Goal: Task Accomplishment & Management: Use online tool/utility

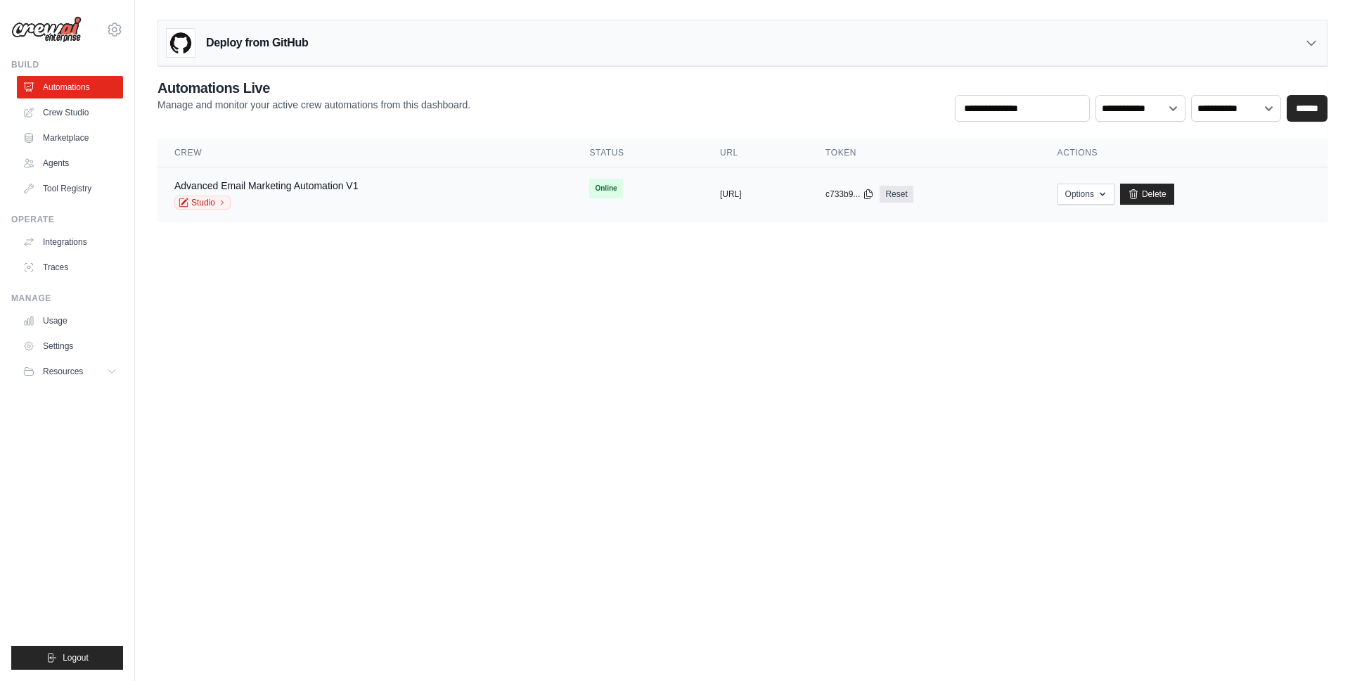
click at [406, 179] on div "Advanced Email Marketing Automation V1 Studio" at bounding box center [364, 194] width 381 height 31
click at [572, 465] on body "[PERSON_NAME][EMAIL_ADDRESS][DOMAIN_NAME] Settings Build Automations Crew Studio" at bounding box center [675, 340] width 1350 height 681
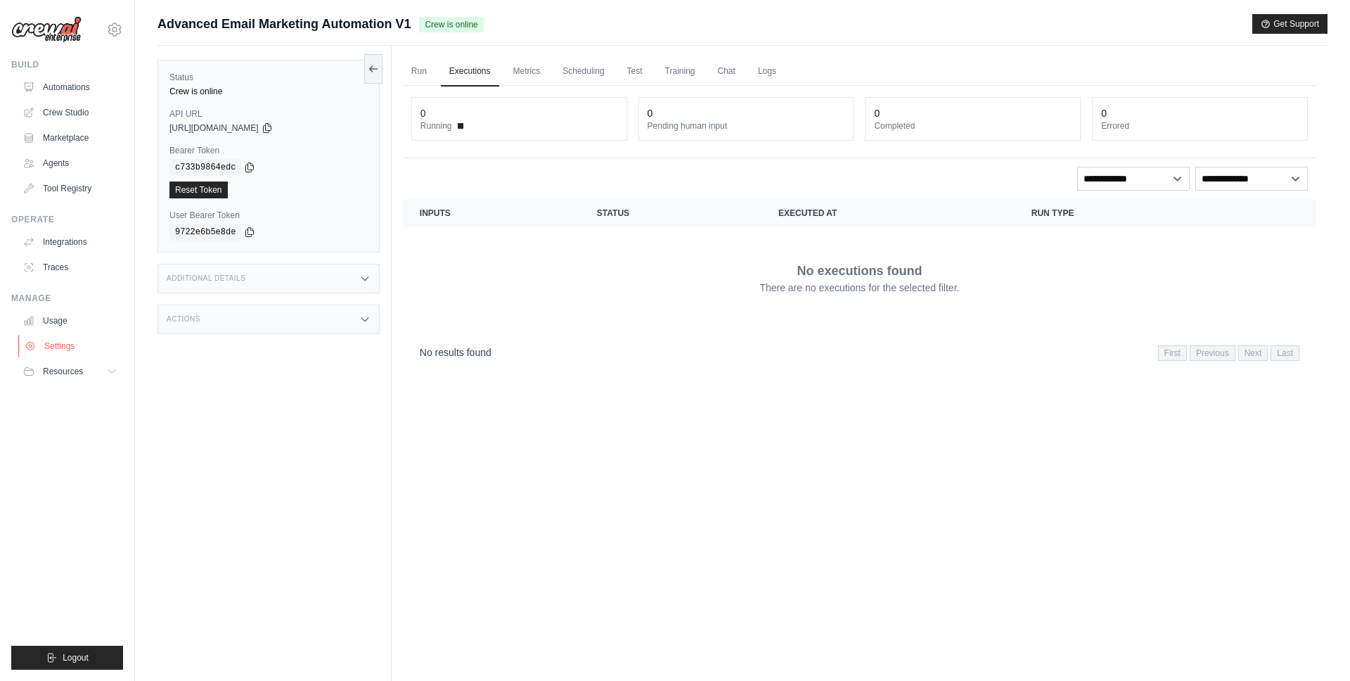
click at [72, 340] on link "Settings" at bounding box center [71, 346] width 106 height 23
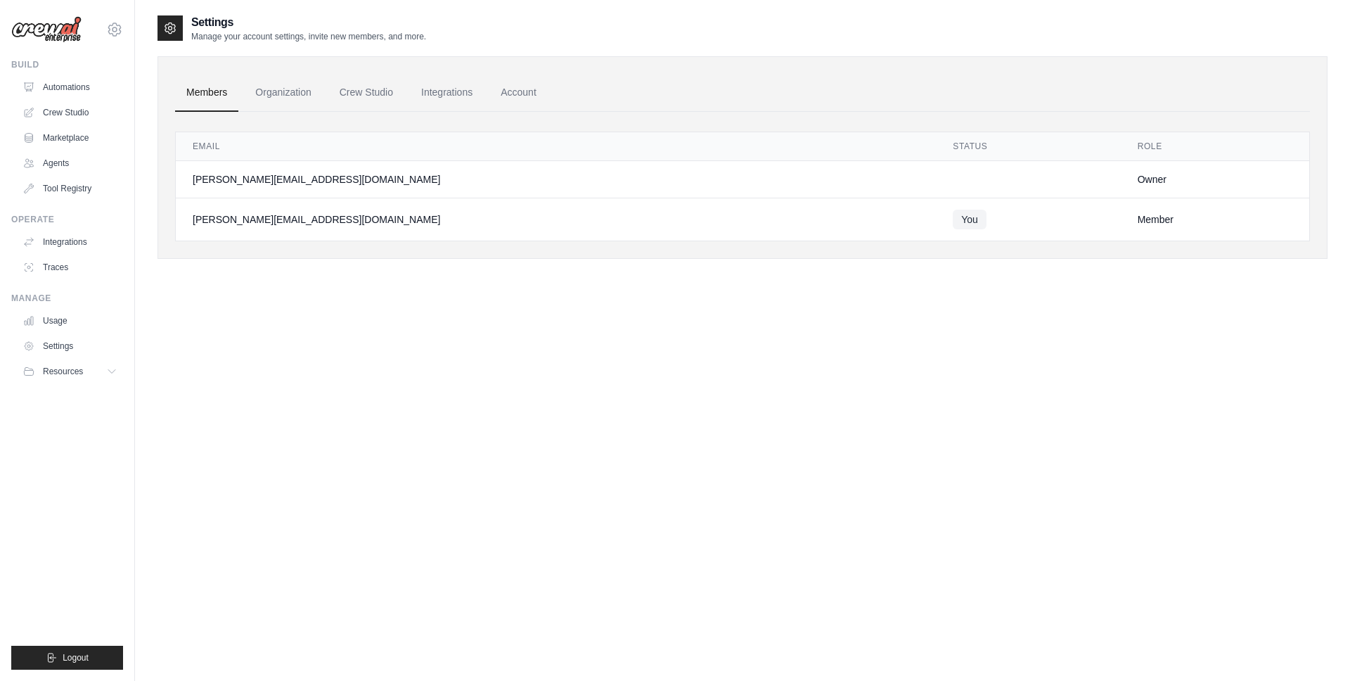
click at [617, 415] on div "Settings Manage your account settings, invite new members, and more. Members Or…" at bounding box center [743, 354] width 1170 height 681
click at [532, 401] on div "Settings Manage your account settings, invite new members, and more. Members Or…" at bounding box center [743, 354] width 1170 height 681
click at [537, 404] on div "Settings Manage your account settings, invite new members, and more. Members Or…" at bounding box center [743, 354] width 1170 height 681
drag, startPoint x: 196, startPoint y: 183, endPoint x: 348, endPoint y: 184, distance: 151.9
click at [314, 184] on div "[PERSON_NAME][EMAIL_ADDRESS][DOMAIN_NAME]" at bounding box center [556, 179] width 726 height 14
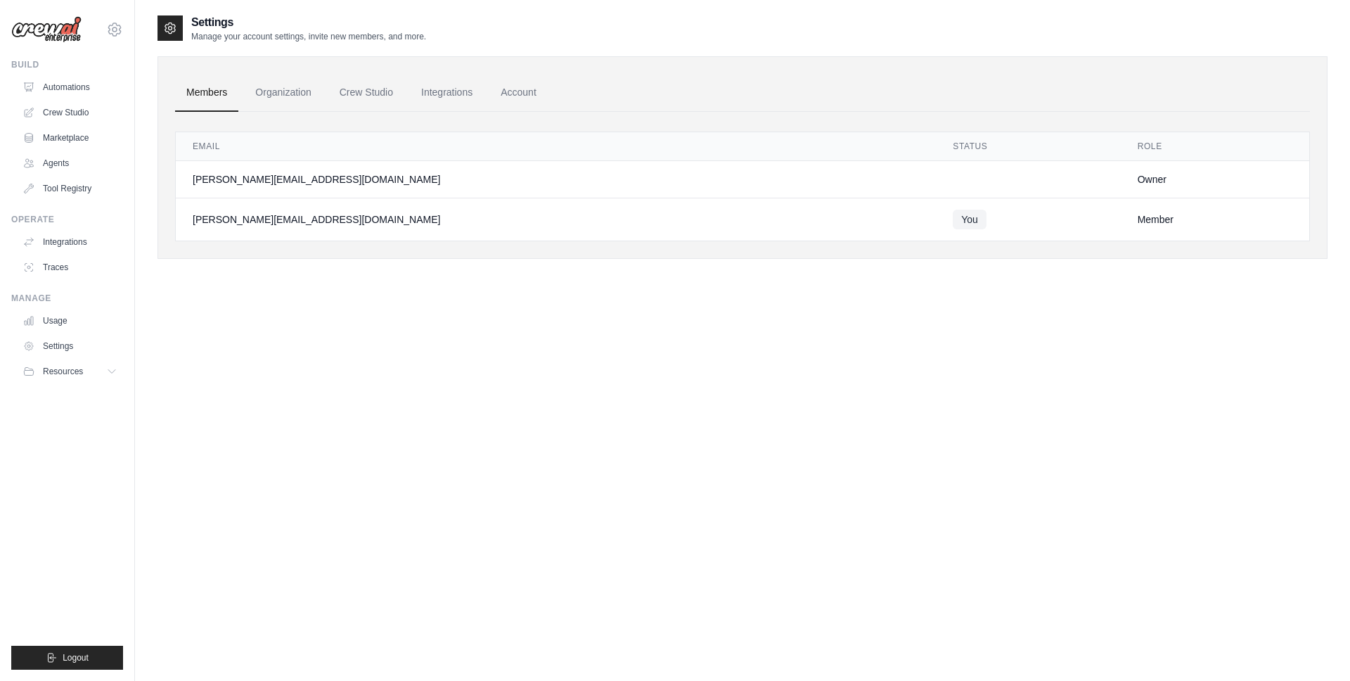
click at [356, 184] on div "[PERSON_NAME][EMAIL_ADDRESS][DOMAIN_NAME]" at bounding box center [556, 179] width 726 height 14
click at [384, 225] on div "[PERSON_NAME][EMAIL_ADDRESS][DOMAIN_NAME]" at bounding box center [556, 219] width 726 height 14
drag, startPoint x: 250, startPoint y: 231, endPoint x: 179, endPoint y: 210, distance: 73.9
click at [245, 229] on td "[PERSON_NAME][EMAIL_ADDRESS][DOMAIN_NAME]" at bounding box center [556, 219] width 760 height 43
drag, startPoint x: 169, startPoint y: 210, endPoint x: 199, endPoint y: 165, distance: 53.8
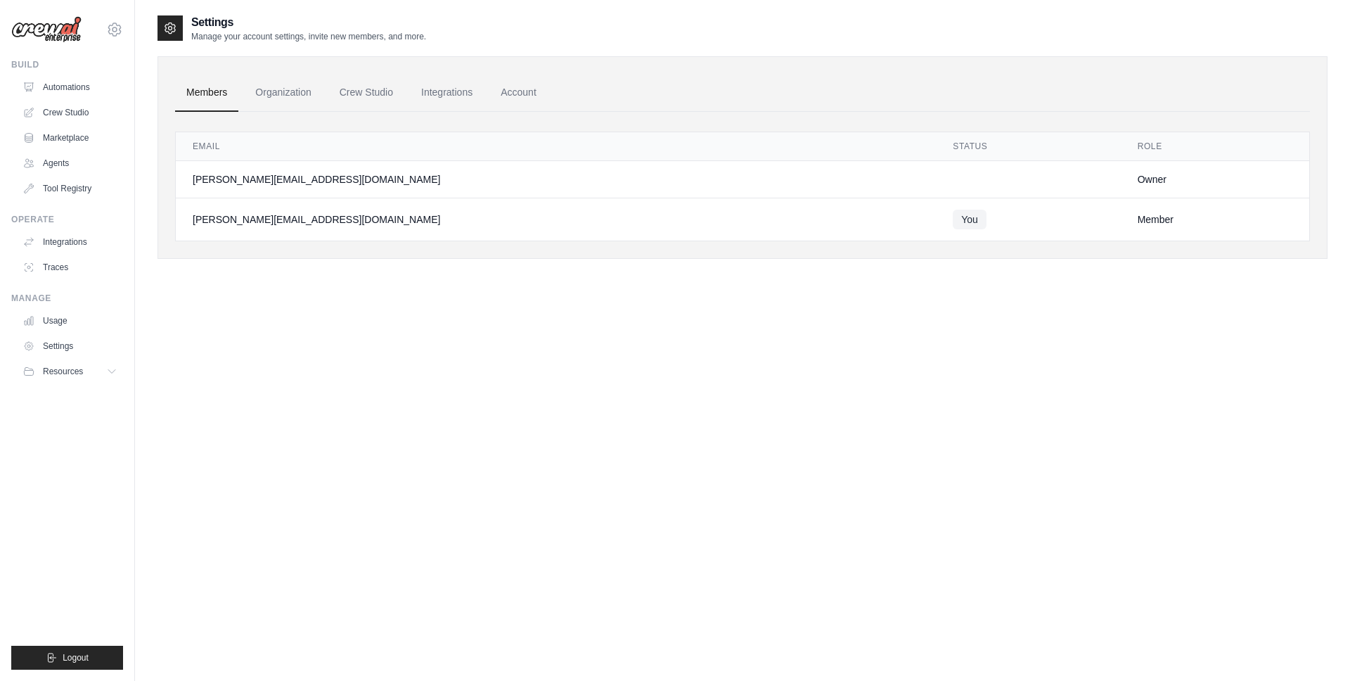
click at [168, 211] on div "Members Organization Crew Studio Integrations Account Email Status Role gabriel…" at bounding box center [743, 157] width 1170 height 203
drag, startPoint x: 272, startPoint y: 86, endPoint x: 252, endPoint y: 90, distance: 20.0
click at [272, 86] on link "Organization" at bounding box center [283, 93] width 78 height 38
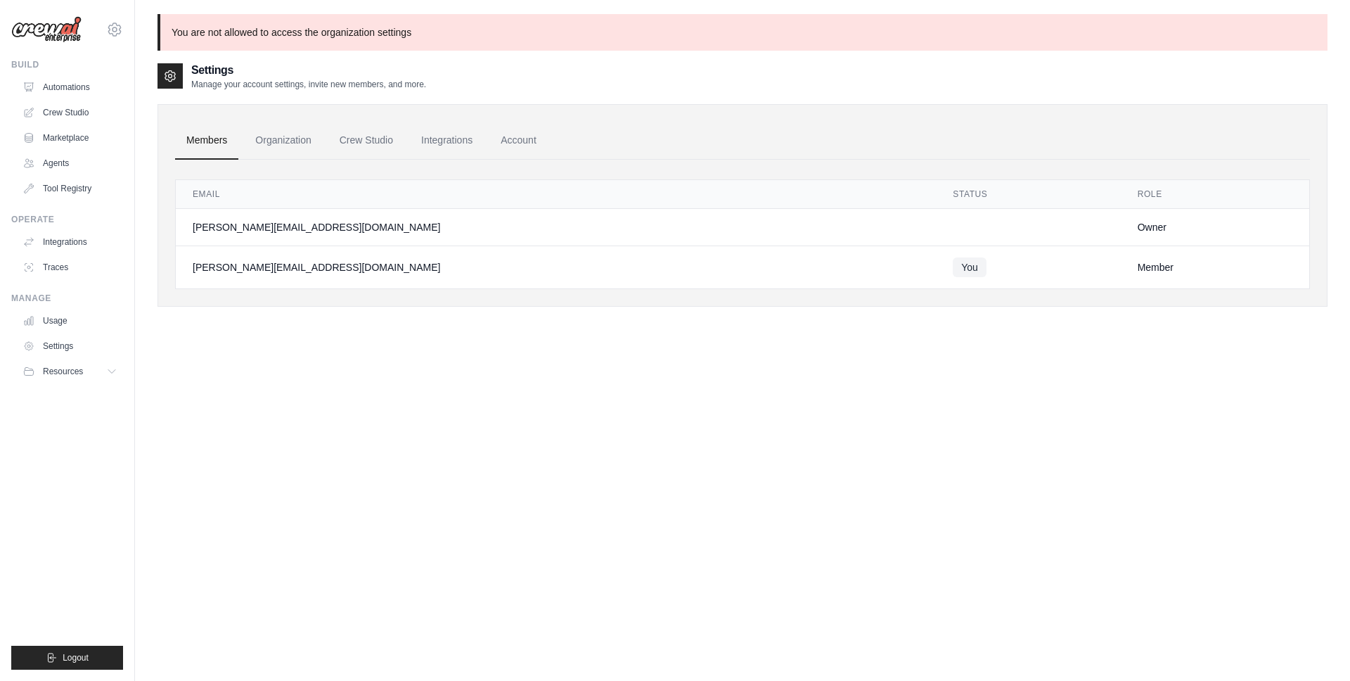
click at [203, 141] on link "Members" at bounding box center [206, 141] width 63 height 38
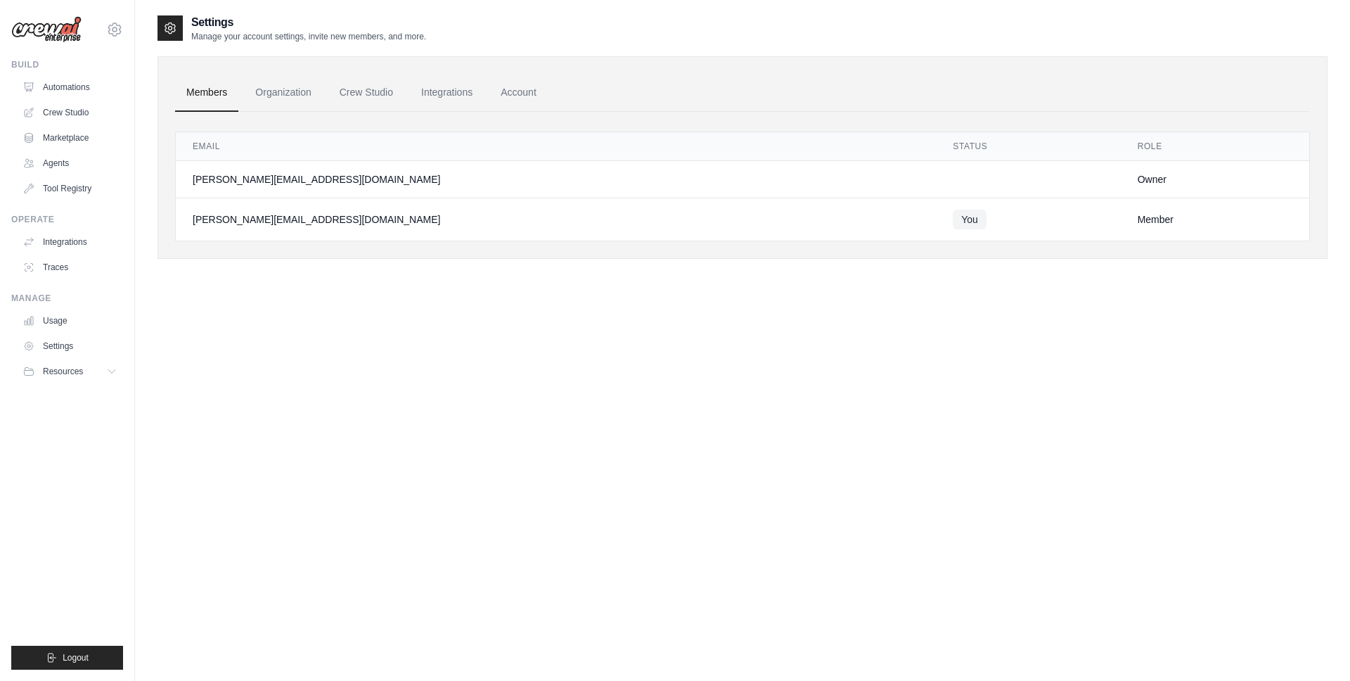
drag, startPoint x: 1107, startPoint y: 221, endPoint x: 1075, endPoint y: 220, distance: 31.7
click at [1138, 221] on div "Member" at bounding box center [1215, 219] width 155 height 14
click at [1138, 219] on div "Member" at bounding box center [1215, 219] width 155 height 14
drag, startPoint x: 1077, startPoint y: 219, endPoint x: 737, endPoint y: 214, distance: 339.7
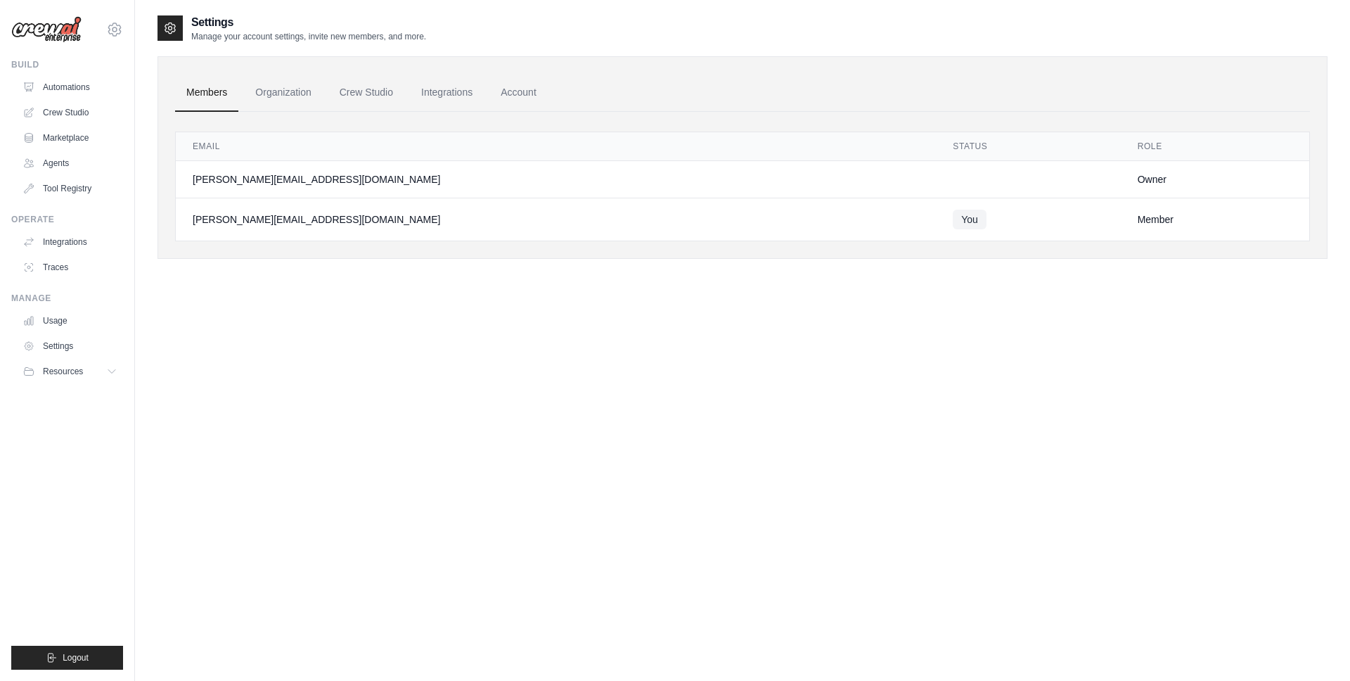
click at [1138, 219] on div "Member" at bounding box center [1215, 219] width 155 height 14
drag, startPoint x: 237, startPoint y: 219, endPoint x: 311, endPoint y: 213, distance: 74.0
click at [285, 214] on div "[PERSON_NAME][EMAIL_ADDRESS][DOMAIN_NAME]" at bounding box center [556, 219] width 726 height 14
click at [311, 213] on div "[PERSON_NAME][EMAIL_ADDRESS][DOMAIN_NAME]" at bounding box center [556, 219] width 726 height 14
drag, startPoint x: 176, startPoint y: 113, endPoint x: 1100, endPoint y: 122, distance: 924.0
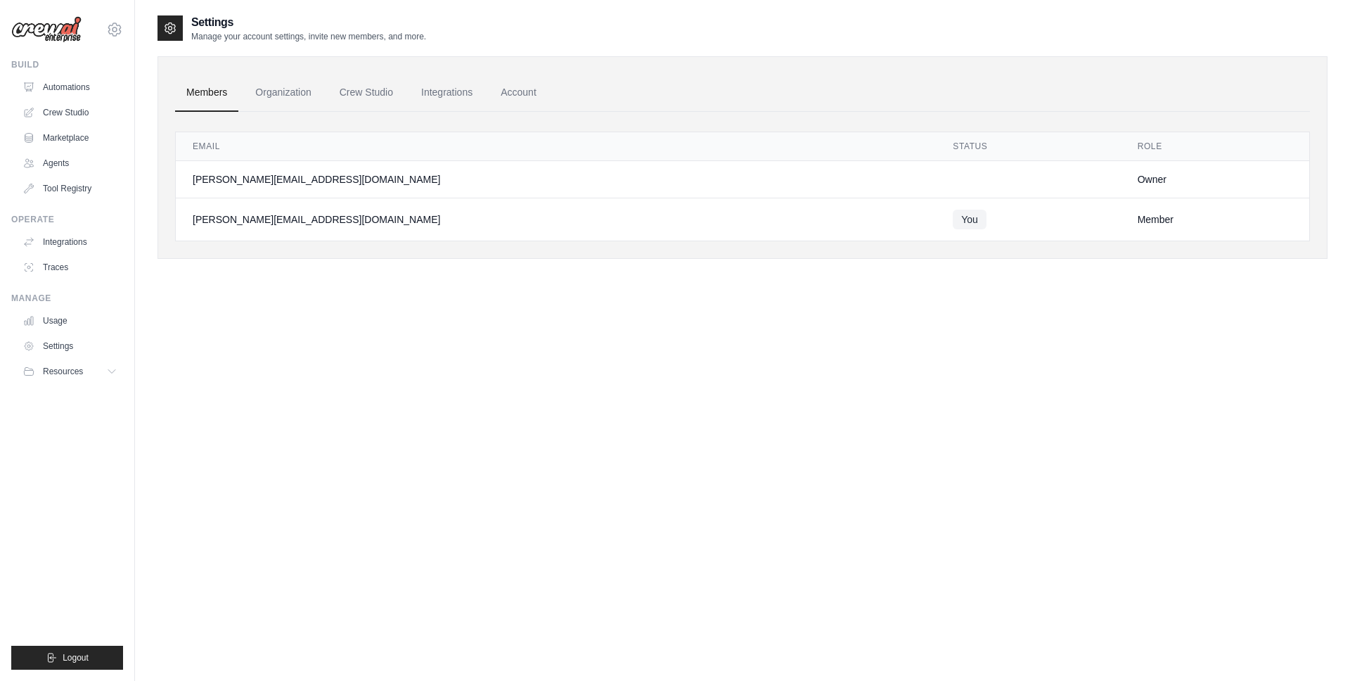
click at [1079, 125] on div "Members Organization Crew Studio Integrations Account Email Status Role gabriel…" at bounding box center [743, 157] width 1170 height 203
click at [705, 148] on th "Email" at bounding box center [556, 146] width 760 height 29
click at [195, 218] on div "[PERSON_NAME][EMAIL_ADDRESS][DOMAIN_NAME]" at bounding box center [556, 219] width 726 height 14
drag, startPoint x: 174, startPoint y: 127, endPoint x: 628, endPoint y: 134, distance: 453.6
click at [487, 140] on div "Email Status Role gabriel@crewai.com Owner gabriel+test123@crewai.com You Member" at bounding box center [742, 176] width 1135 height 129
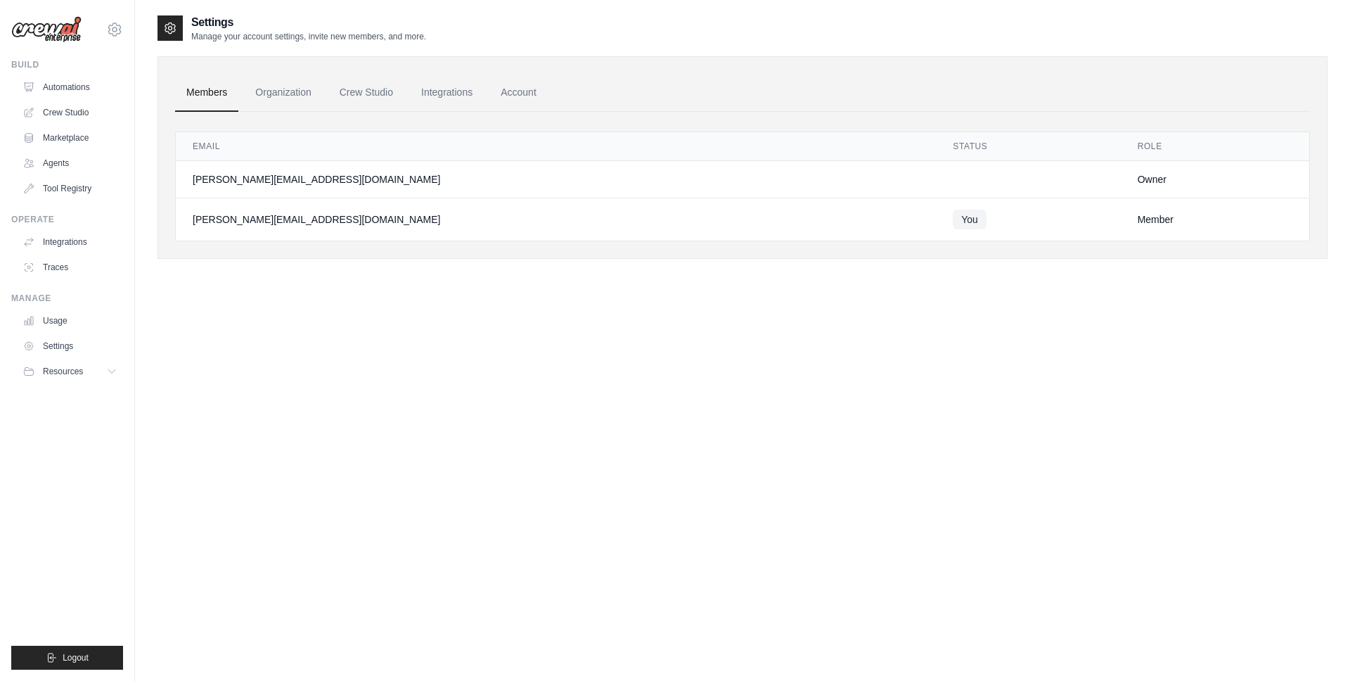
drag, startPoint x: 181, startPoint y: 124, endPoint x: 191, endPoint y: 129, distance: 11.6
click at [191, 128] on div "Email Status Role gabriel@crewai.com Owner gabriel+test123@crewai.com You Member" at bounding box center [742, 176] width 1135 height 129
click at [936, 234] on td "You" at bounding box center [1028, 219] width 184 height 43
click at [1124, 200] on td "Member" at bounding box center [1215, 219] width 188 height 43
click at [304, 94] on link "Organization" at bounding box center [283, 93] width 78 height 38
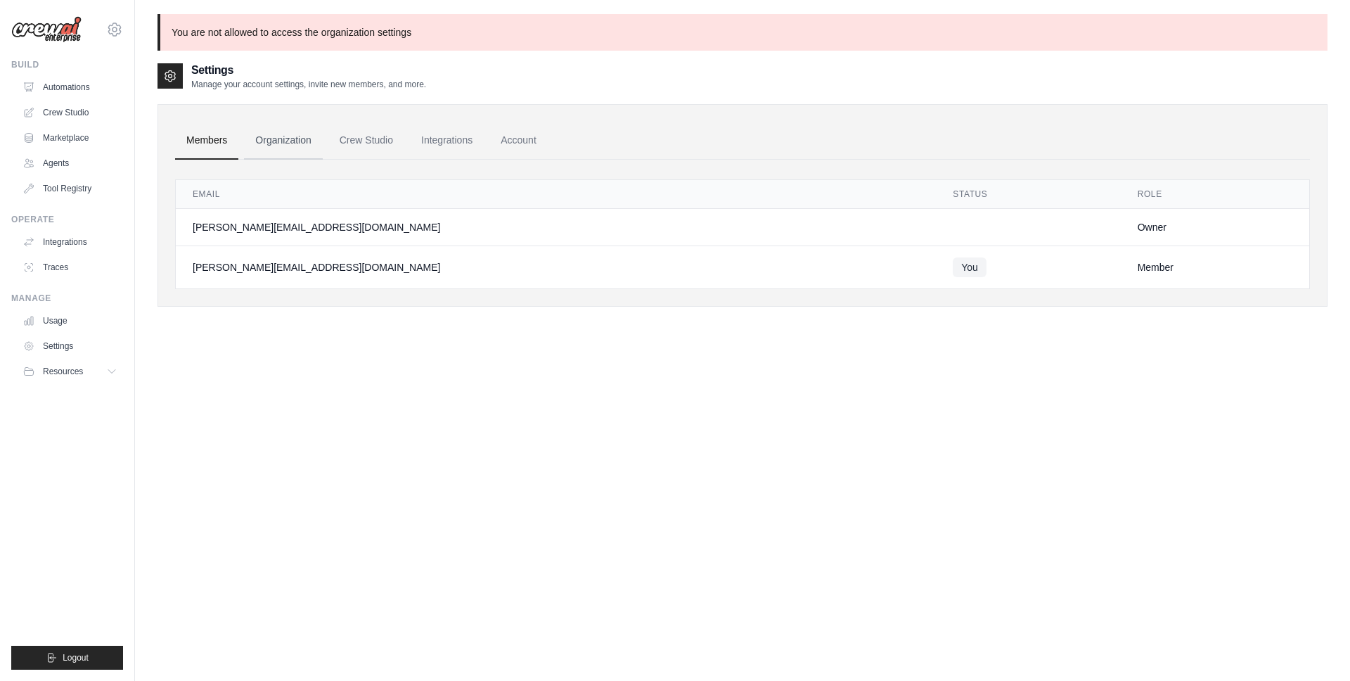
click at [302, 143] on link "Organization" at bounding box center [283, 141] width 78 height 38
drag, startPoint x: 323, startPoint y: 38, endPoint x: 165, endPoint y: 32, distance: 157.6
click at [165, 32] on p "You are not allowed to access the organization settings" at bounding box center [743, 32] width 1170 height 37
drag, startPoint x: 168, startPoint y: 30, endPoint x: 437, endPoint y: 34, distance: 269.3
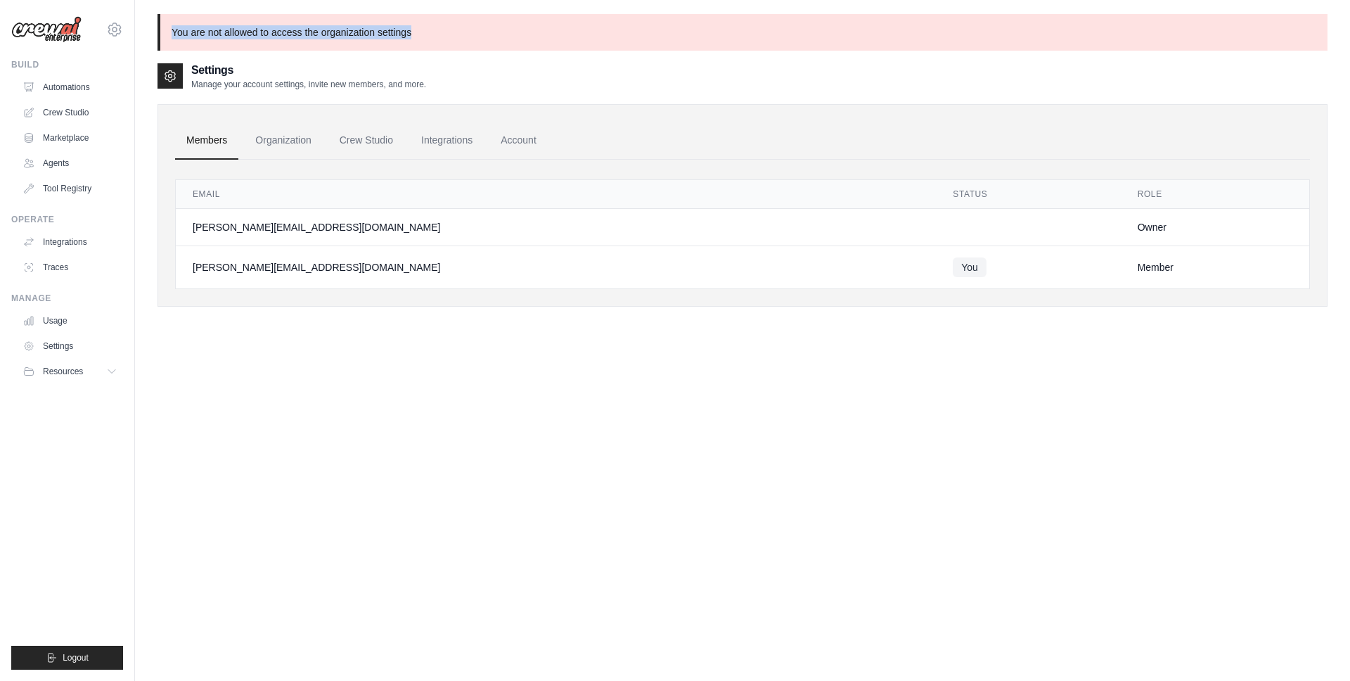
click at [437, 34] on p "You are not allowed to access the organization settings" at bounding box center [743, 32] width 1170 height 37
drag, startPoint x: 437, startPoint y: 34, endPoint x: 315, endPoint y: 172, distance: 184.3
click at [437, 34] on p "You are not allowed to access the organization settings" at bounding box center [743, 32] width 1170 height 37
drag, startPoint x: 421, startPoint y: 25, endPoint x: 283, endPoint y: 27, distance: 137.8
click at [284, 27] on p "You are not allowed to access the organization settings" at bounding box center [743, 32] width 1170 height 37
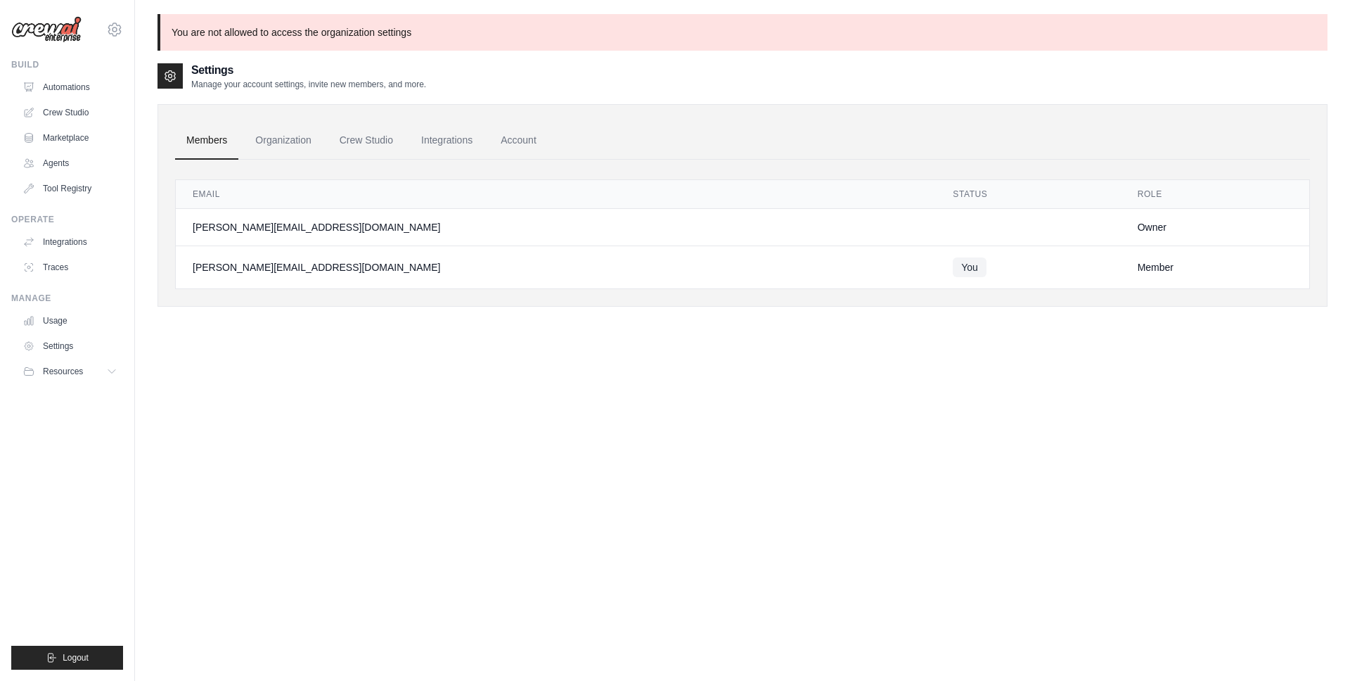
click at [283, 27] on p "You are not allowed to access the organization settings" at bounding box center [743, 32] width 1170 height 37
click at [359, 141] on link "Crew Studio" at bounding box center [366, 141] width 76 height 38
click at [440, 144] on link "Integrations" at bounding box center [447, 141] width 74 height 38
click at [532, 141] on link "Account" at bounding box center [518, 141] width 58 height 38
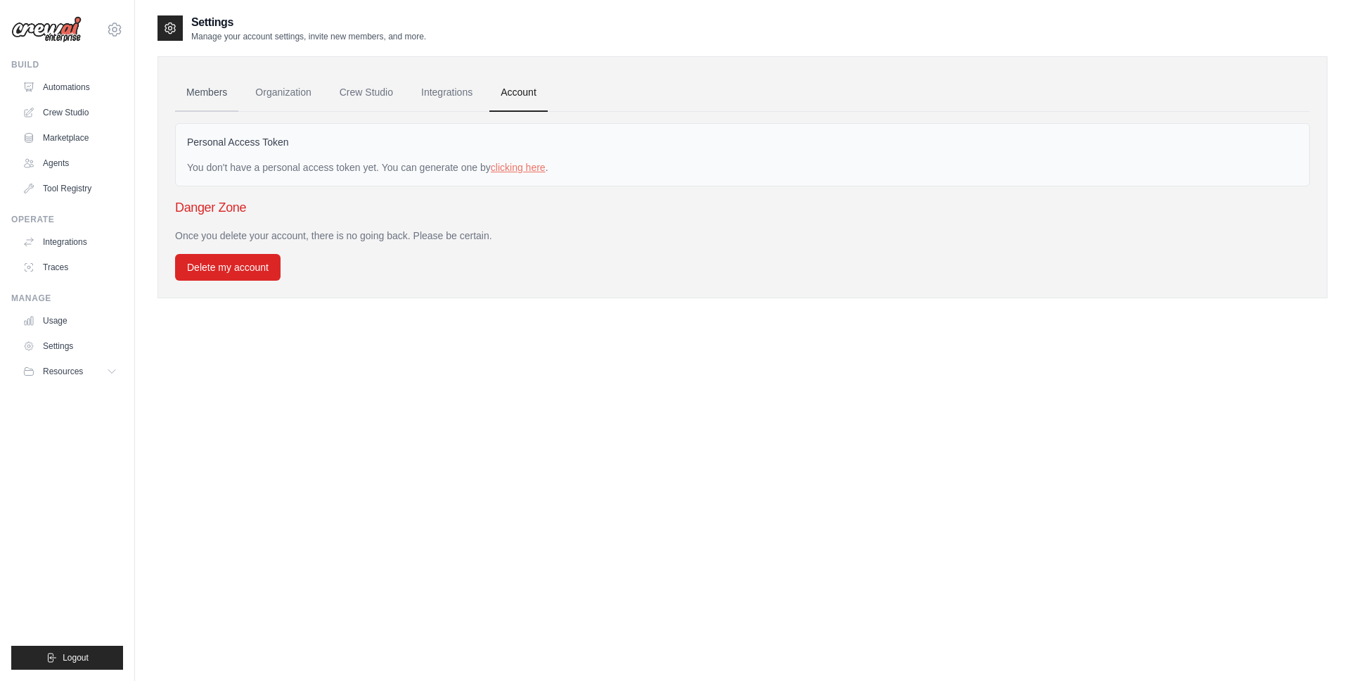
click at [203, 95] on link "Members" at bounding box center [206, 93] width 63 height 38
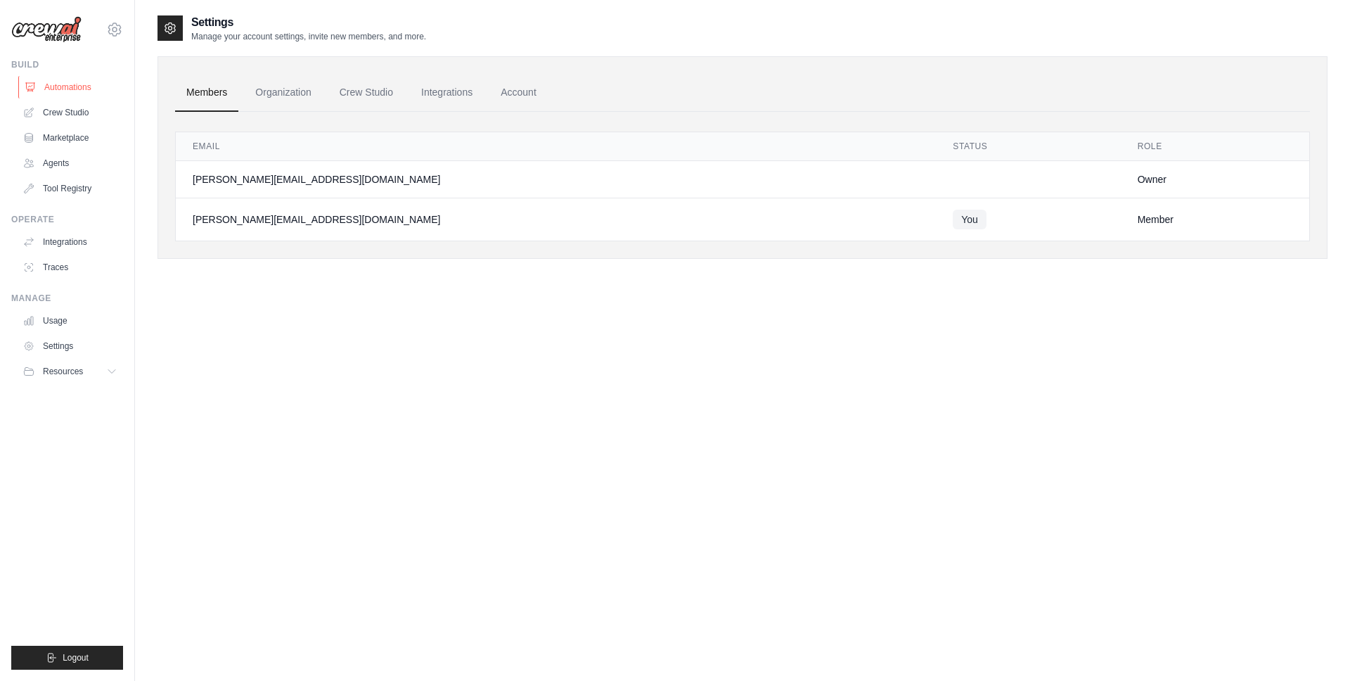
click at [81, 90] on link "Automations" at bounding box center [71, 87] width 106 height 23
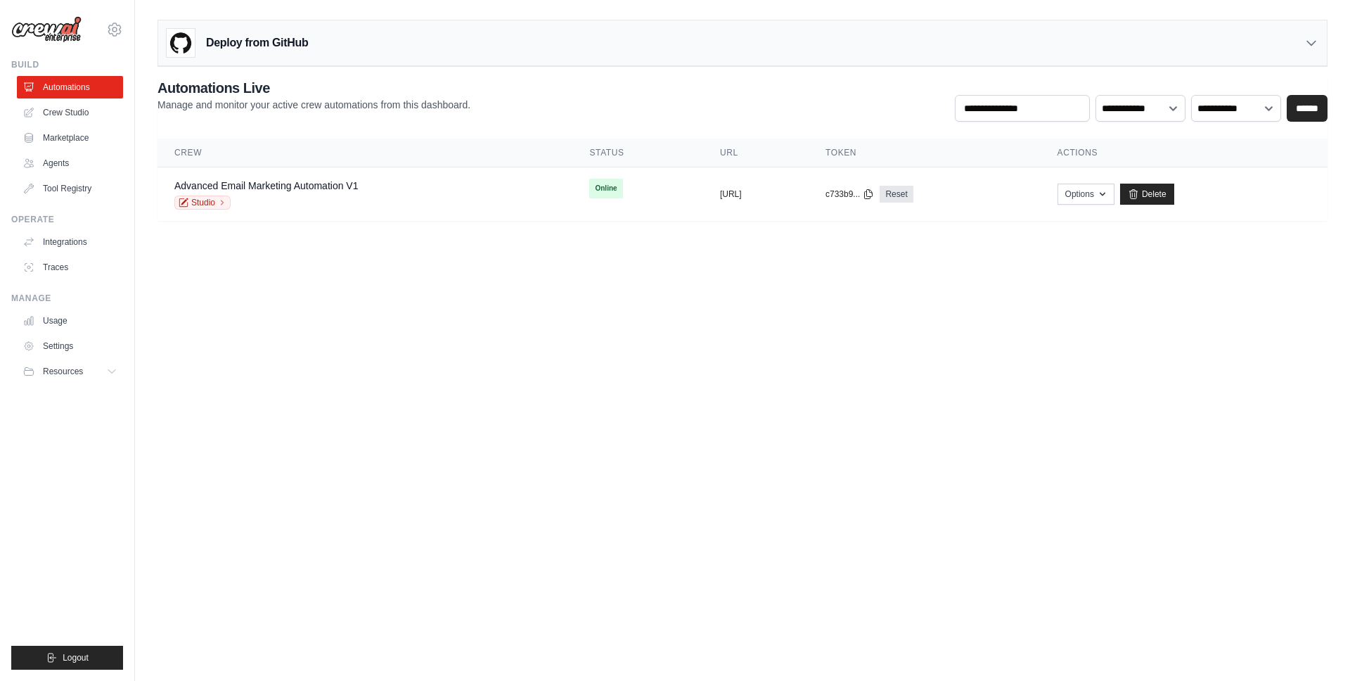
click at [615, 335] on body "gabriel+test123@crewai.com Settings Build Automations Crew Studio" at bounding box center [675, 340] width 1350 height 681
click at [321, 203] on div "Studio" at bounding box center [266, 202] width 184 height 14
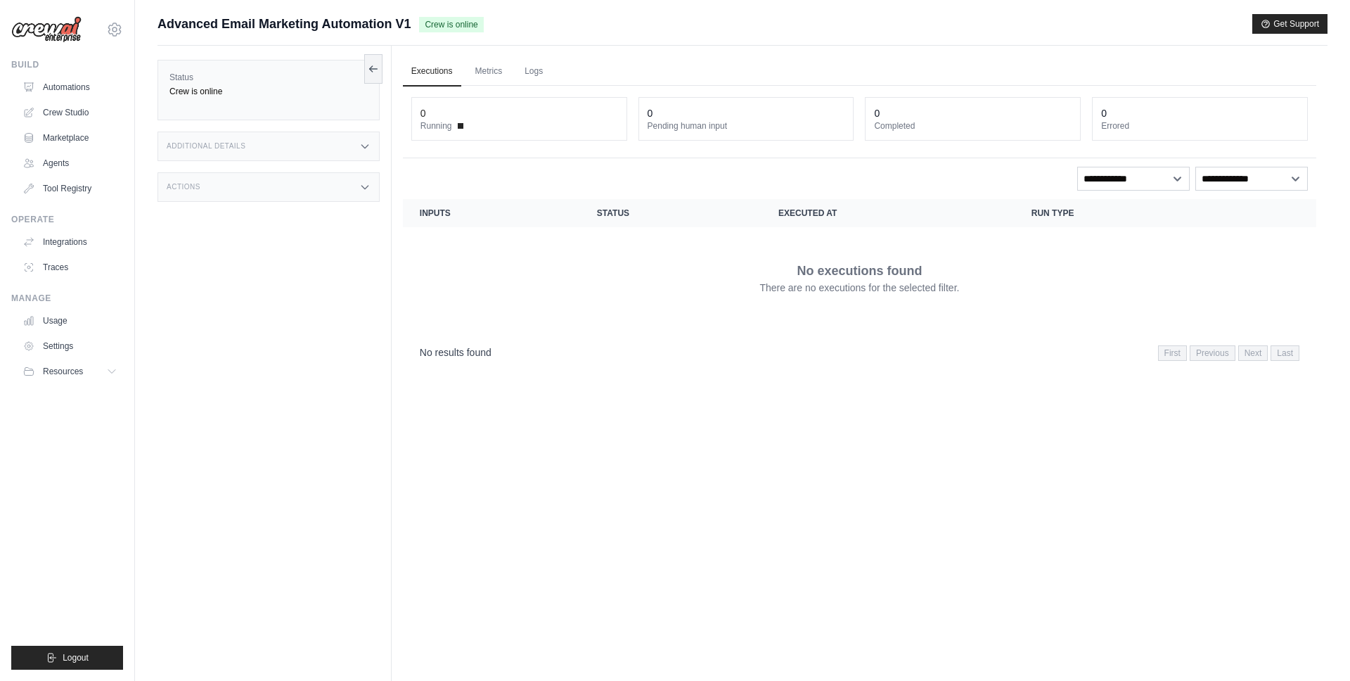
click at [364, 186] on icon at bounding box center [364, 186] width 11 height 11
click at [366, 156] on div "Additional Details" at bounding box center [269, 146] width 222 height 30
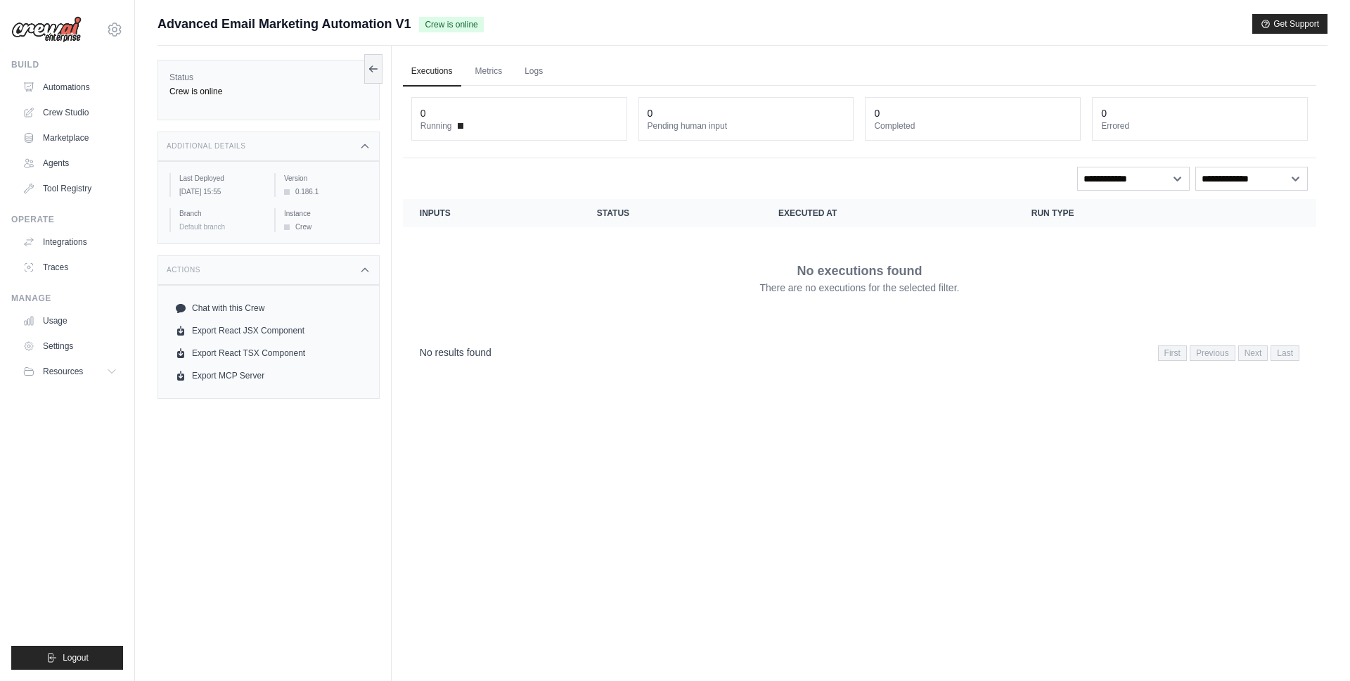
drag, startPoint x: 205, startPoint y: 112, endPoint x: 264, endPoint y: 105, distance: 59.4
click at [268, 105] on div "Status Crew is online" at bounding box center [269, 90] width 222 height 60
click at [475, 65] on link "Metrics" at bounding box center [489, 72] width 44 height 30
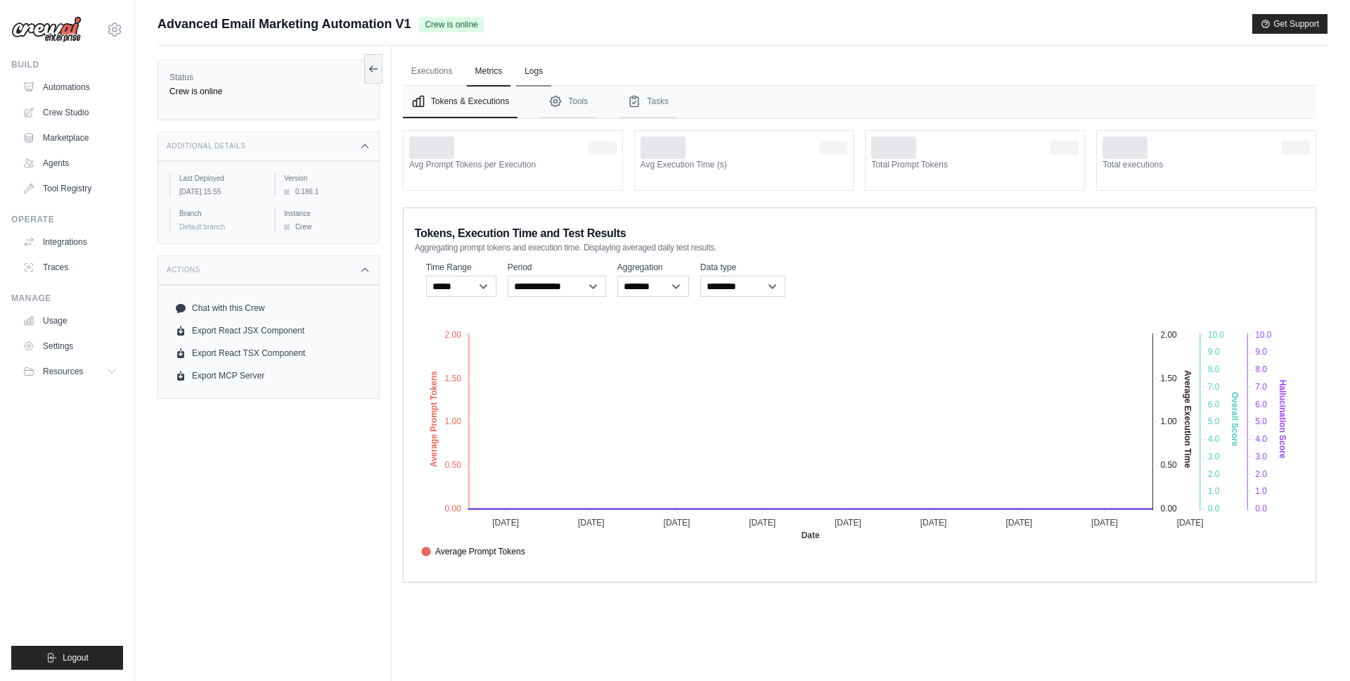
click at [524, 74] on link "Logs" at bounding box center [533, 72] width 35 height 30
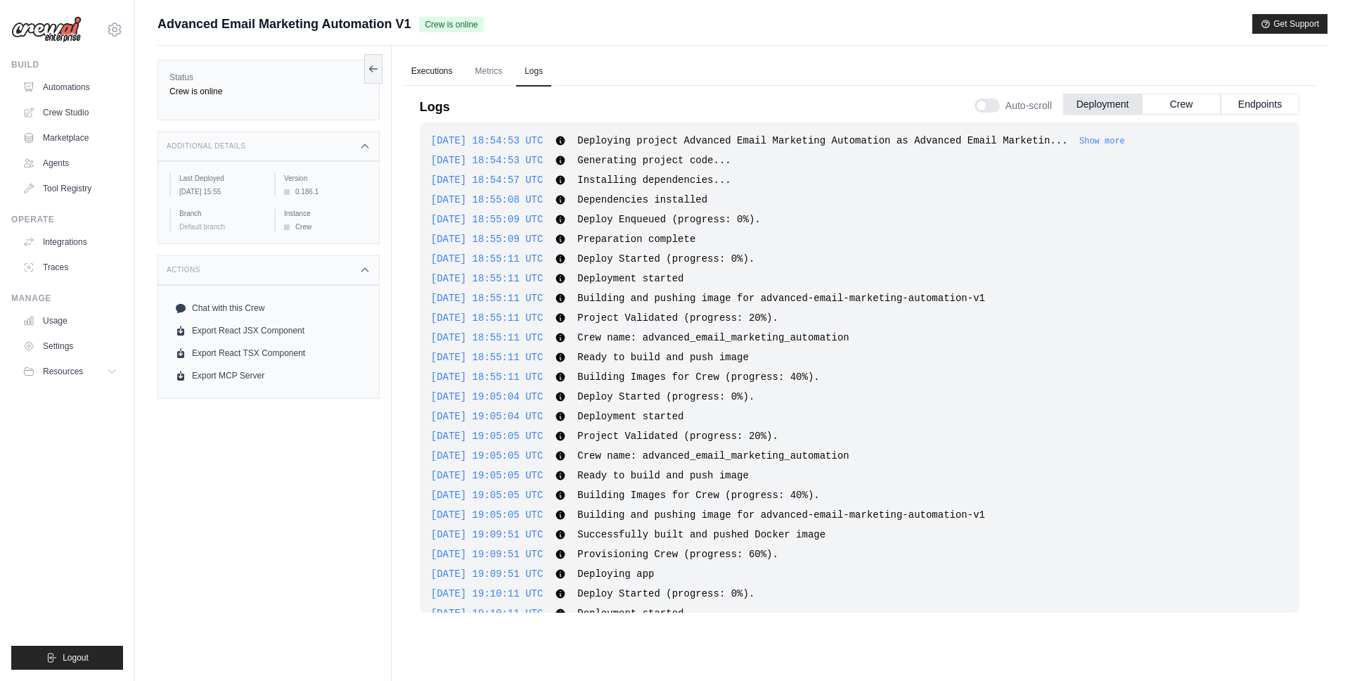
scroll to position [812, 0]
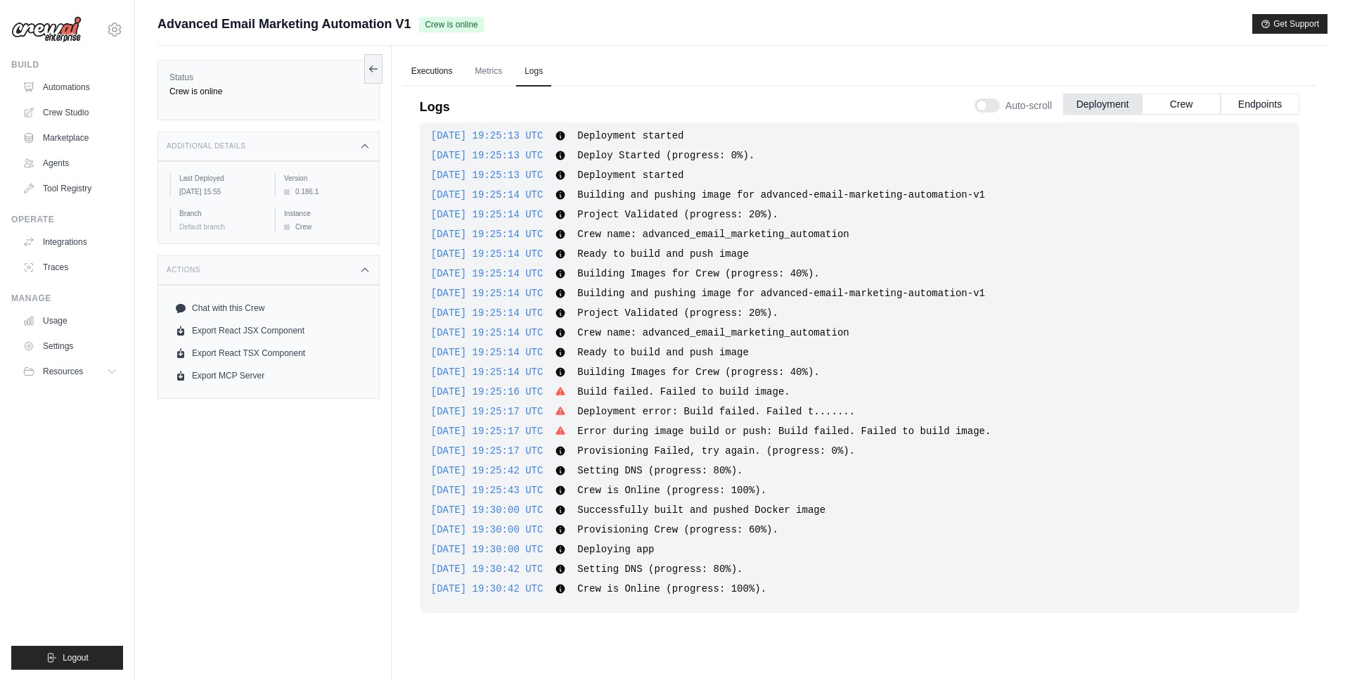
click at [482, 70] on link "Metrics" at bounding box center [489, 72] width 44 height 30
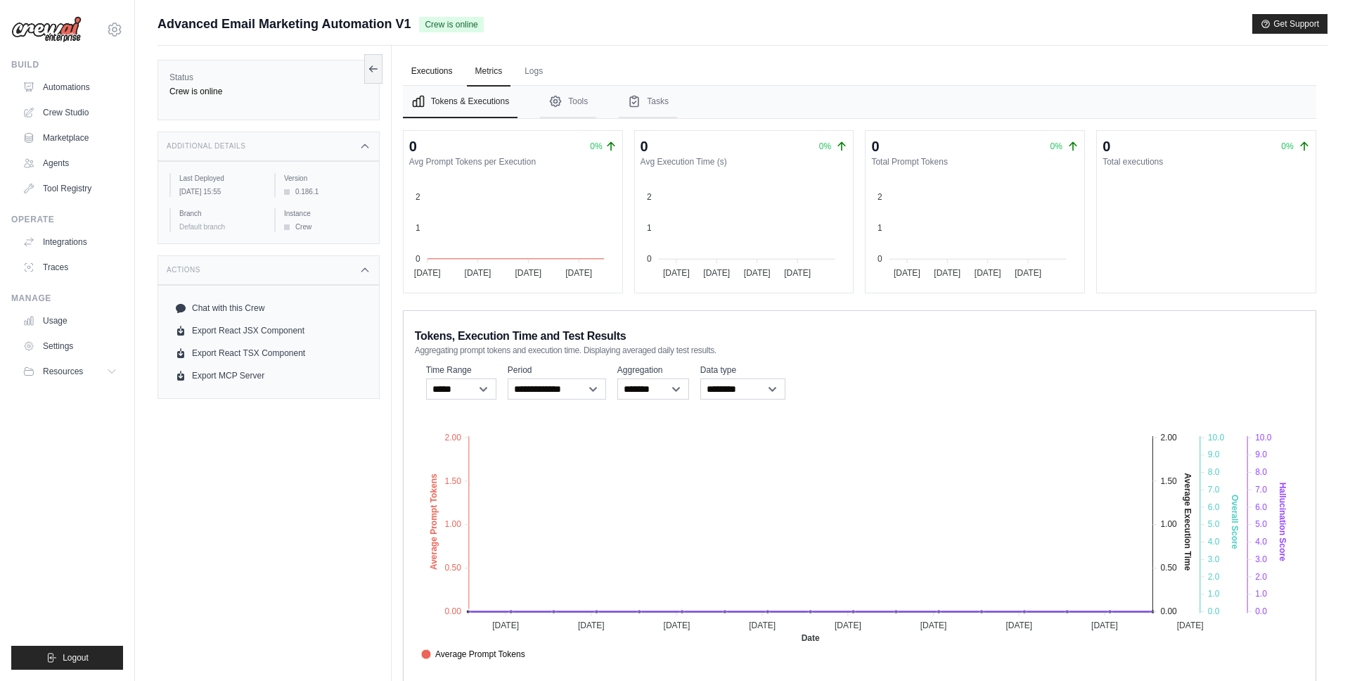
click at [435, 73] on link "Executions" at bounding box center [432, 72] width 58 height 30
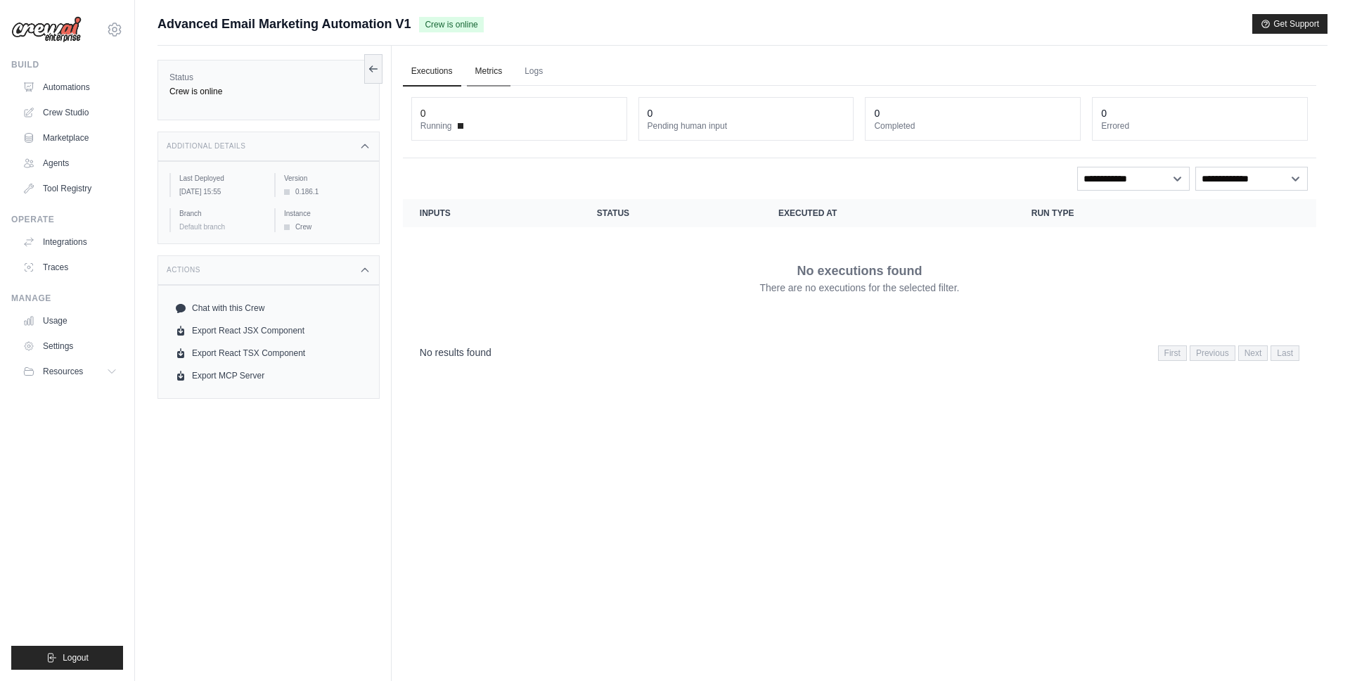
drag, startPoint x: 484, startPoint y: 72, endPoint x: 493, endPoint y: 70, distance: 8.9
click at [484, 72] on link "Metrics" at bounding box center [489, 72] width 44 height 30
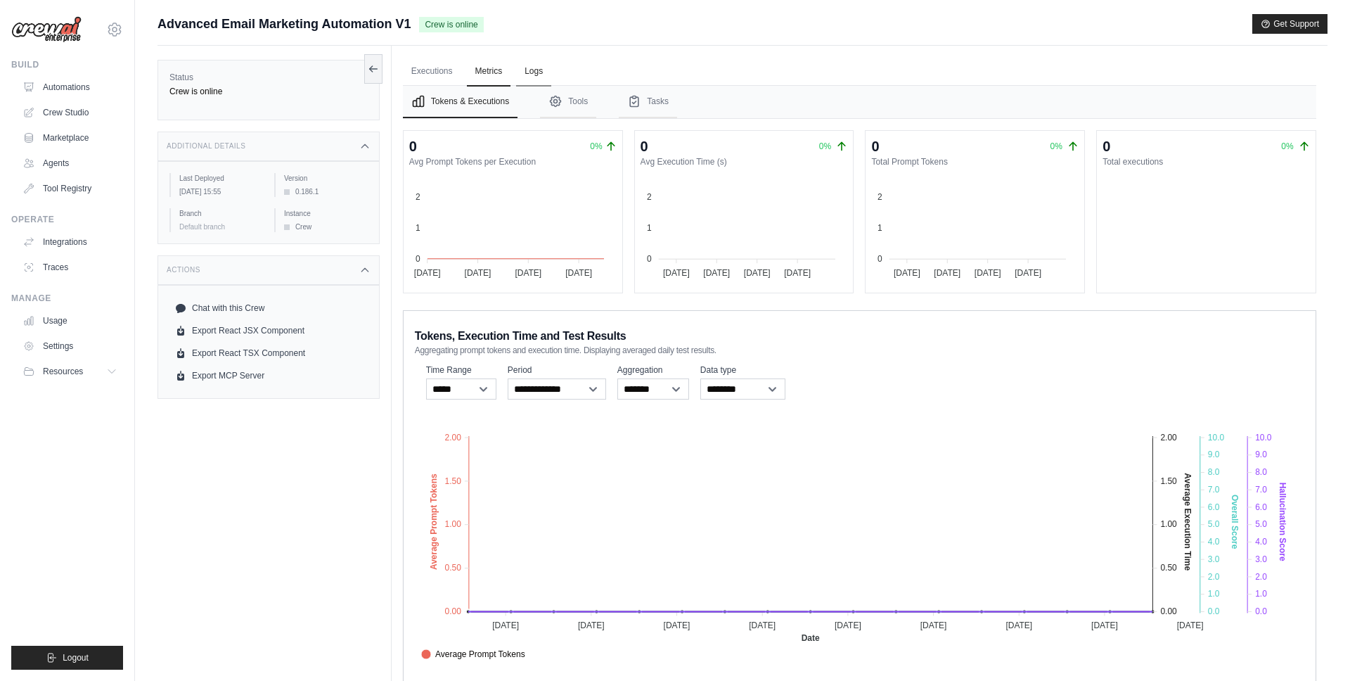
click at [530, 68] on link "Logs" at bounding box center [533, 72] width 35 height 30
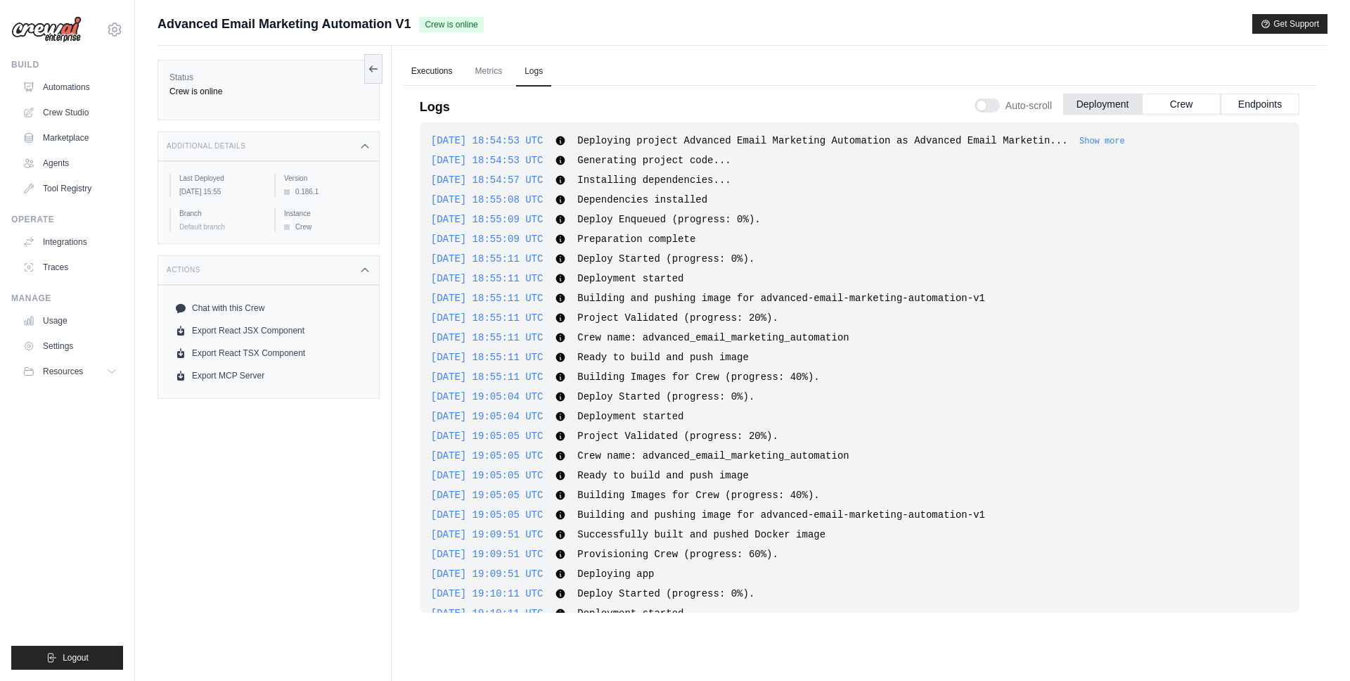
scroll to position [812, 0]
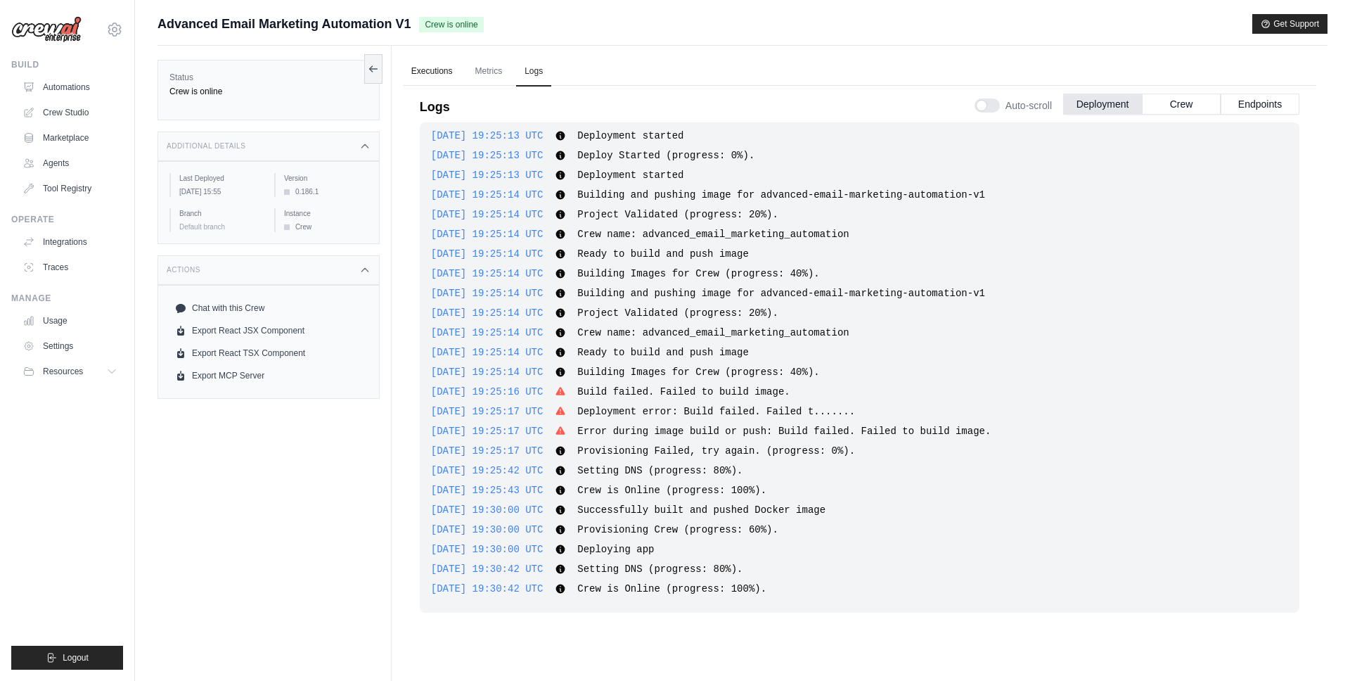
click at [444, 69] on link "Executions" at bounding box center [432, 72] width 58 height 30
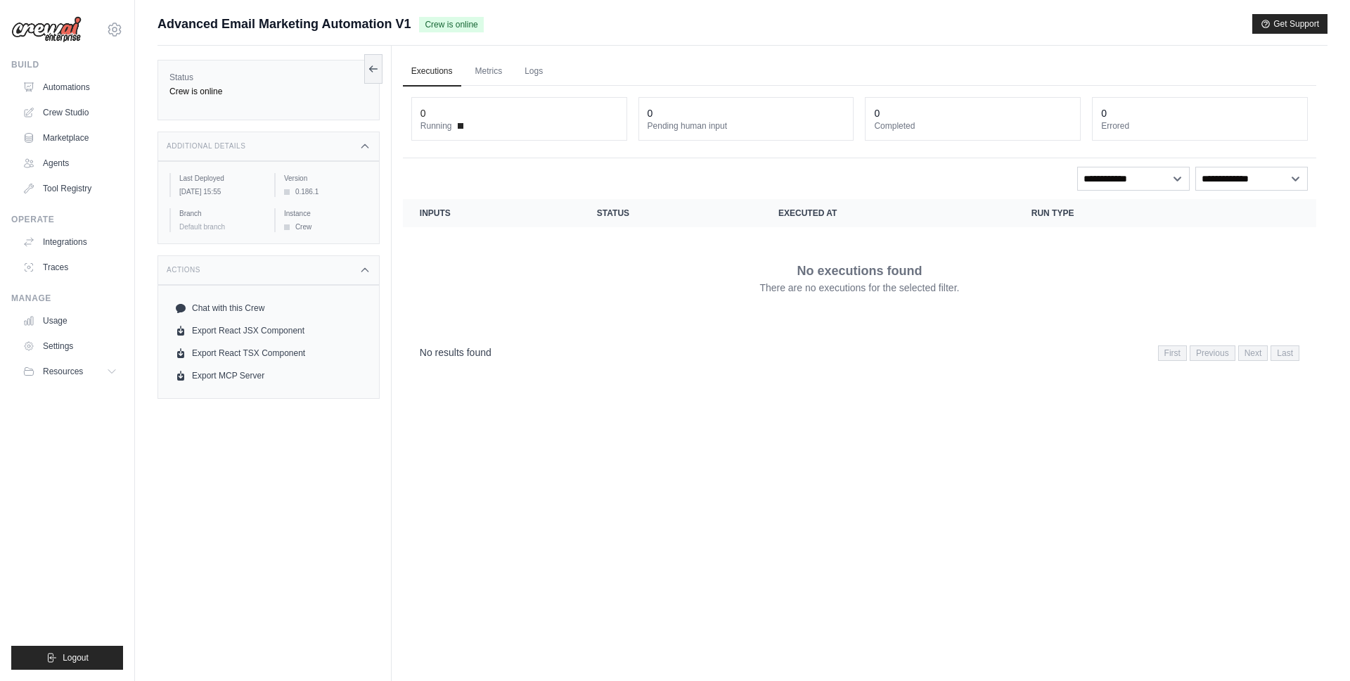
click at [665, 343] on div "No results found First Previous Next Last" at bounding box center [860, 351] width 880 height 19
drag, startPoint x: 688, startPoint y: 285, endPoint x: 714, endPoint y: 293, distance: 27.1
click at [709, 291] on div "No executions found There are no executions for the selected filter." at bounding box center [860, 277] width 880 height 79
drag, startPoint x: 714, startPoint y: 293, endPoint x: 822, endPoint y: 259, distance: 113.0
click at [714, 293] on div "No executions found There are no executions for the selected filter." at bounding box center [860, 277] width 880 height 79
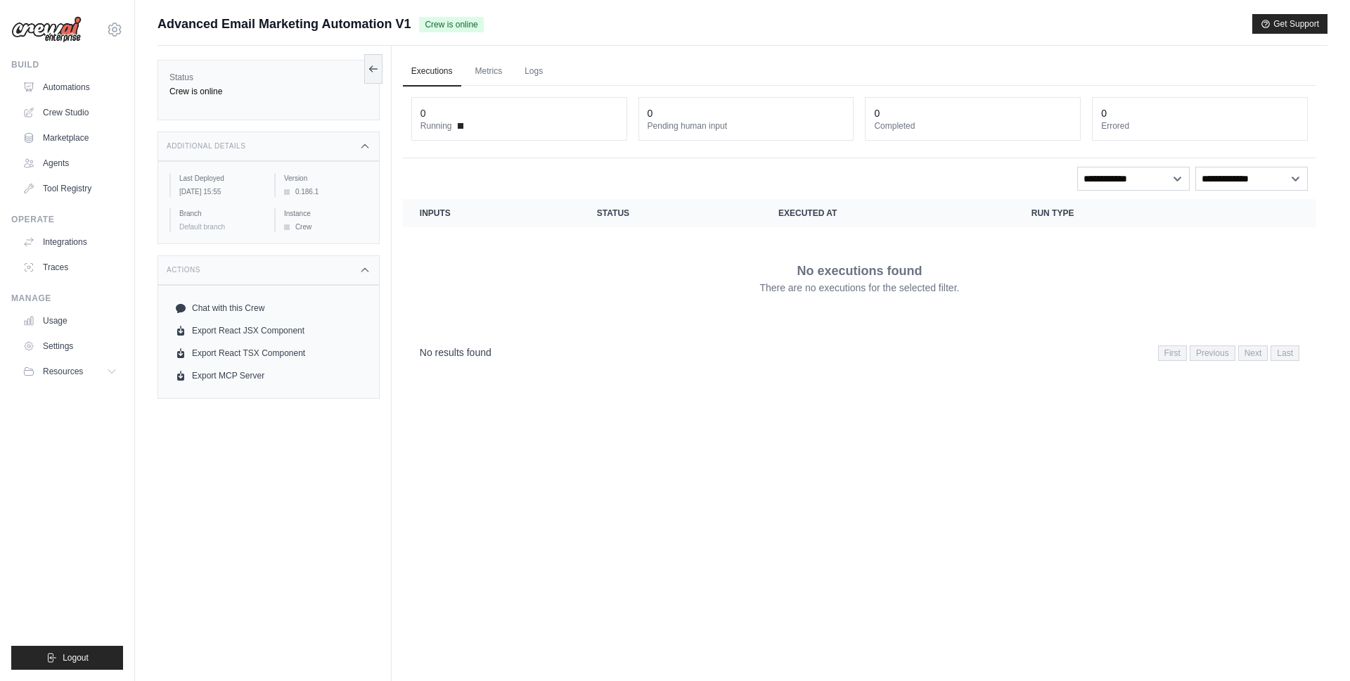
click at [718, 258] on div "No executions found There are no executions for the selected filter." at bounding box center [860, 277] width 880 height 79
click at [430, 81] on link "Executions" at bounding box center [432, 72] width 58 height 30
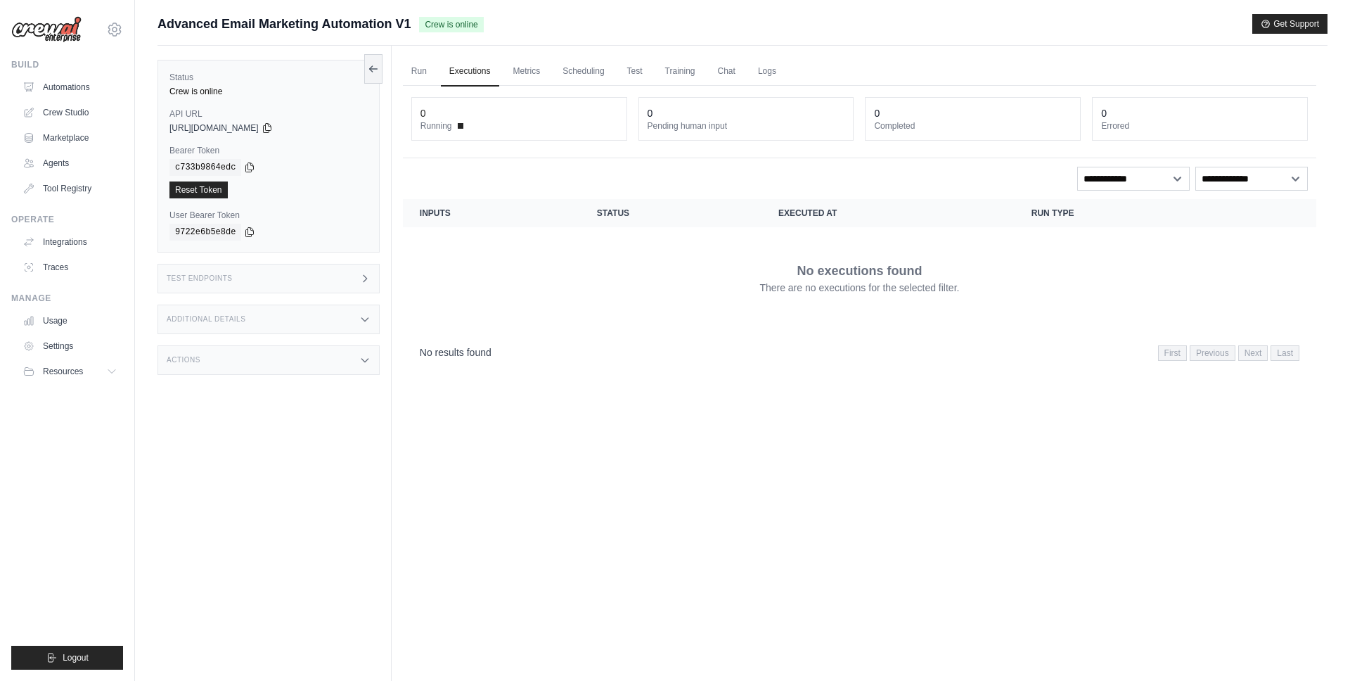
click at [287, 272] on div "Test Endpoints" at bounding box center [269, 279] width 222 height 30
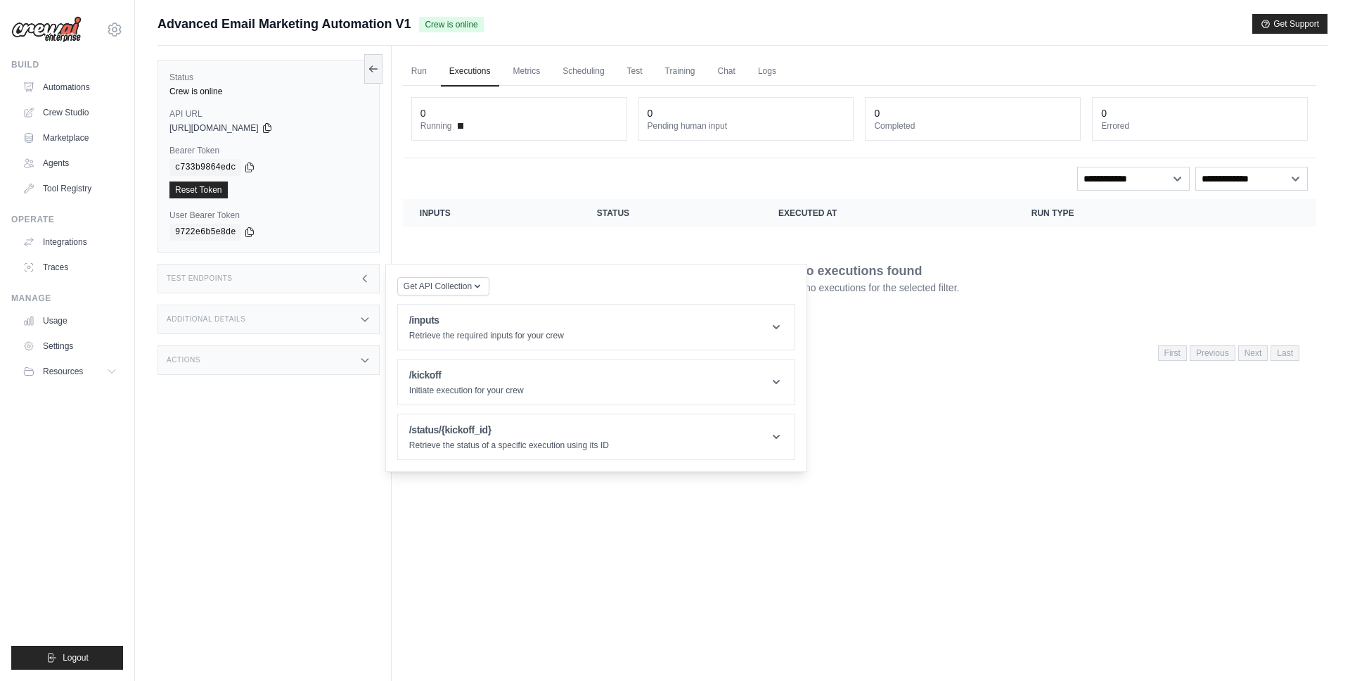
click at [294, 275] on div "Test Endpoints" at bounding box center [269, 279] width 222 height 30
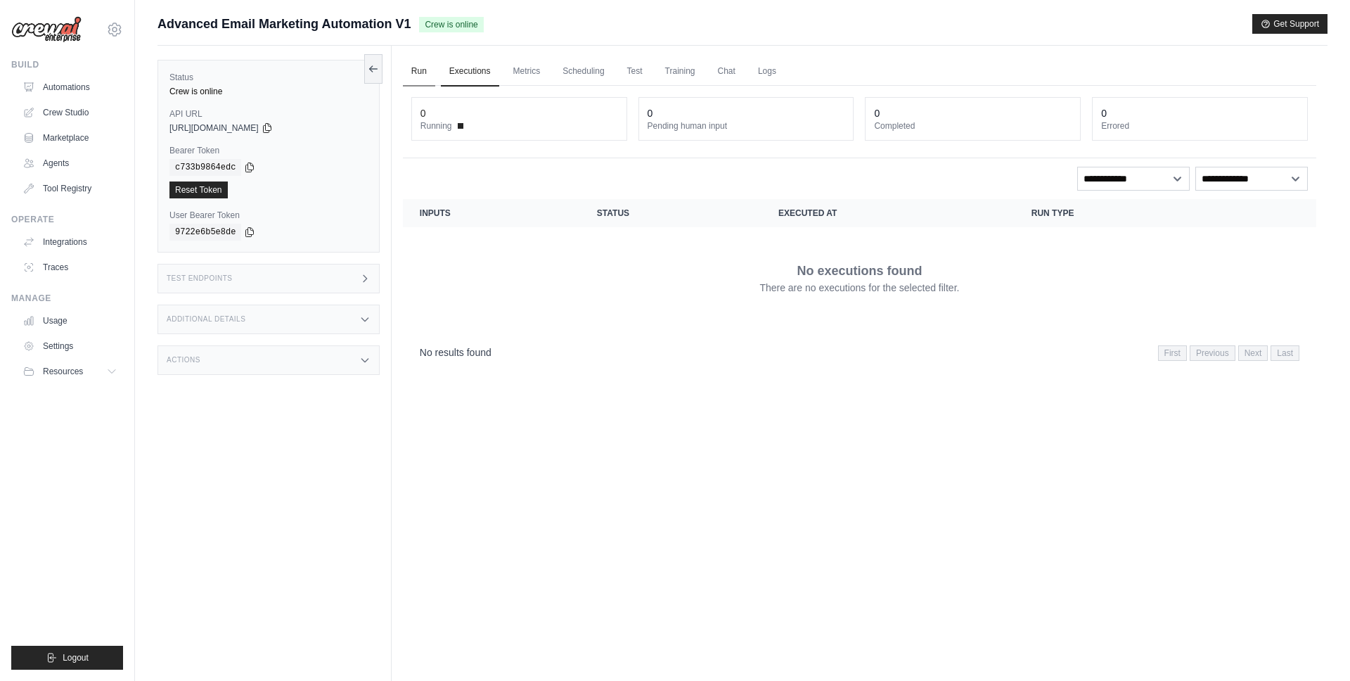
click at [420, 81] on link "Run" at bounding box center [419, 72] width 32 height 30
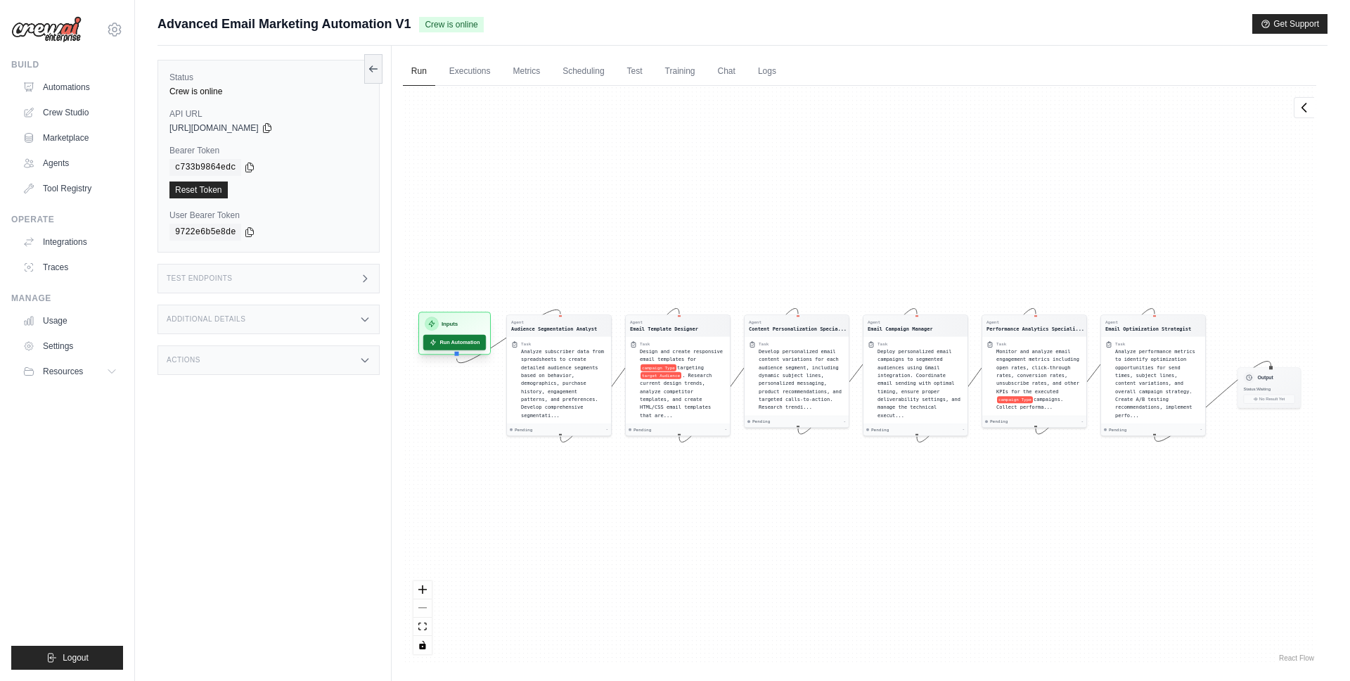
click at [463, 339] on button "Run Automation" at bounding box center [454, 342] width 63 height 15
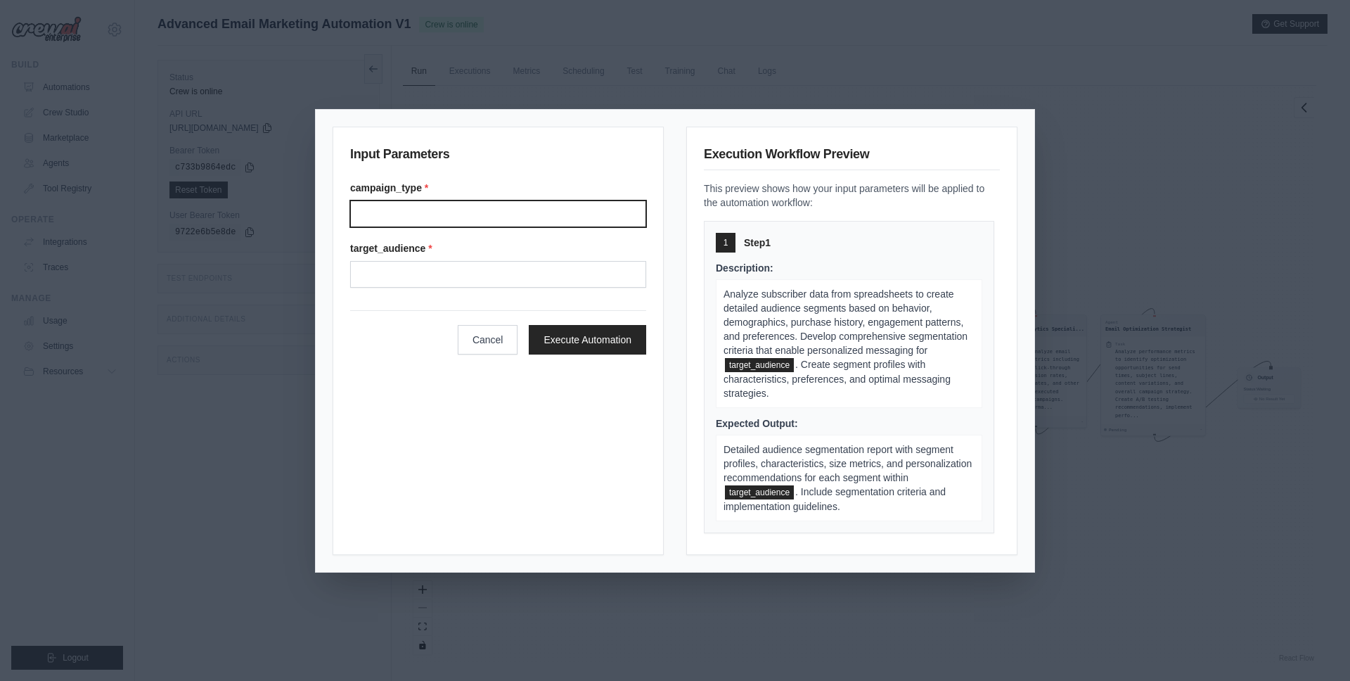
click at [409, 214] on input "Campaign type" at bounding box center [498, 213] width 296 height 27
type input "*"
type input "***"
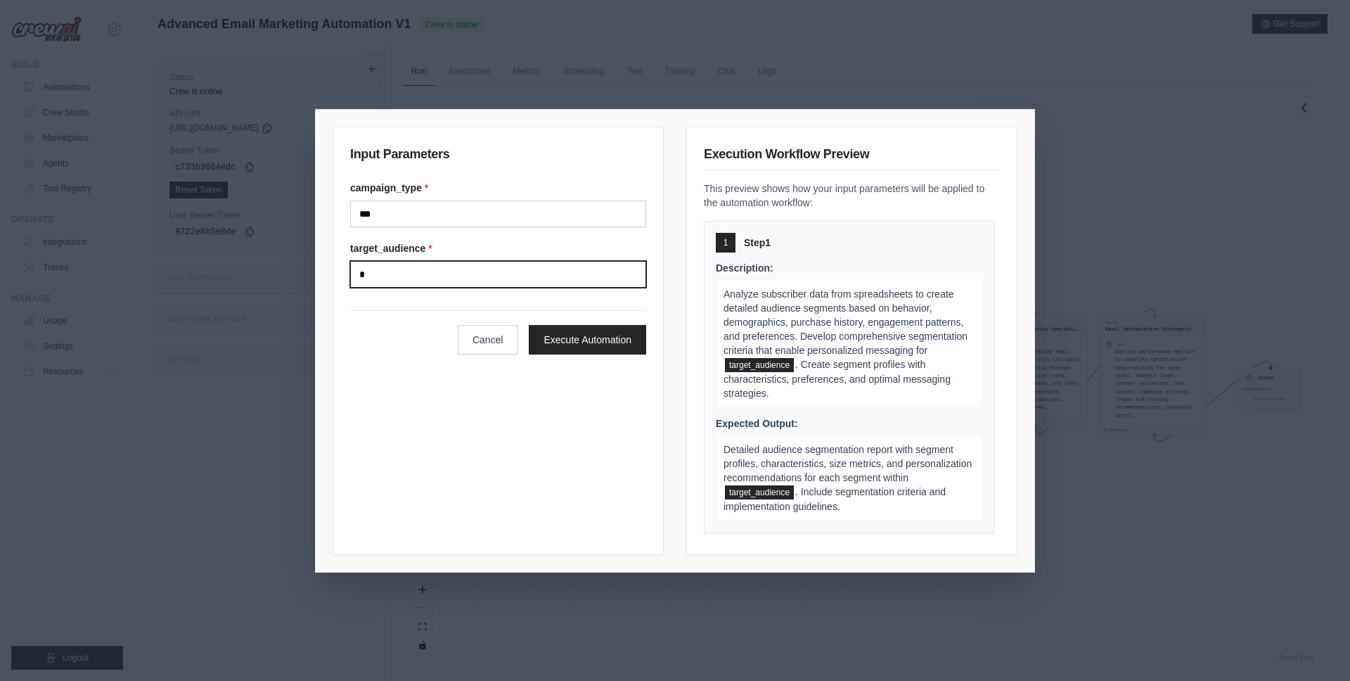
type input "*"
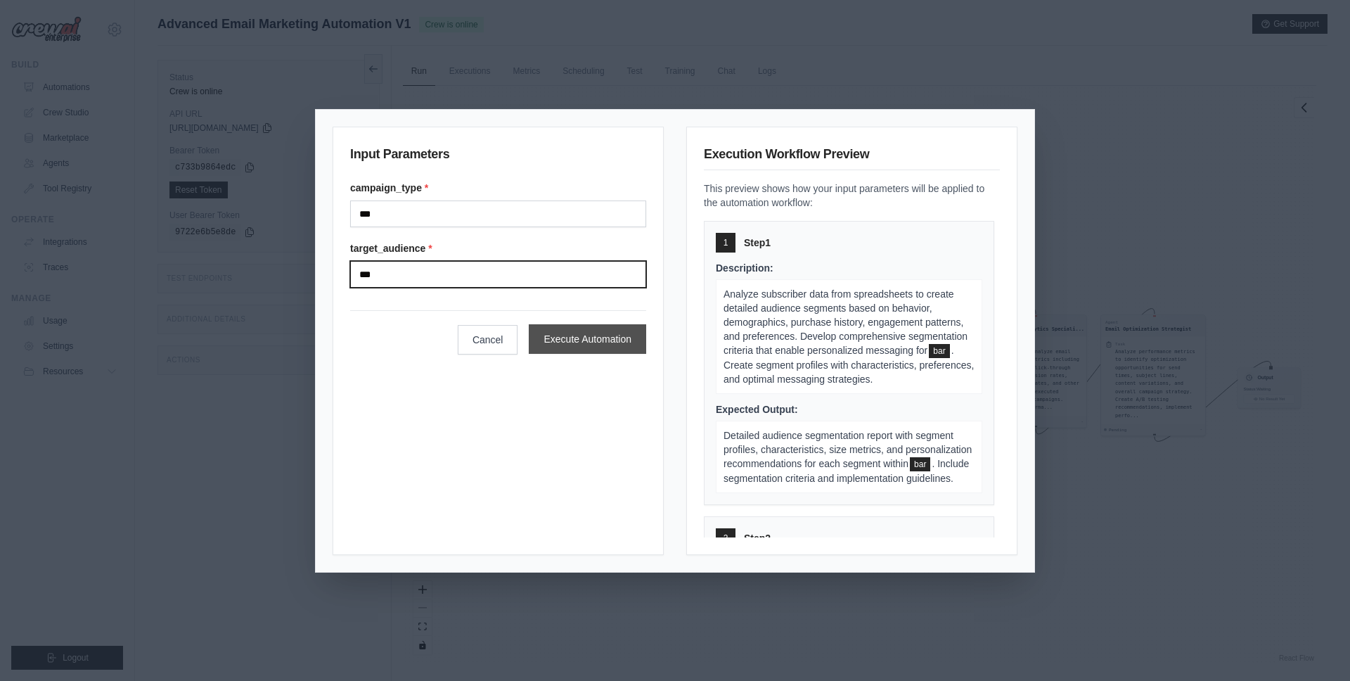
type input "***"
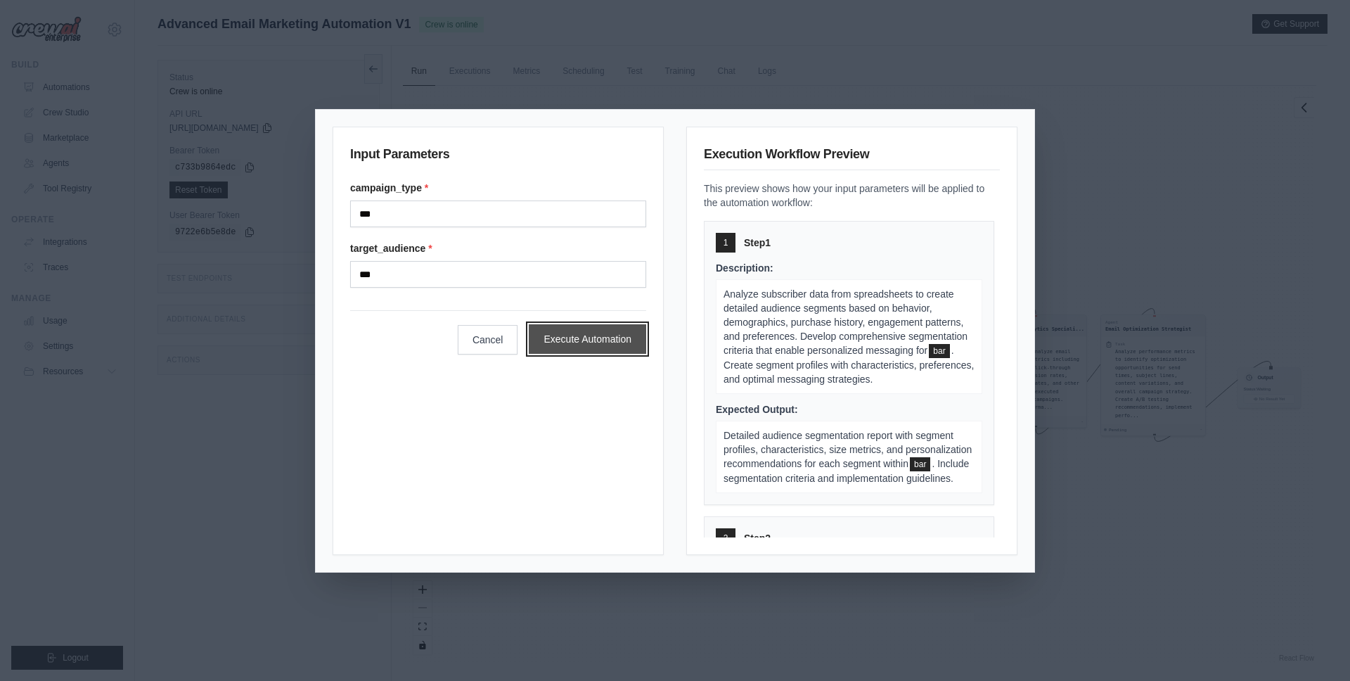
click at [627, 344] on button "Execute Automation" at bounding box center [587, 339] width 117 height 30
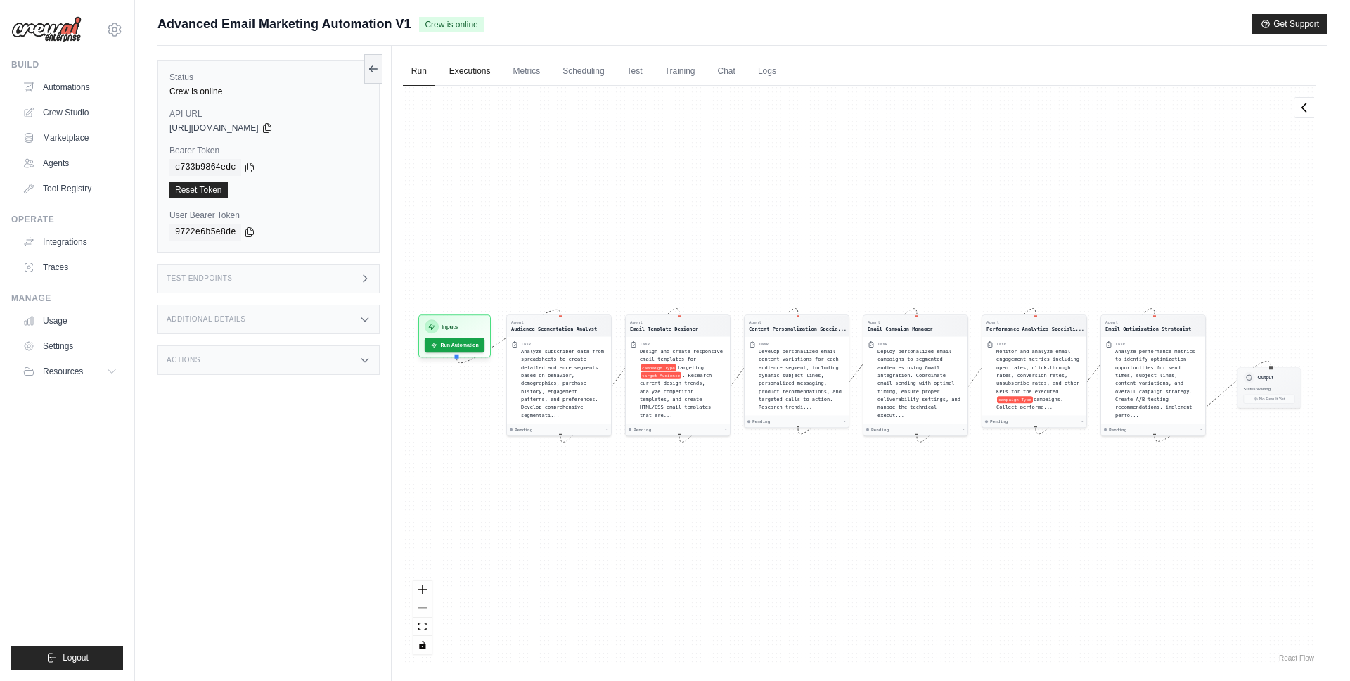
click at [474, 81] on link "Executions" at bounding box center [470, 72] width 58 height 30
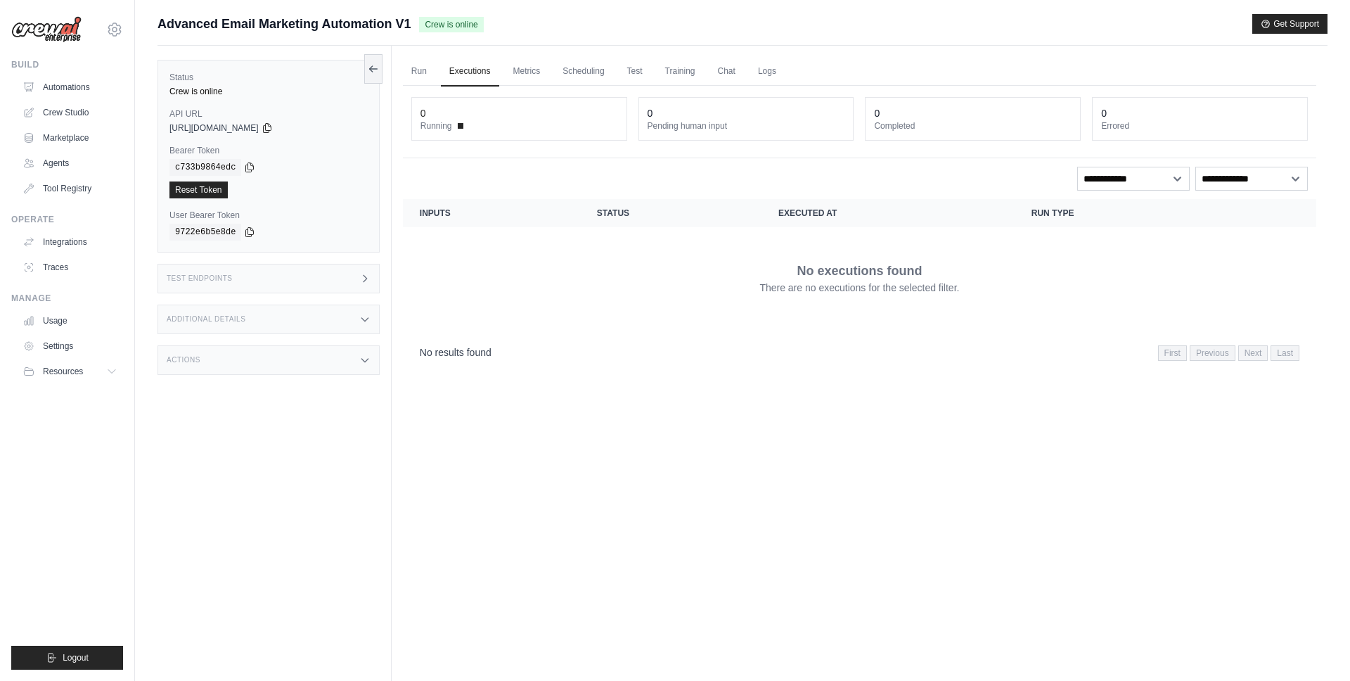
click at [439, 74] on ul "Run Executions Metrics Scheduling Test Training Chat Logs" at bounding box center [859, 71] width 913 height 29
click at [426, 72] on link "Run" at bounding box center [419, 72] width 32 height 30
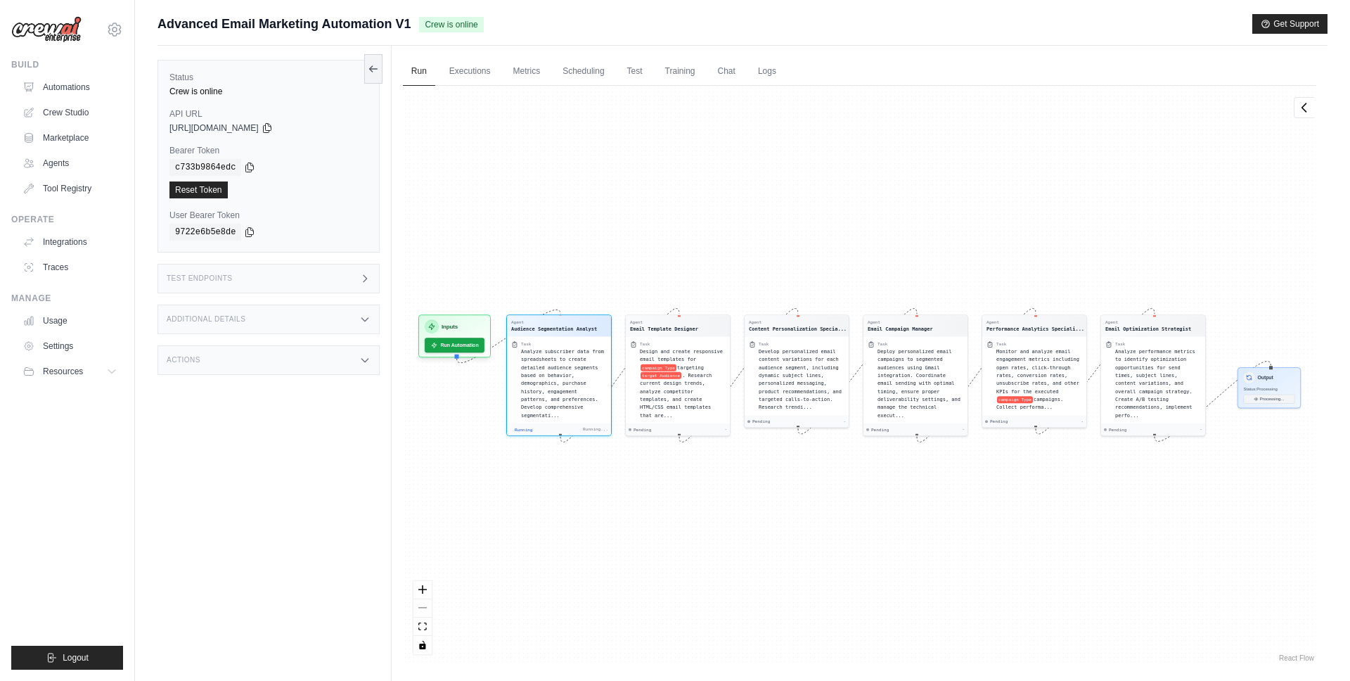
click at [618, 176] on div "Agent Audience Segmentation Analyst Task Analyze subscriber data from spreadshe…" at bounding box center [859, 375] width 913 height 579
click at [868, 68] on ul "Run Executions Metrics Scheduling Test Training Chat Logs" at bounding box center [859, 71] width 913 height 29
click at [898, 56] on div "Run Executions Metrics Scheduling Test Training Chat Logs 1 Running 0 Pending h…" at bounding box center [860, 386] width 936 height 681
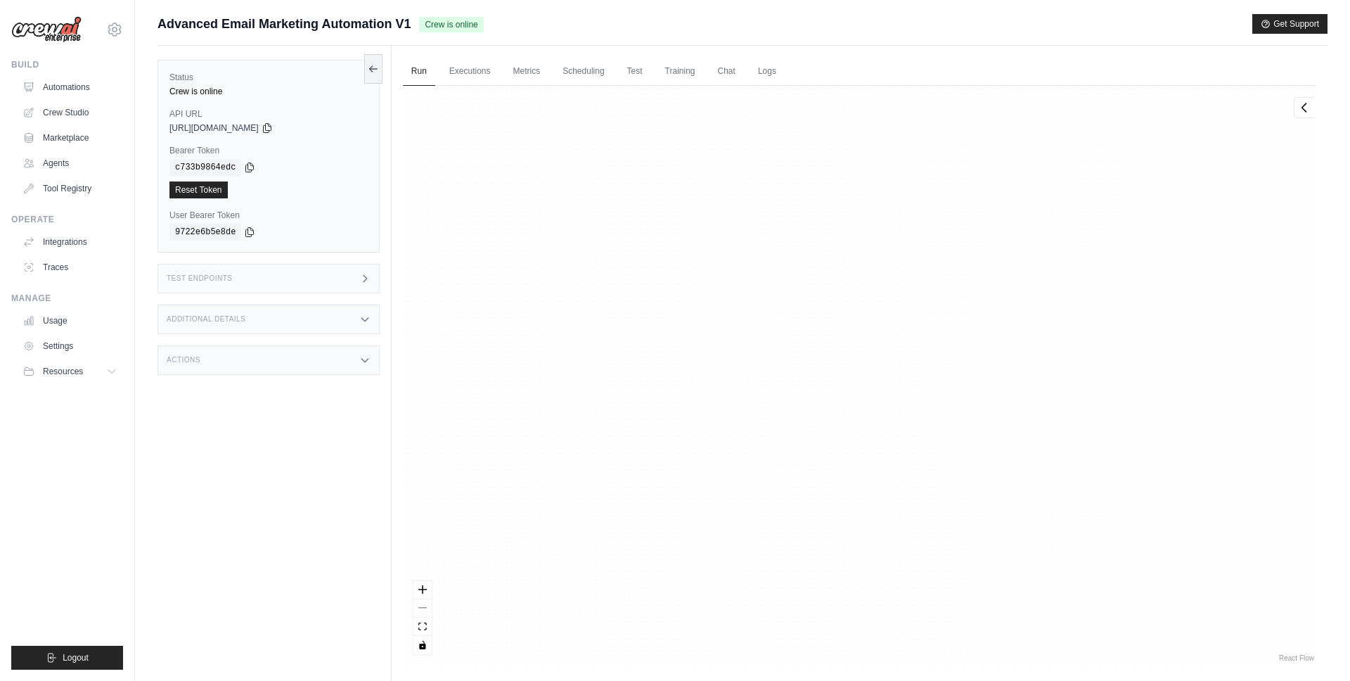
scroll to position [252, 0]
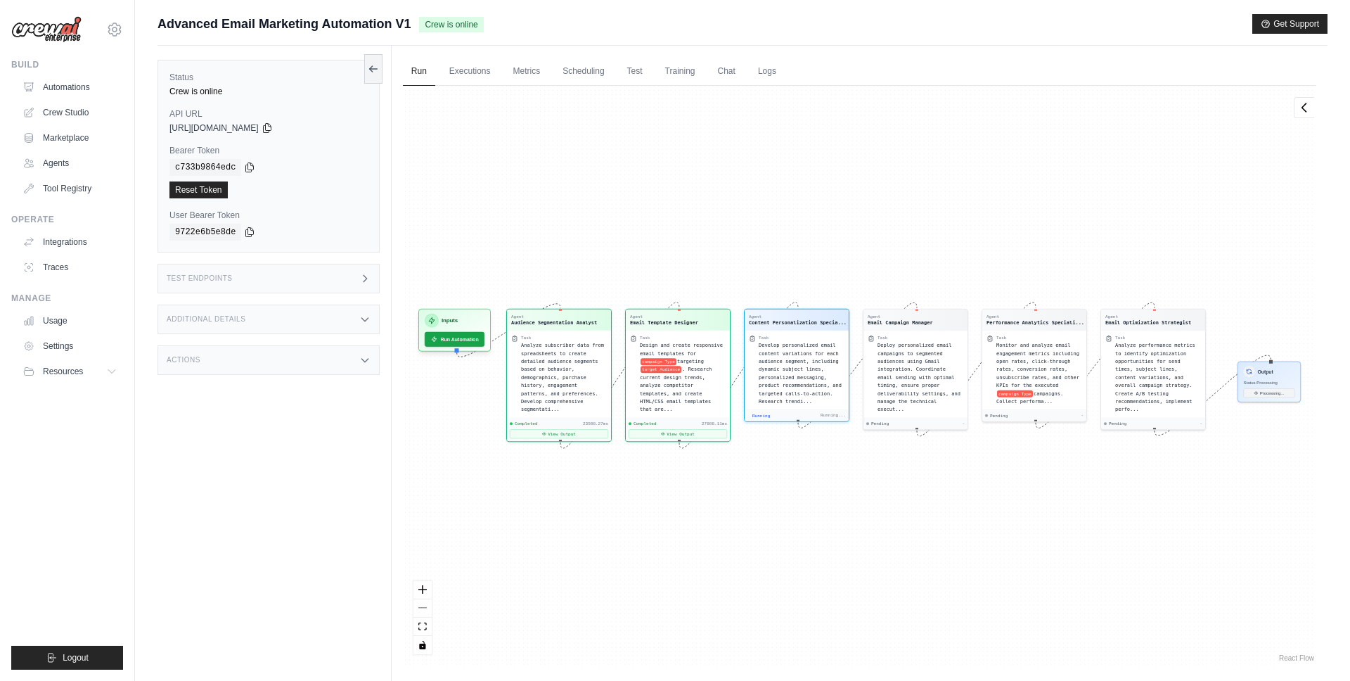
click at [507, 49] on div "Run Executions Metrics Scheduling Test Training Chat Logs 1 Running 0 Pending h…" at bounding box center [860, 386] width 936 height 681
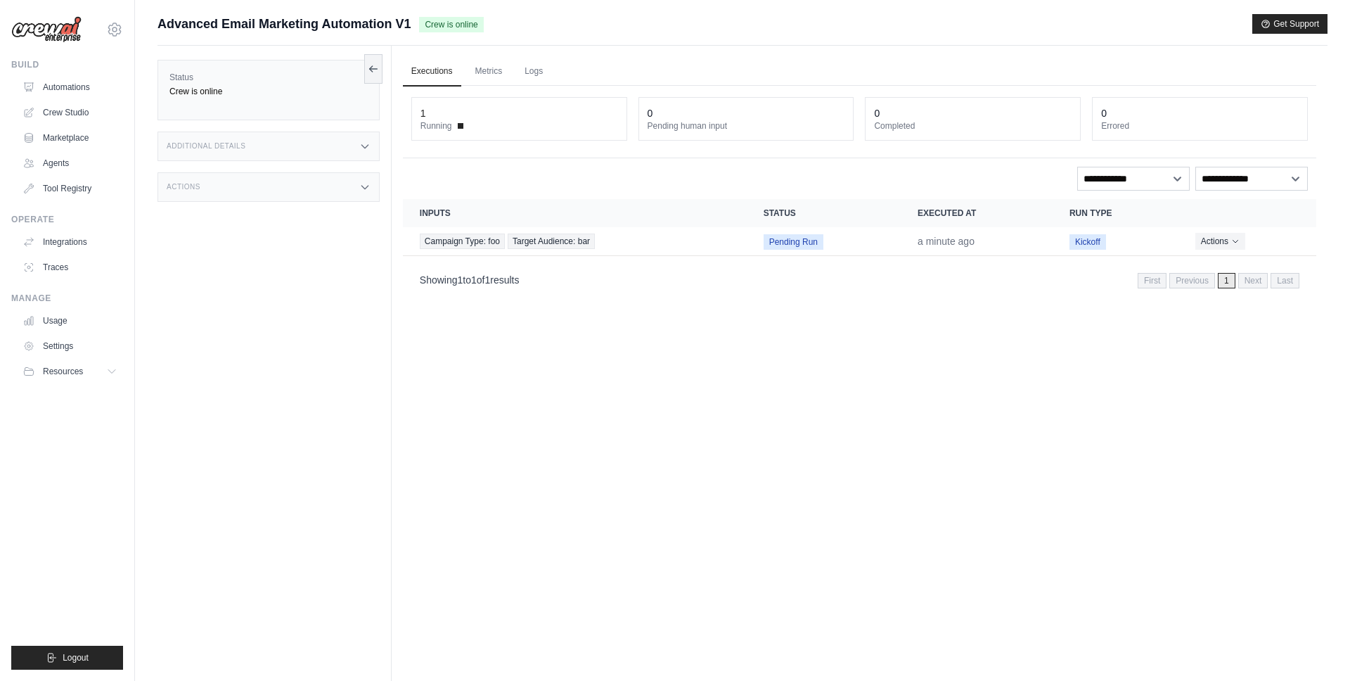
click at [953, 449] on div "Executions Metrics Logs 1 Running 0 Pending human input 0 Completed 0 Errored *…" at bounding box center [860, 386] width 936 height 681
click at [1209, 238] on button "Actions" at bounding box center [1220, 240] width 50 height 17
drag, startPoint x: 1048, startPoint y: 282, endPoint x: 991, endPoint y: 274, distance: 56.9
click at [1048, 282] on div "Showing 1 to 1 of 1 results First Previous 1 Next Last" at bounding box center [860, 279] width 880 height 19
drag, startPoint x: 722, startPoint y: 266, endPoint x: 724, endPoint y: 276, distance: 9.4
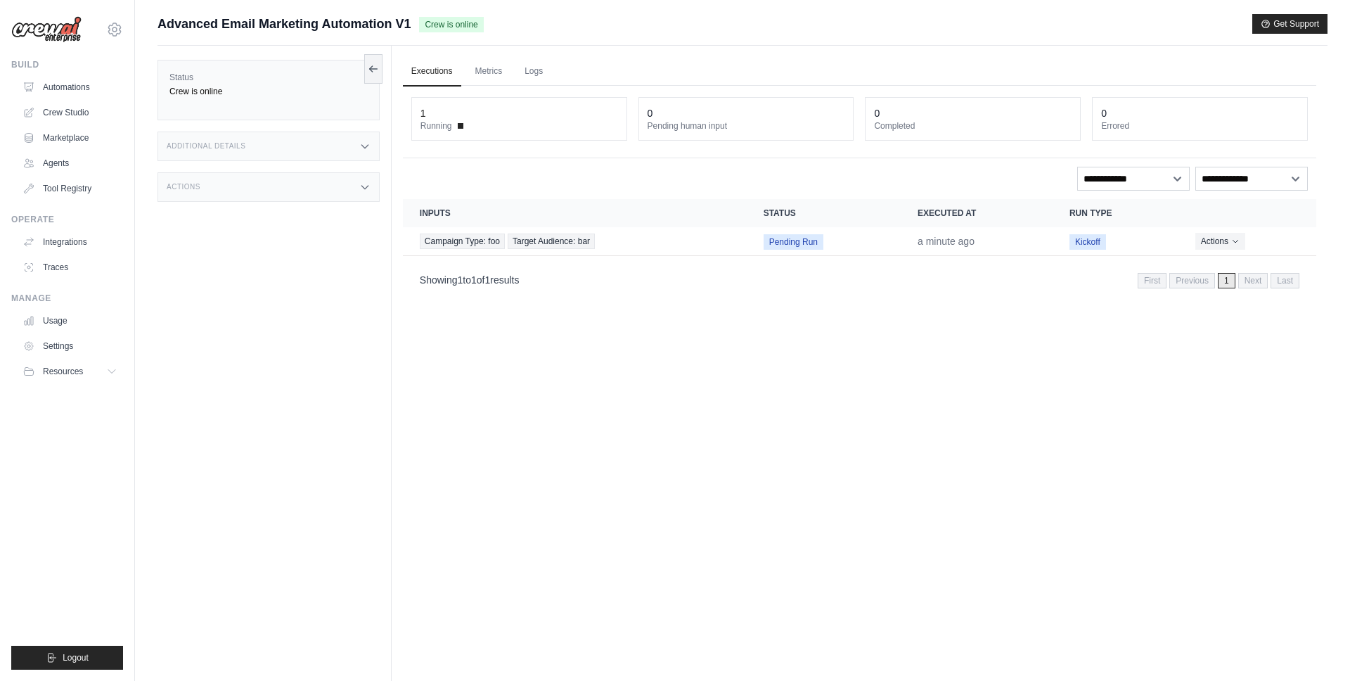
click at [724, 276] on div "Showing 1 to 1 of 1 results First Previous 1 Next Last" at bounding box center [860, 279] width 880 height 19
click at [368, 184] on icon at bounding box center [364, 186] width 11 height 11
drag, startPoint x: 378, startPoint y: 143, endPoint x: 364, endPoint y: 153, distance: 16.8
click at [378, 143] on div "Additional Details" at bounding box center [269, 146] width 222 height 30
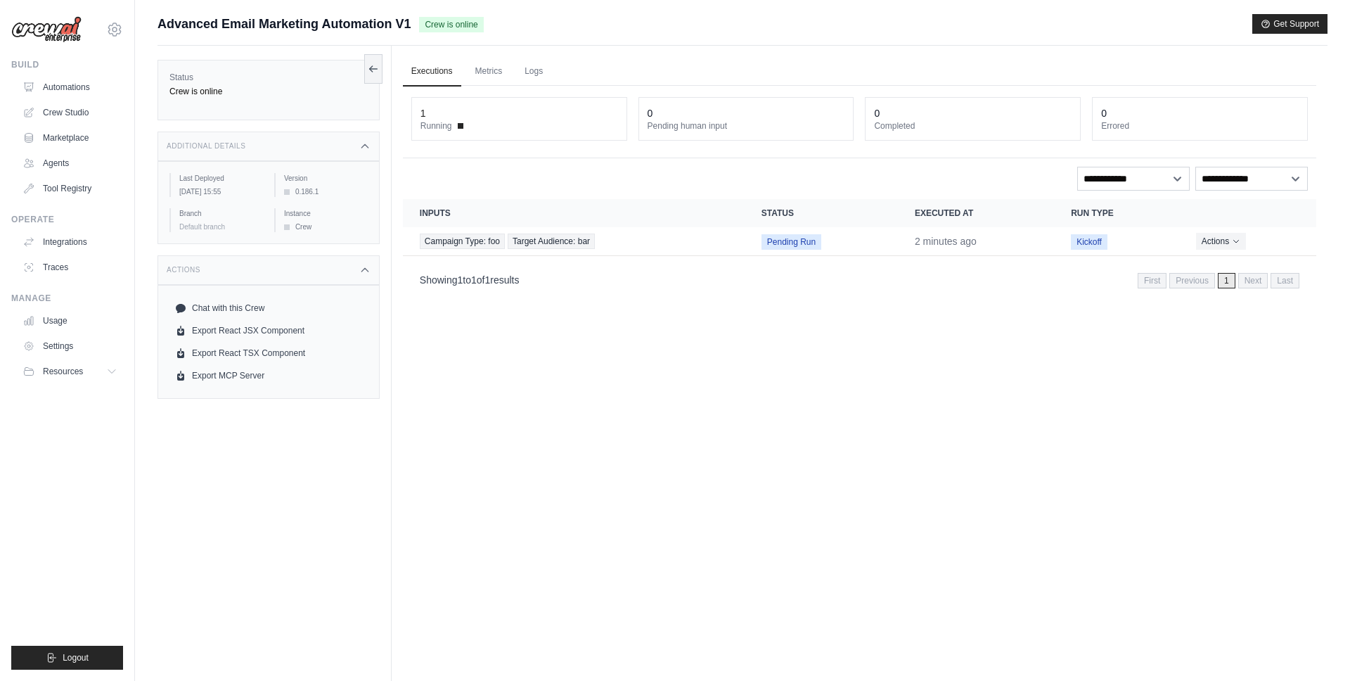
drag, startPoint x: 641, startPoint y: 439, endPoint x: 636, endPoint y: 430, distance: 11.0
click at [640, 436] on div "Executions Metrics Logs 1 Running 0 Pending human input 0 Completed 0 Errored *…" at bounding box center [860, 386] width 936 height 681
click at [481, 70] on link "Metrics" at bounding box center [489, 72] width 44 height 30
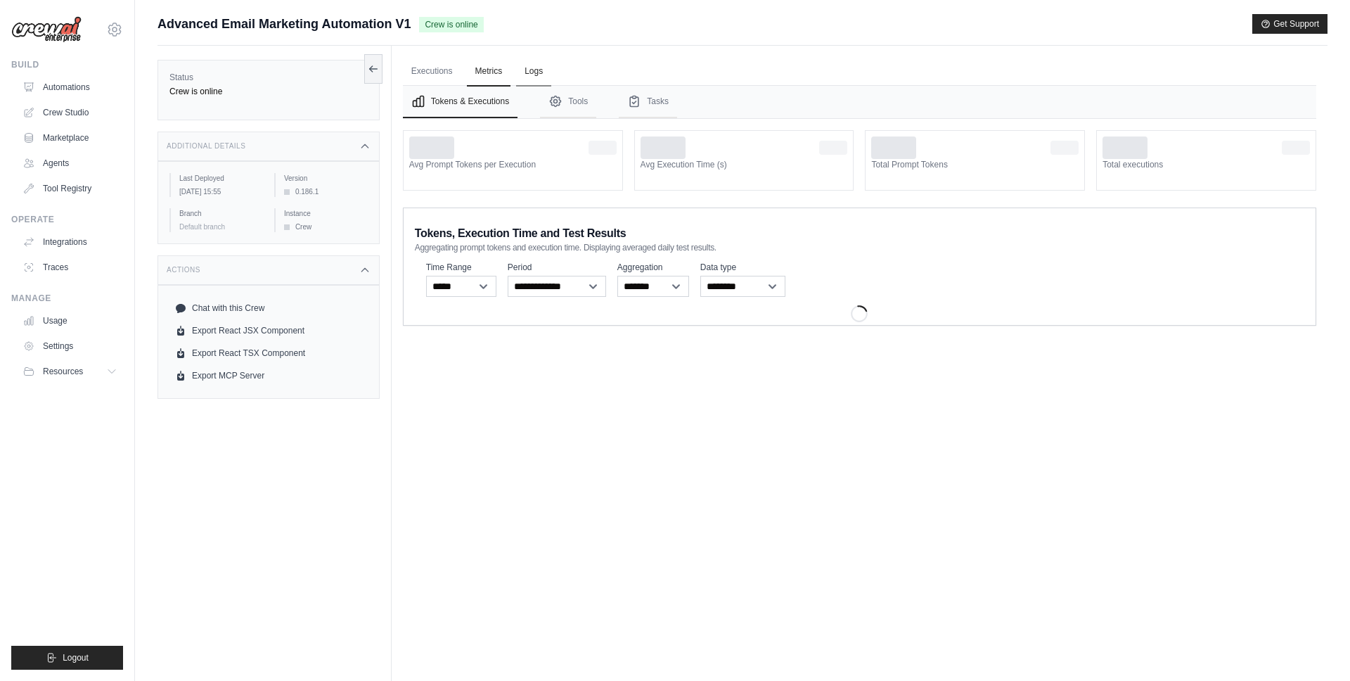
click at [536, 71] on link "Logs" at bounding box center [533, 72] width 35 height 30
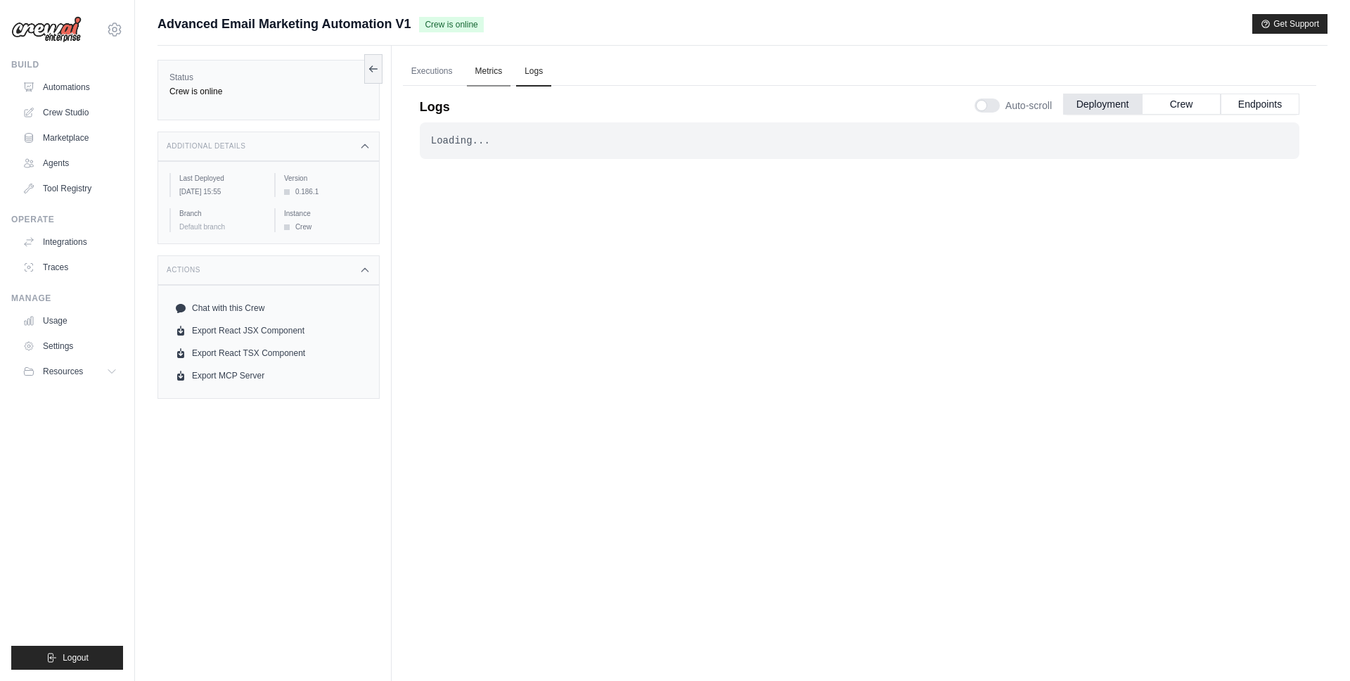
click at [494, 71] on link "Metrics" at bounding box center [489, 72] width 44 height 30
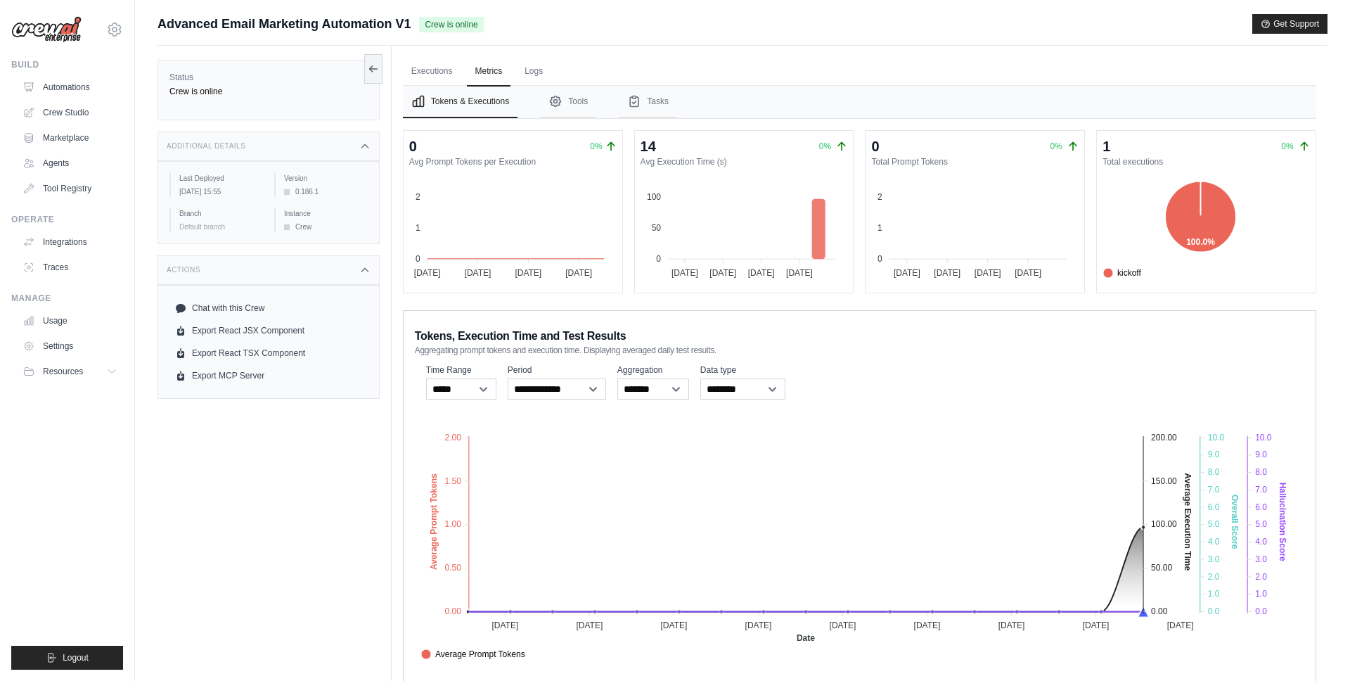
click at [657, 41] on div "Submit a support request Describe your issue or question * Please be specific a…" at bounding box center [743, 30] width 1170 height 32
click at [662, 46] on div "Executions Metrics Logs 1 Running 0 Pending human input 0 Completed 0 Errored *…" at bounding box center [860, 386] width 936 height 681
click at [86, 90] on link "Automations" at bounding box center [71, 87] width 106 height 23
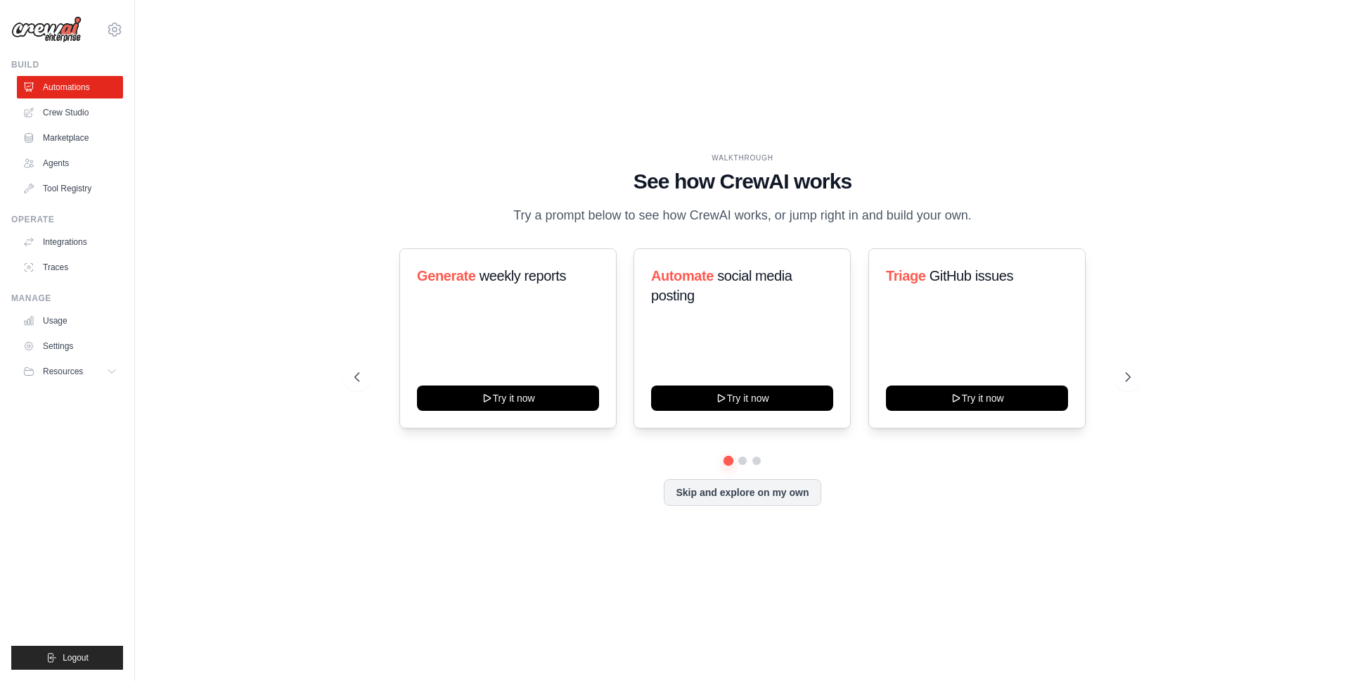
click at [604, 549] on div "WALKTHROUGH See how CrewAI works Try a prompt below to see how CrewAI works, or…" at bounding box center [743, 340] width 1170 height 653
click at [1036, 600] on div "WALKTHROUGH See how CrewAI works Try a prompt below to see how CrewAI works, or…" at bounding box center [743, 340] width 1170 height 653
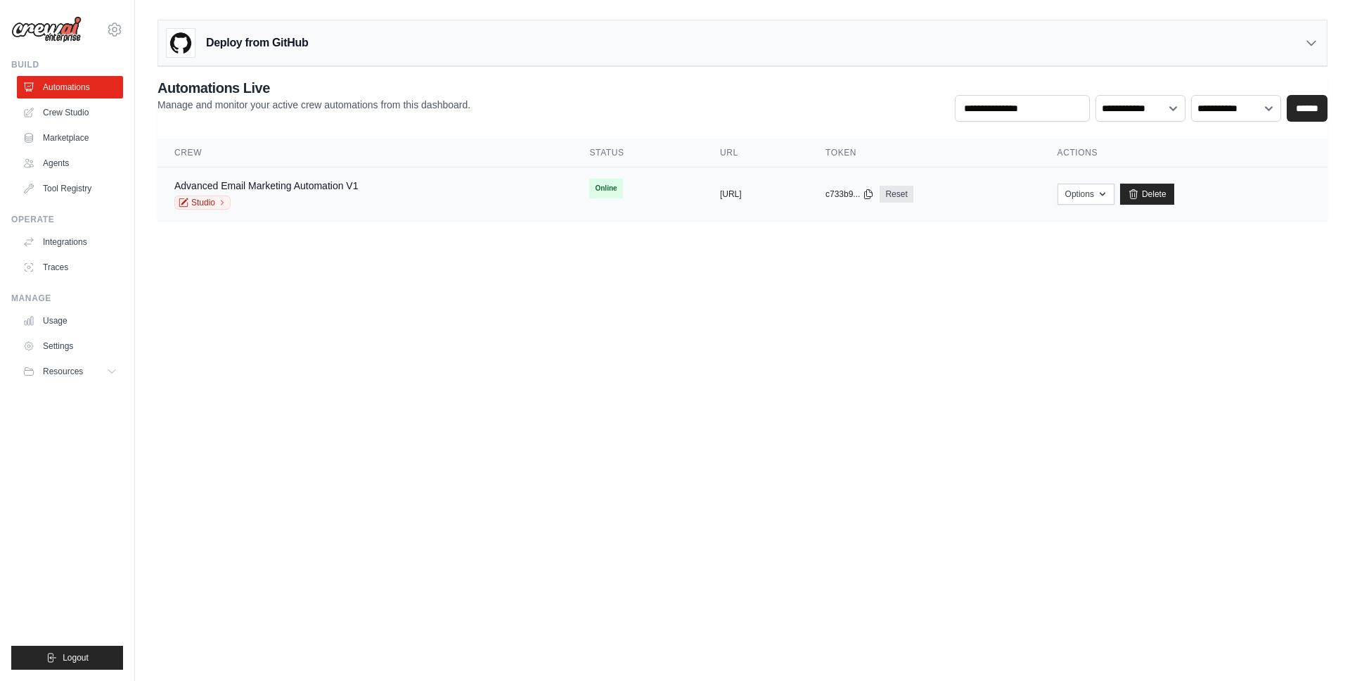
click at [361, 186] on div "Advanced Email Marketing Automation V1 Studio" at bounding box center [364, 194] width 381 height 31
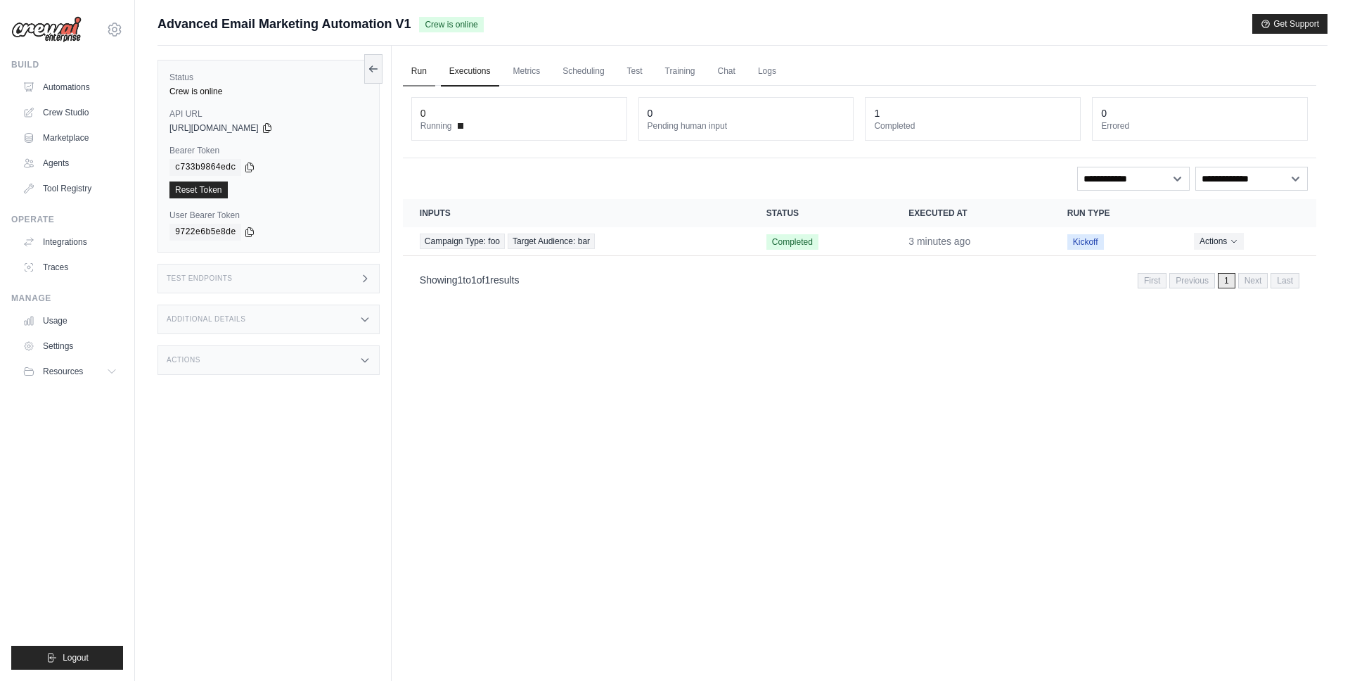
click at [416, 68] on link "Run" at bounding box center [419, 72] width 32 height 30
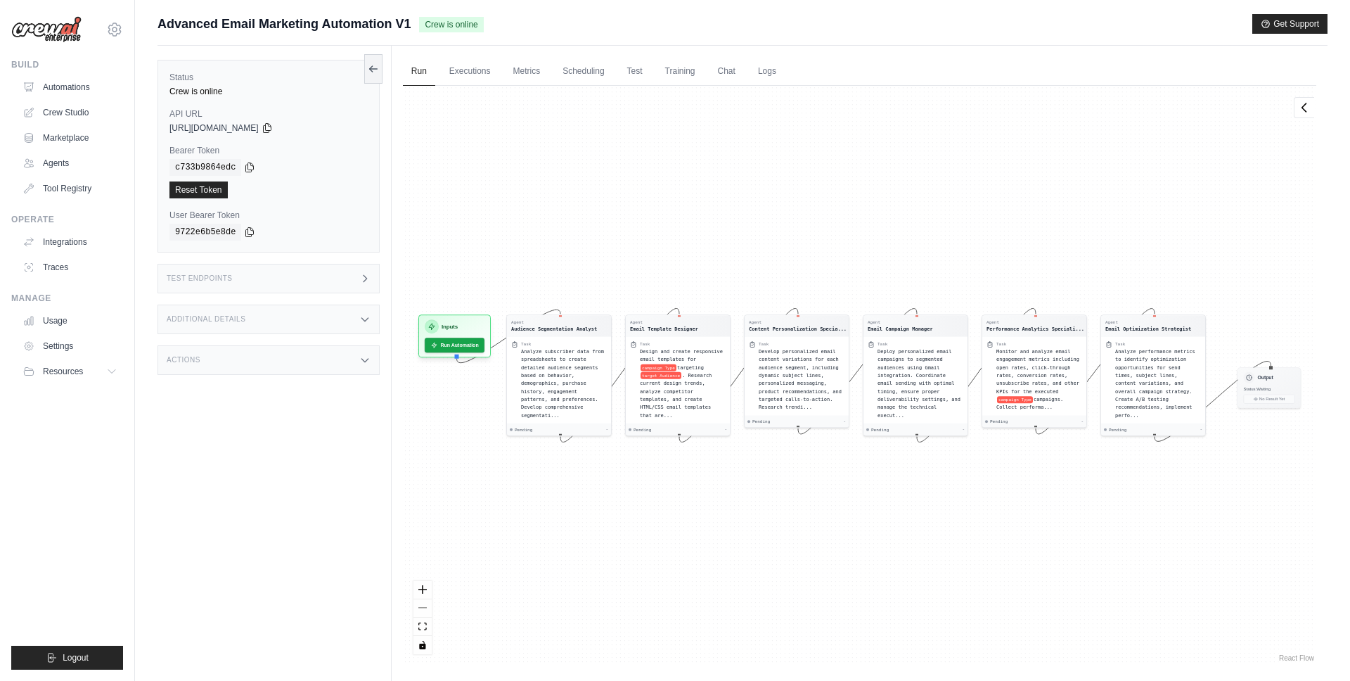
click at [352, 309] on div "Additional Details" at bounding box center [269, 319] width 222 height 30
click at [360, 277] on icon at bounding box center [364, 278] width 11 height 11
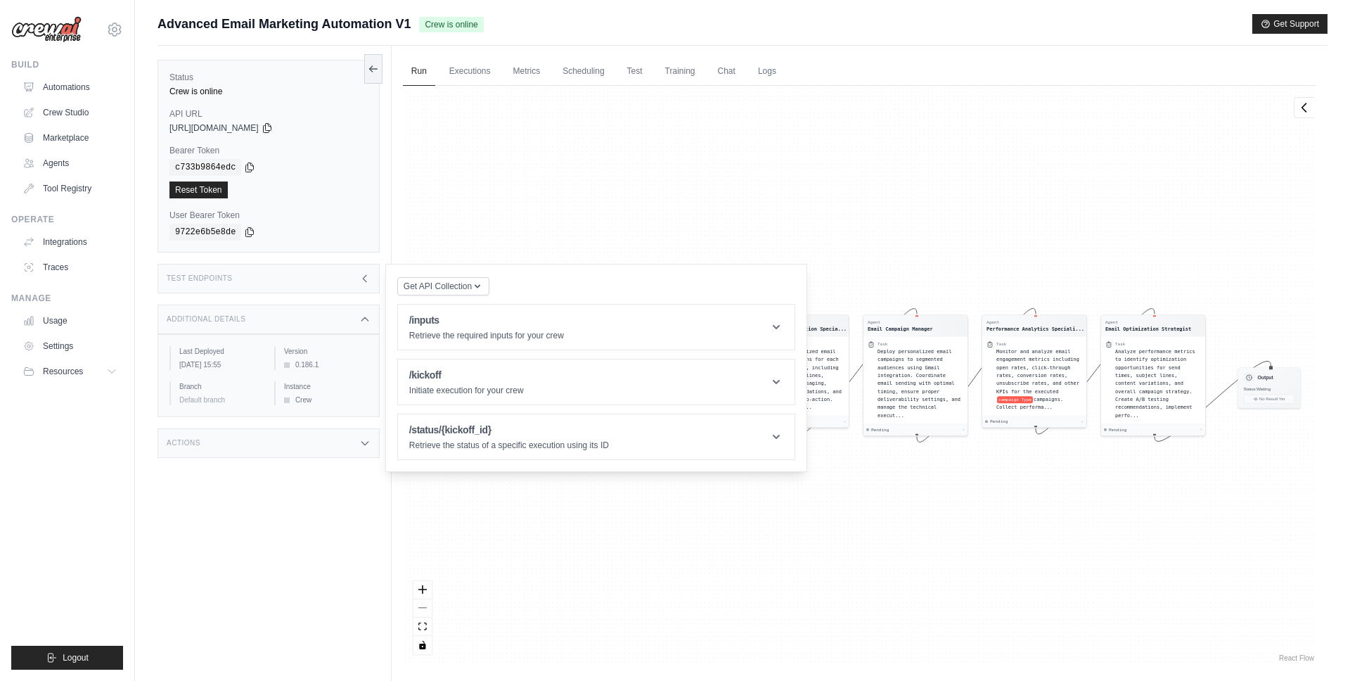
click at [360, 277] on icon at bounding box center [364, 278] width 11 height 11
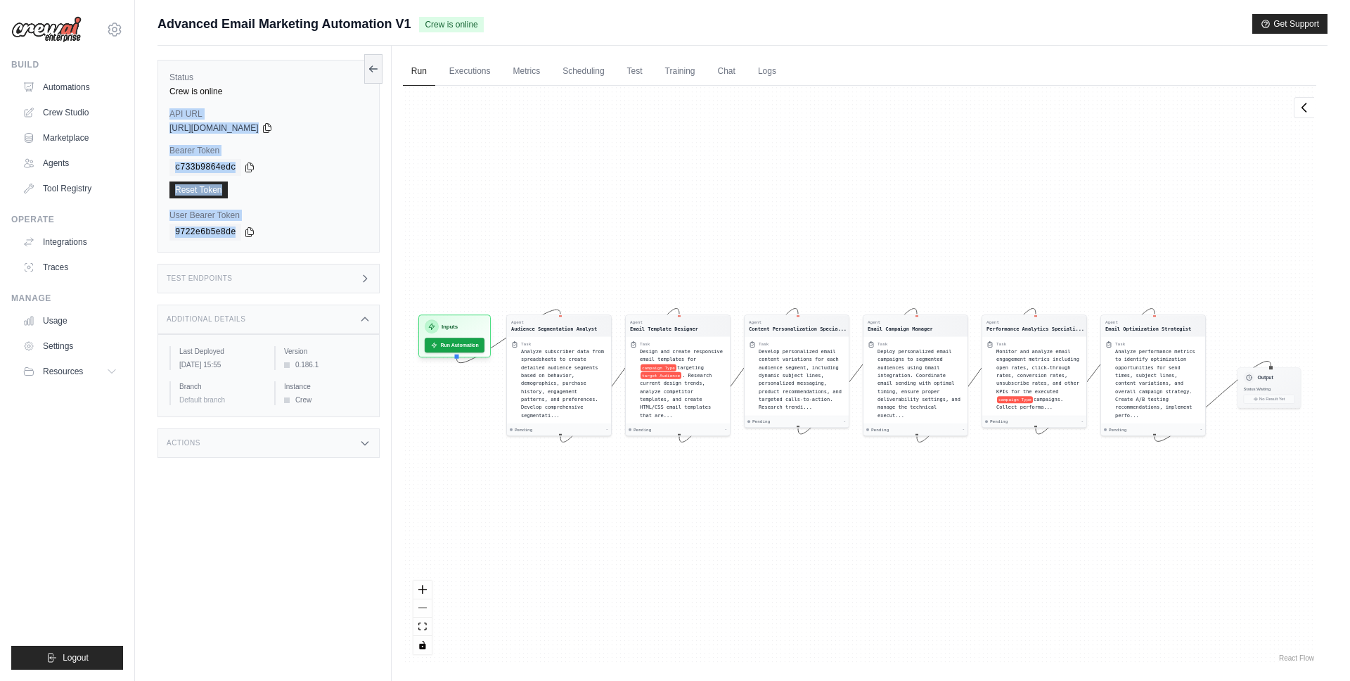
drag, startPoint x: 234, startPoint y: 139, endPoint x: 258, endPoint y: 232, distance: 95.8
click at [258, 232] on div "Status Crew is online API URL copied [URL][DOMAIN_NAME] Bearer Token copied c73…" at bounding box center [269, 156] width 222 height 193
click at [280, 233] on div "9722e6b5e8de" at bounding box center [268, 232] width 198 height 17
click at [352, 319] on div "Additional Details" at bounding box center [269, 319] width 222 height 30
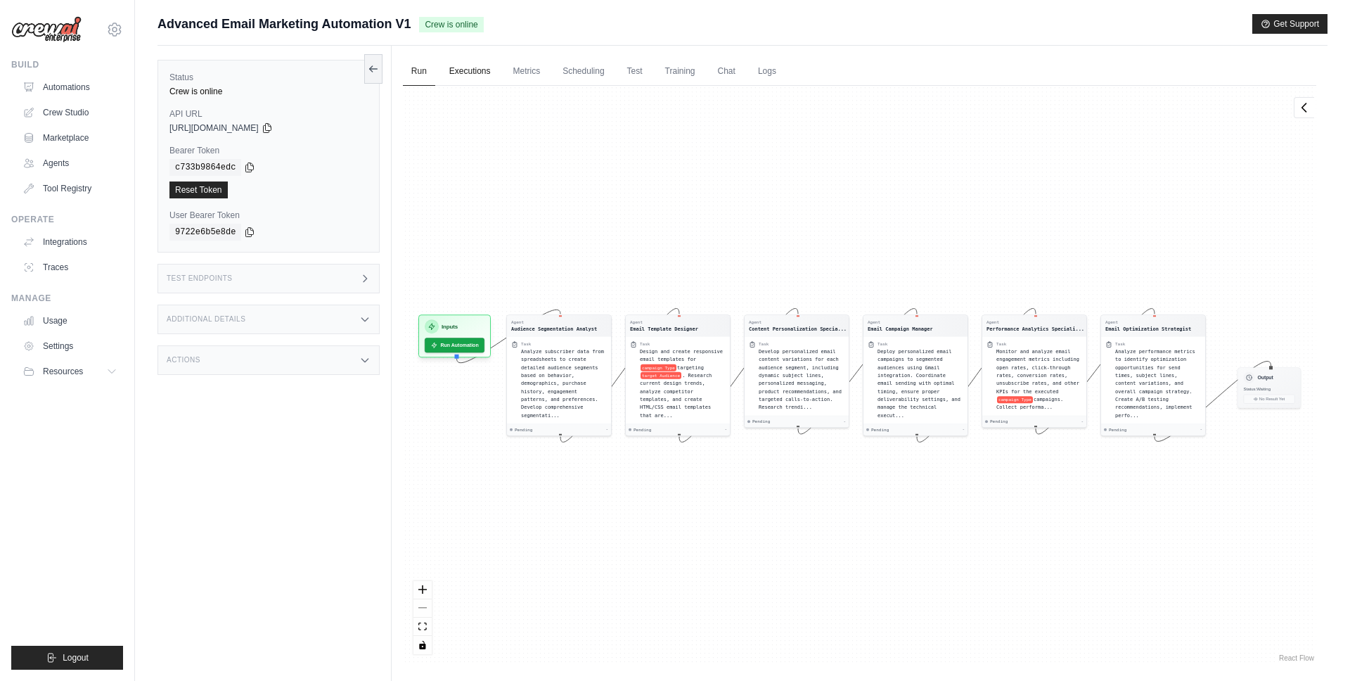
click at [454, 61] on link "Executions" at bounding box center [470, 72] width 58 height 30
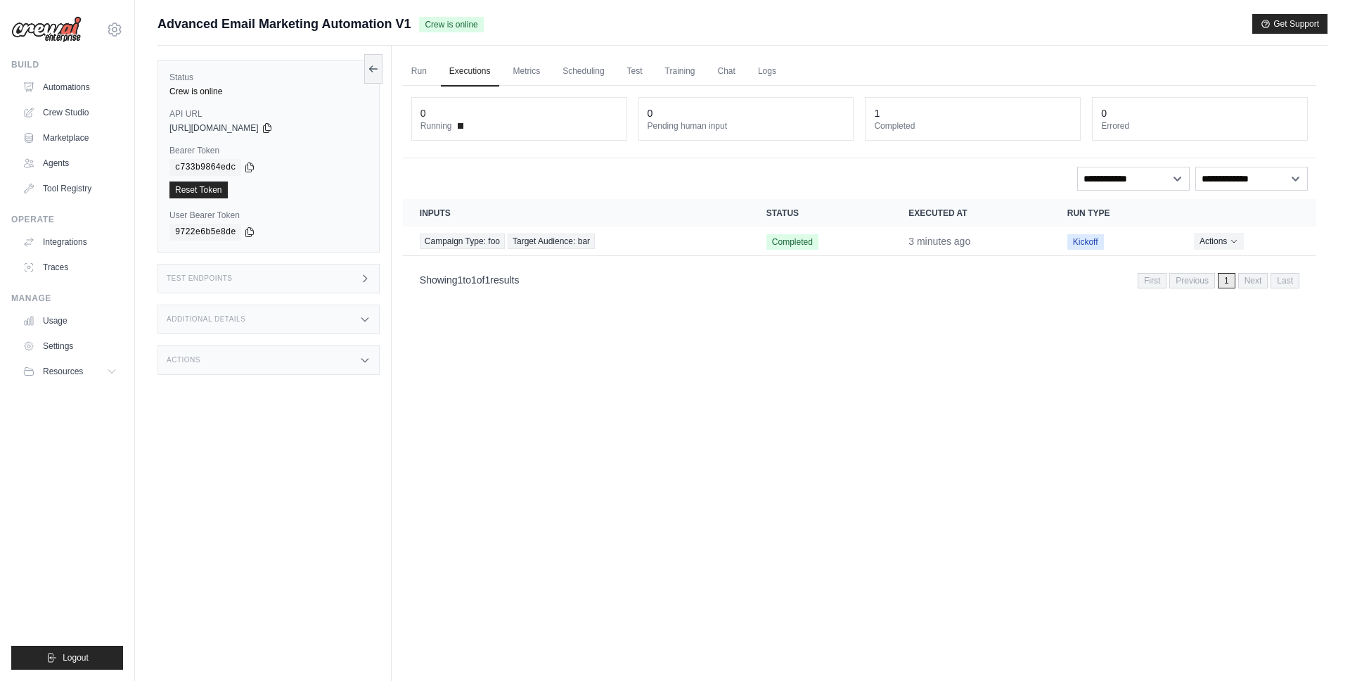
drag, startPoint x: 857, startPoint y: 351, endPoint x: 782, endPoint y: 284, distance: 100.6
click at [856, 351] on div "Run Executions Metrics Scheduling Test Training Chat Logs 0 Running 0 Pending h…" at bounding box center [860, 386] width 936 height 681
click at [1219, 238] on button "Actions" at bounding box center [1219, 240] width 50 height 17
click at [1250, 262] on link "View Details" at bounding box center [1254, 266] width 90 height 23
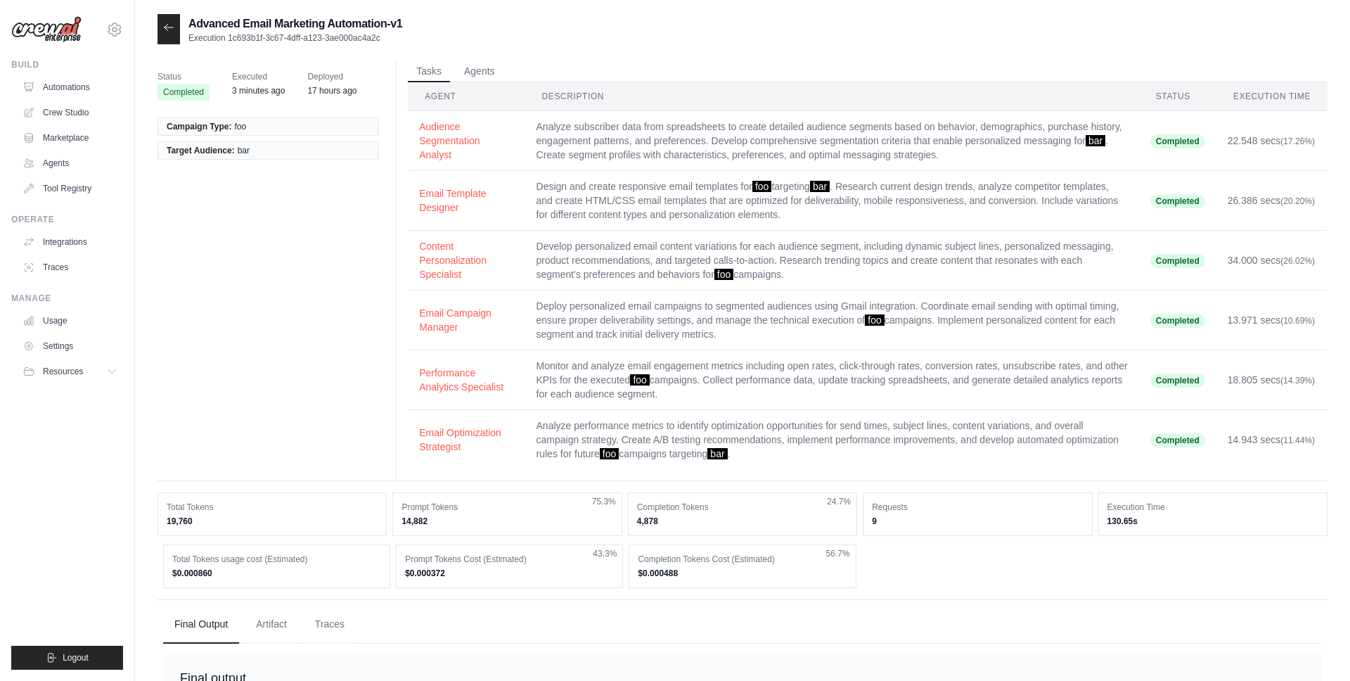
click at [168, 23] on icon at bounding box center [168, 27] width 11 height 11
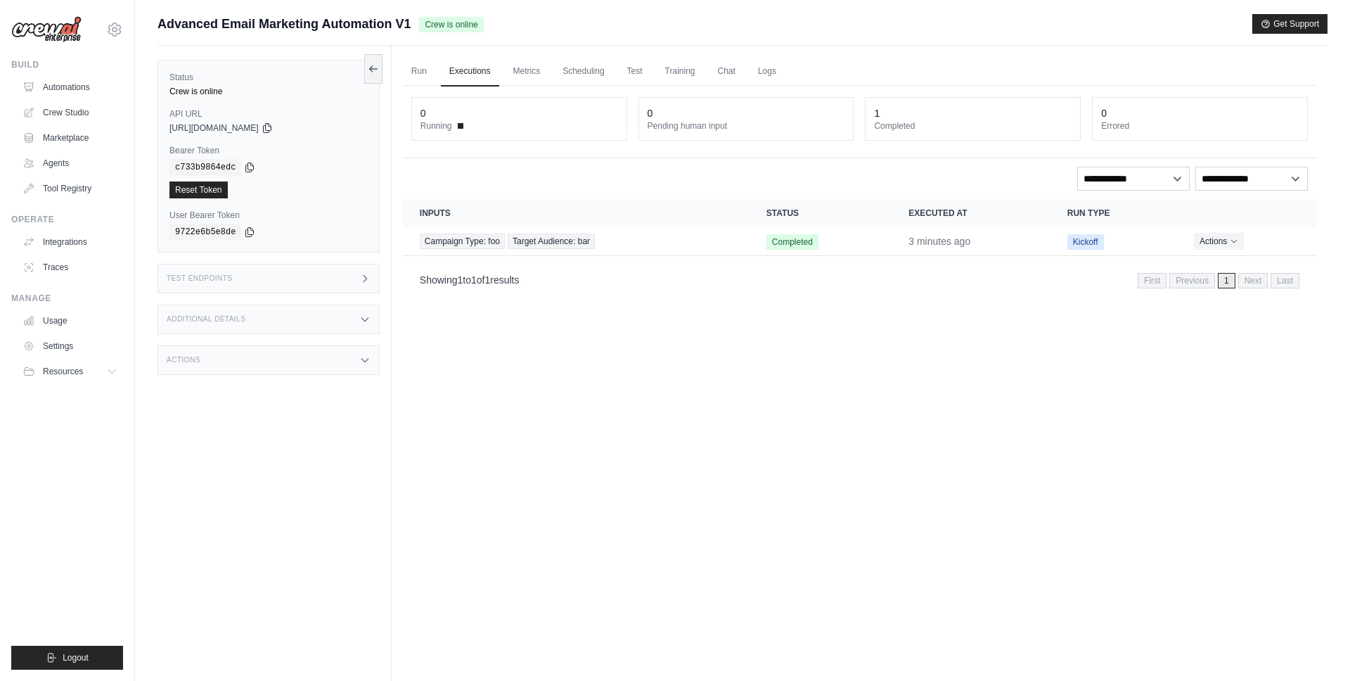
click at [783, 461] on div "Run Executions Metrics Scheduling Test Training Chat Logs 0 Running 0 Pending h…" at bounding box center [860, 386] width 936 height 681
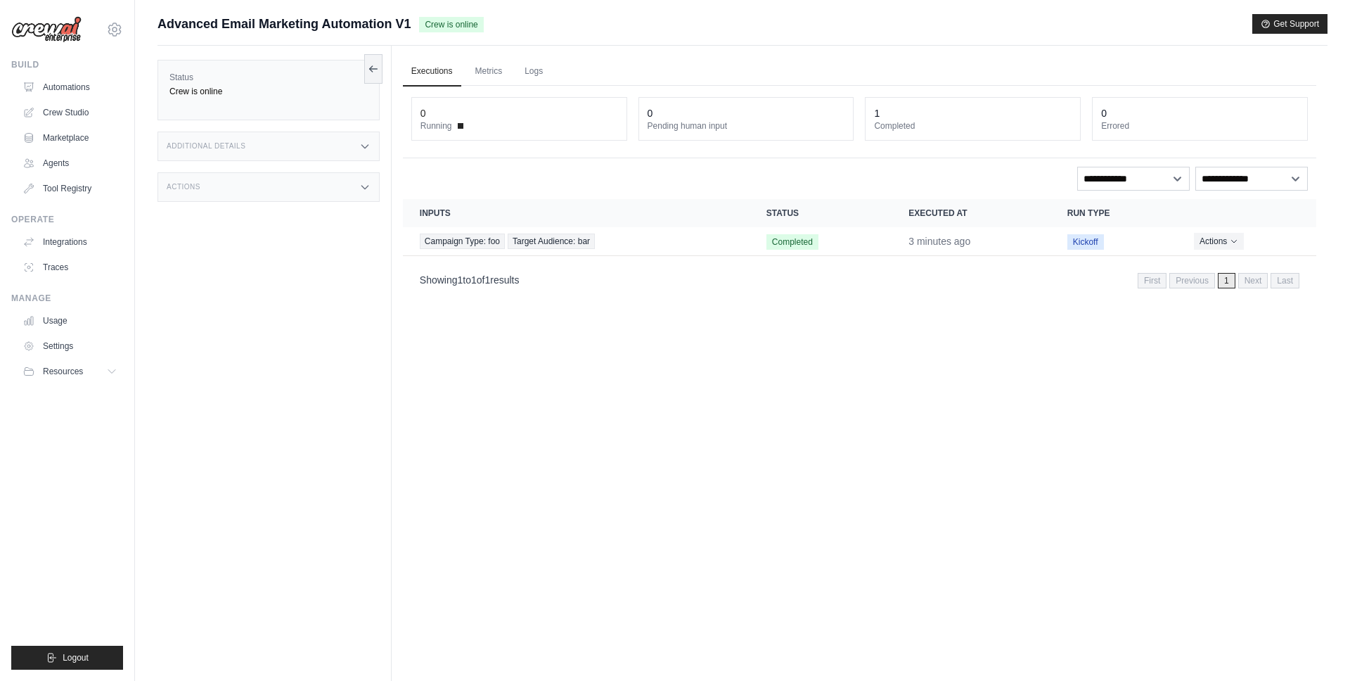
click at [620, 473] on div "Executions Metrics Logs 0 Running 0 Pending human input 1 Completed 0 Errored *…" at bounding box center [860, 386] width 936 height 681
click at [702, 404] on div "Executions Metrics Logs 0 Running 0 Pending human input 1 Completed 0 Errored *…" at bounding box center [860, 386] width 936 height 681
click at [639, 354] on div "Executions Metrics Logs 0 Running 0 Pending human input 1 Completed 0 Errored *…" at bounding box center [860, 386] width 936 height 681
click at [499, 71] on link "Metrics" at bounding box center [489, 72] width 44 height 30
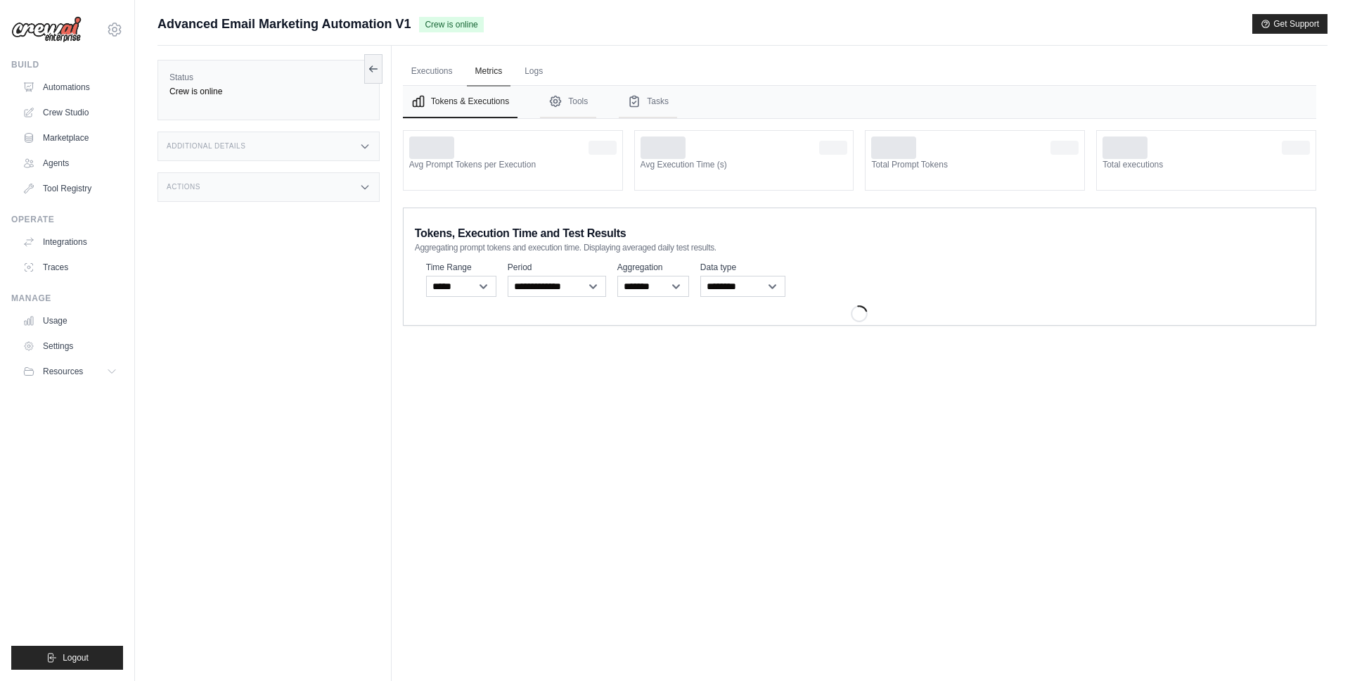
click at [477, 72] on link "Metrics" at bounding box center [489, 72] width 44 height 30
click at [483, 72] on link "Metrics" at bounding box center [489, 72] width 44 height 30
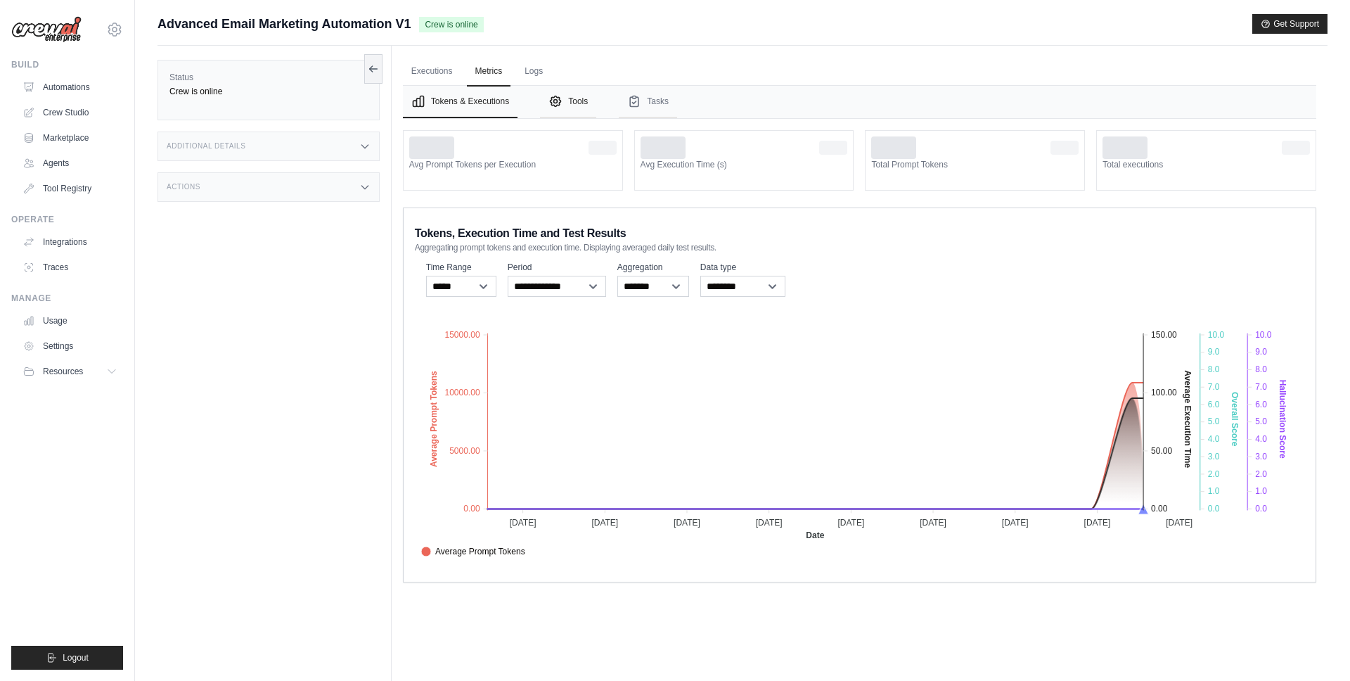
click at [569, 94] on button "Tools" at bounding box center [568, 102] width 56 height 32
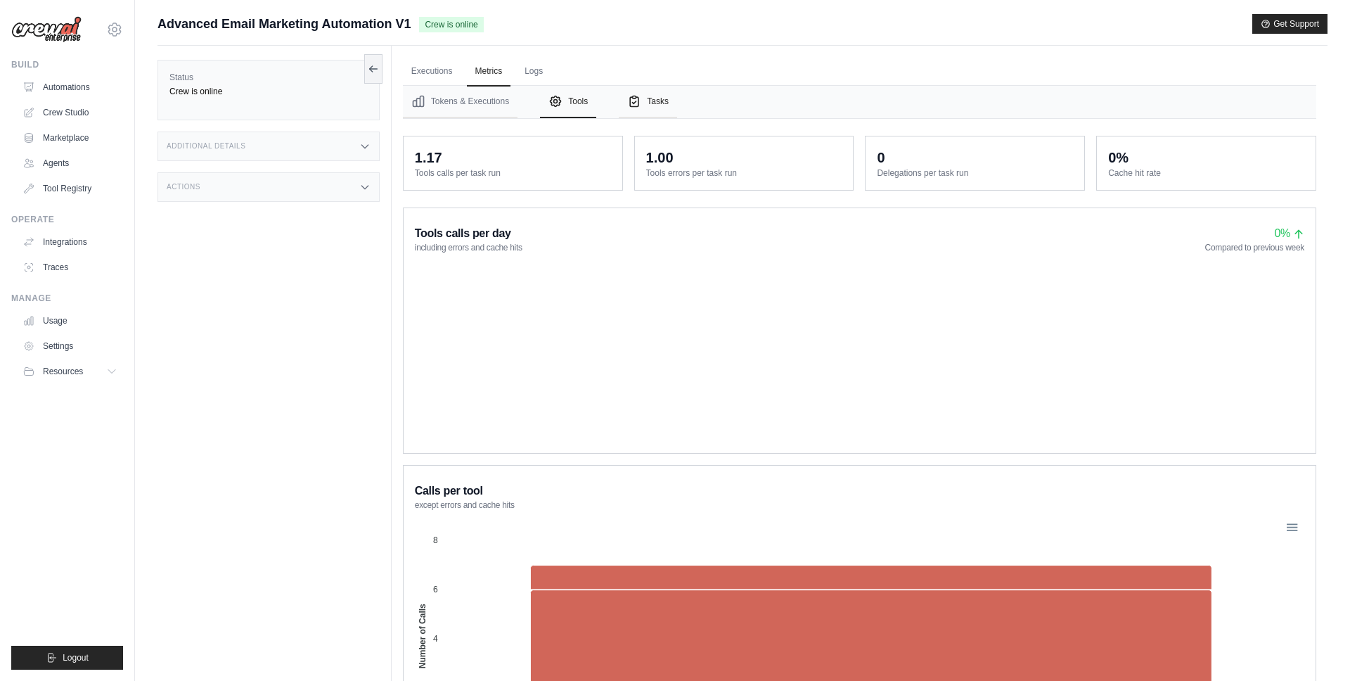
click at [631, 99] on icon "Tabs" at bounding box center [634, 101] width 14 height 14
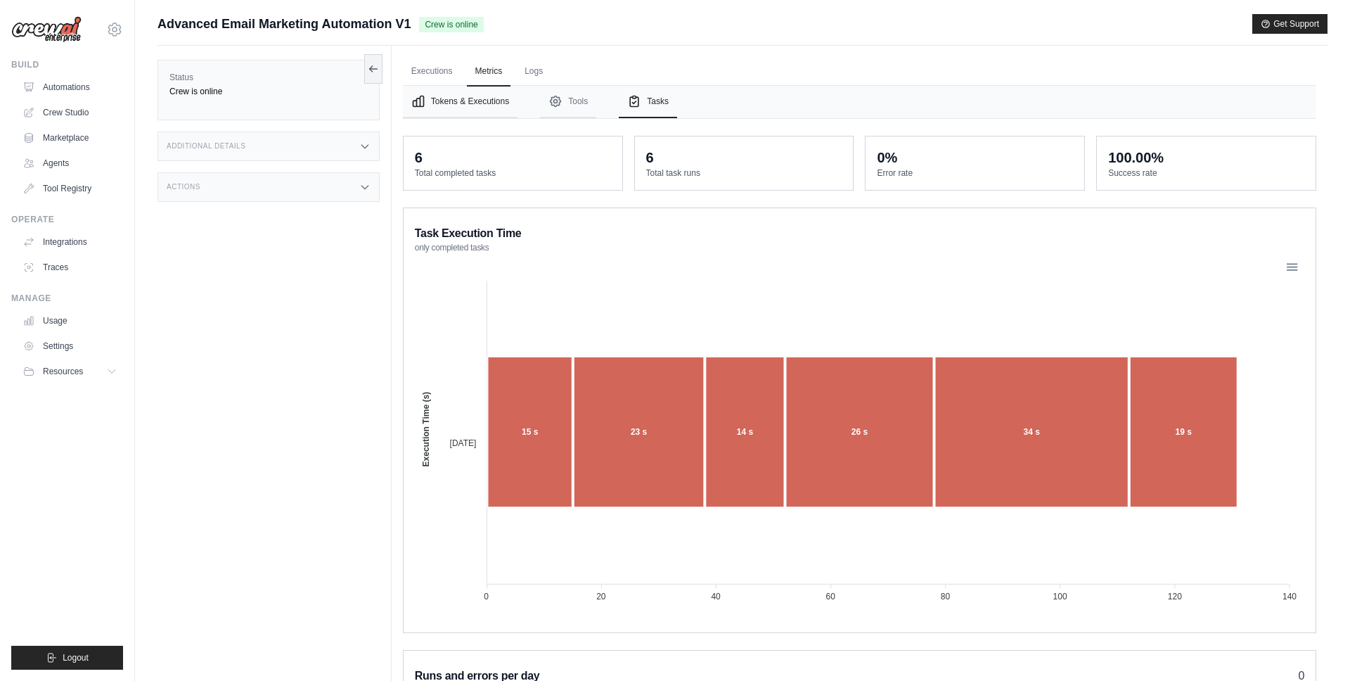
click at [475, 103] on button "Tokens & Executions" at bounding box center [460, 102] width 115 height 32
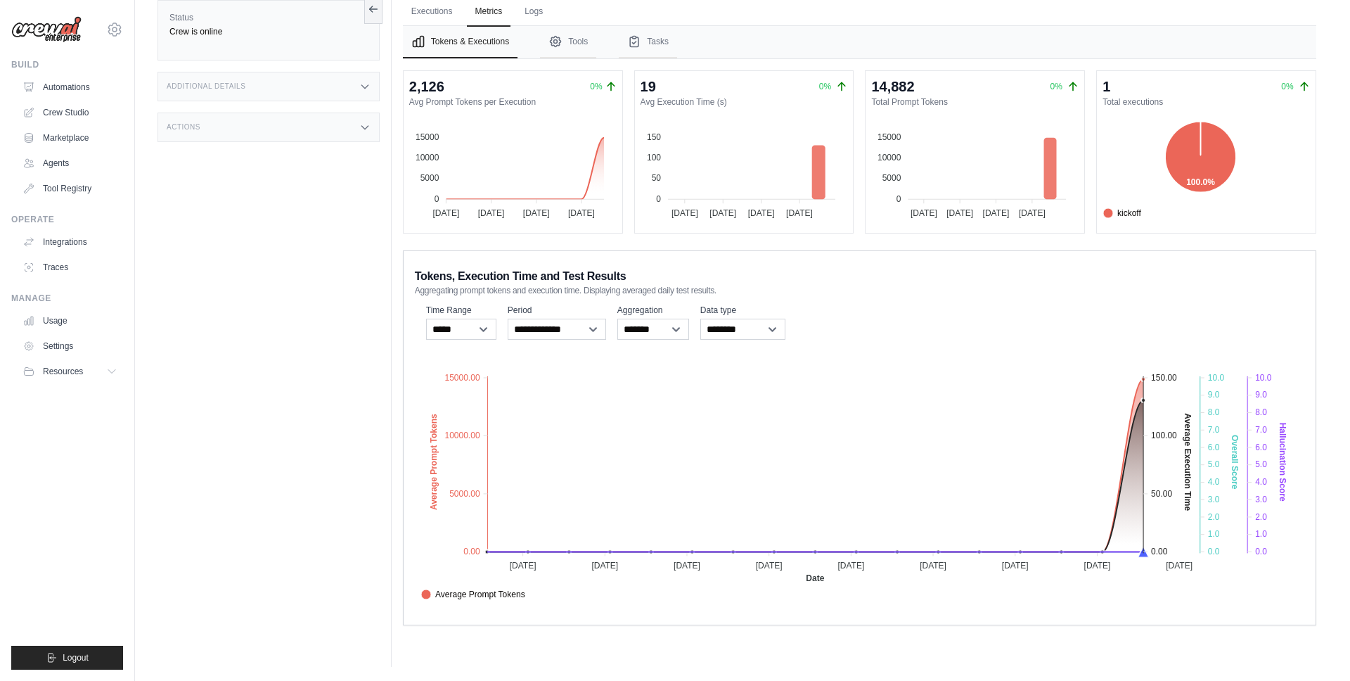
scroll to position [13, 0]
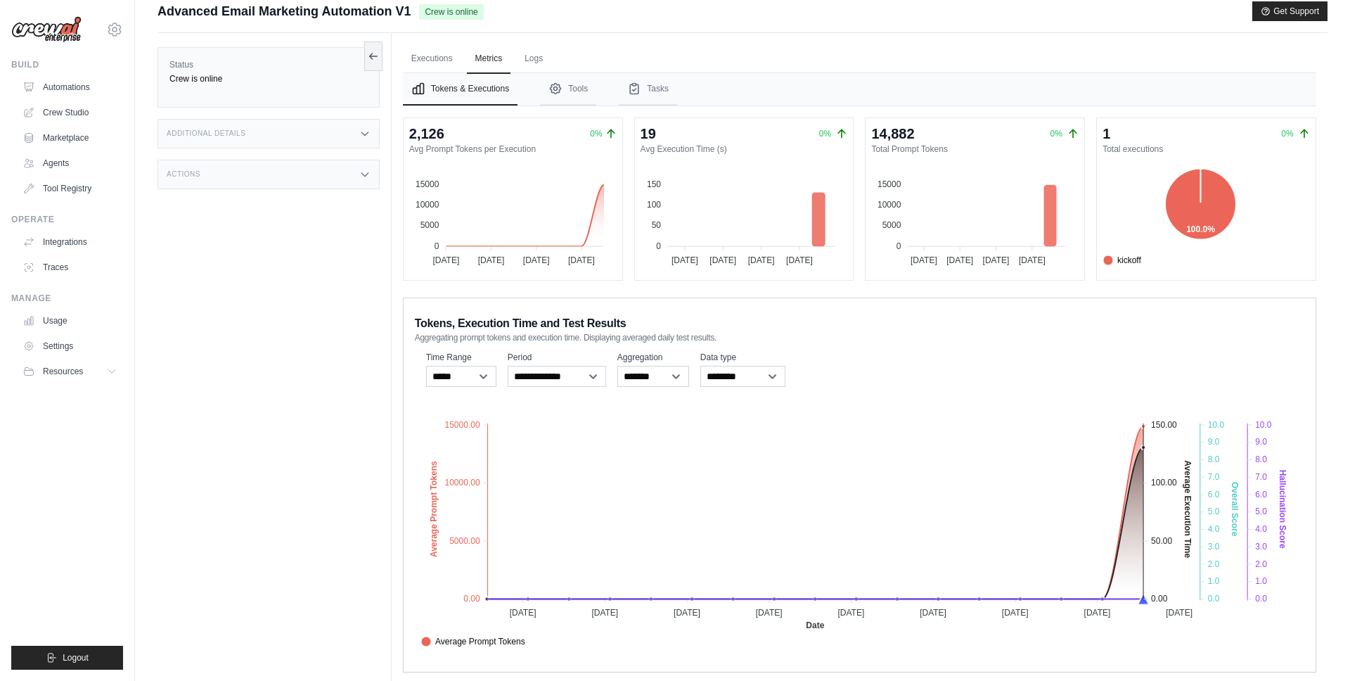
click at [600, 86] on nav "Tokens & Executions Tools Tasks" at bounding box center [859, 89] width 913 height 32
drag, startPoint x: 576, startPoint y: 86, endPoint x: 586, endPoint y: 88, distance: 10.8
click at [576, 86] on button "Tools" at bounding box center [568, 89] width 56 height 32
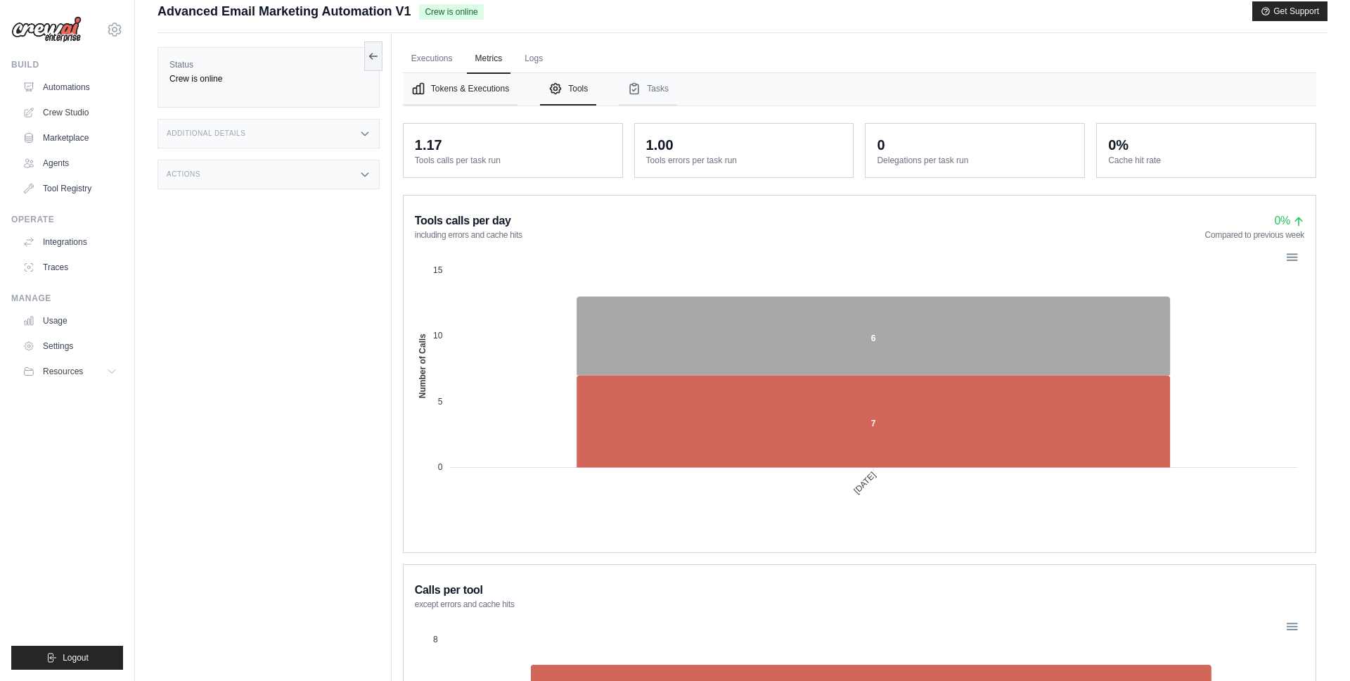
click at [464, 89] on button "Tokens & Executions" at bounding box center [460, 89] width 115 height 32
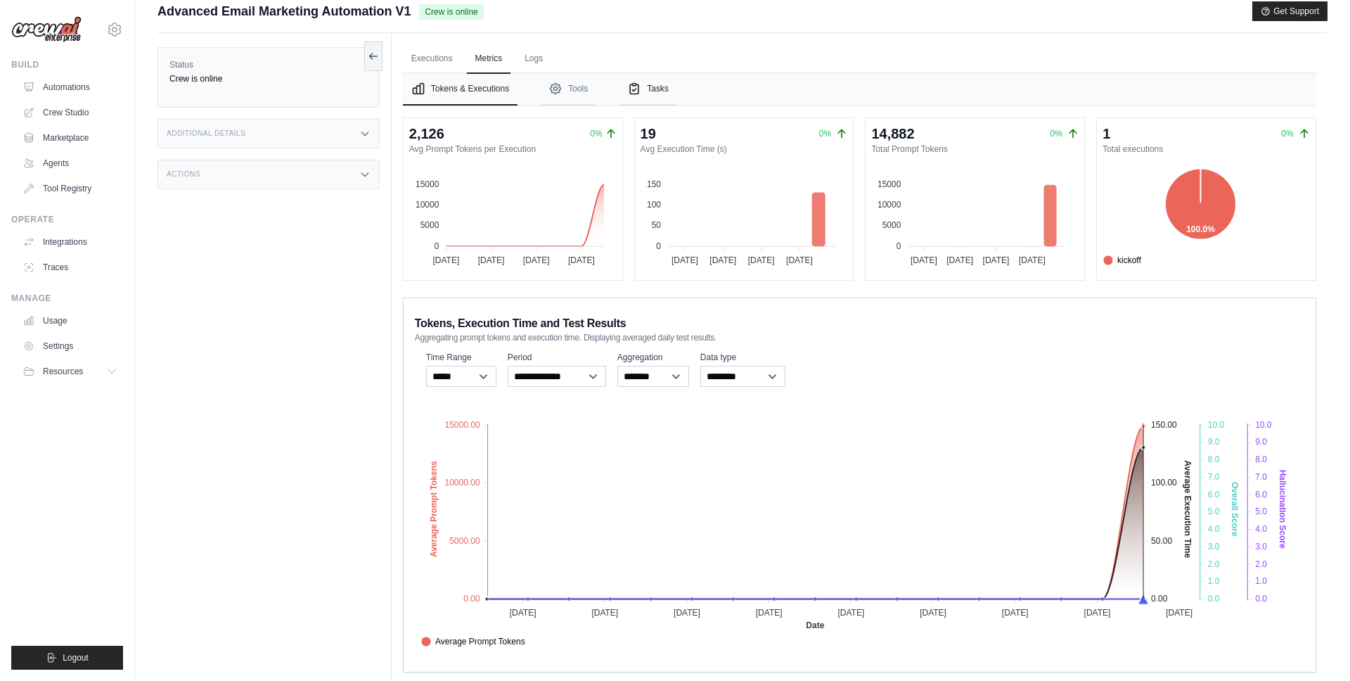
drag, startPoint x: 659, startPoint y: 91, endPoint x: 637, endPoint y: 89, distance: 21.8
click at [659, 91] on button "Tasks" at bounding box center [648, 89] width 58 height 32
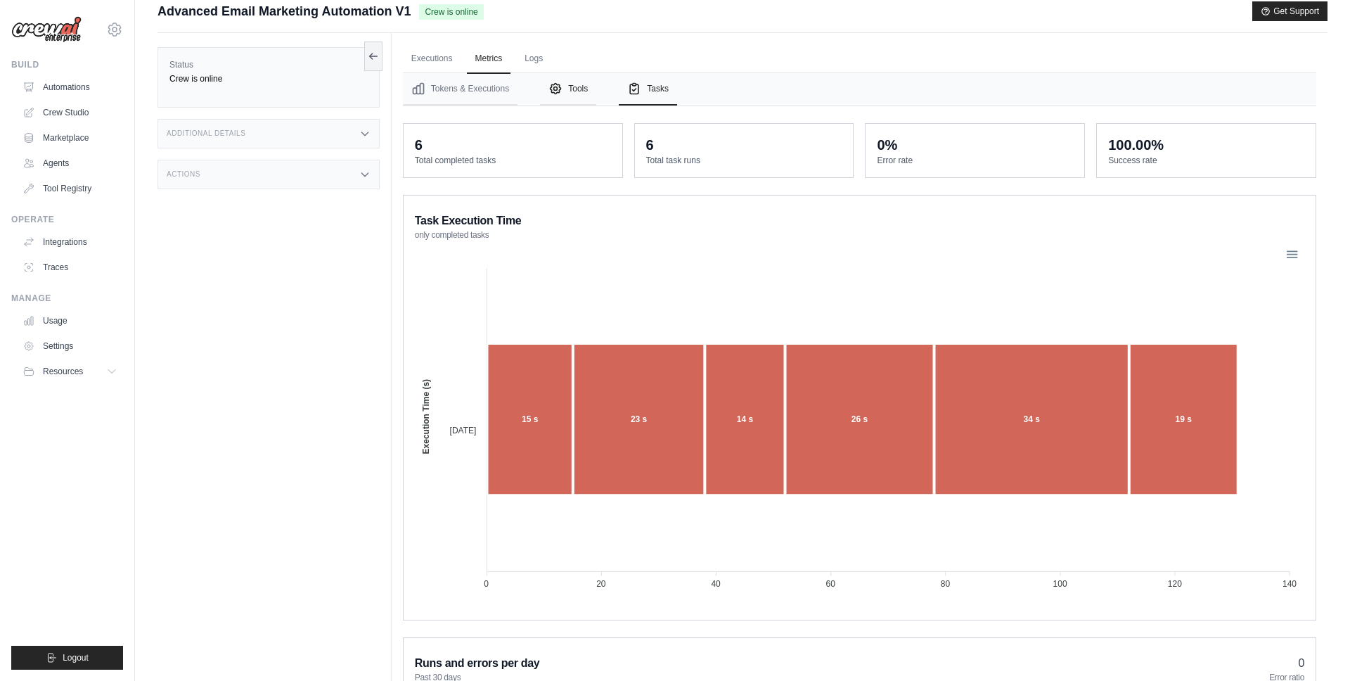
click at [586, 88] on button "Tools" at bounding box center [568, 89] width 56 height 32
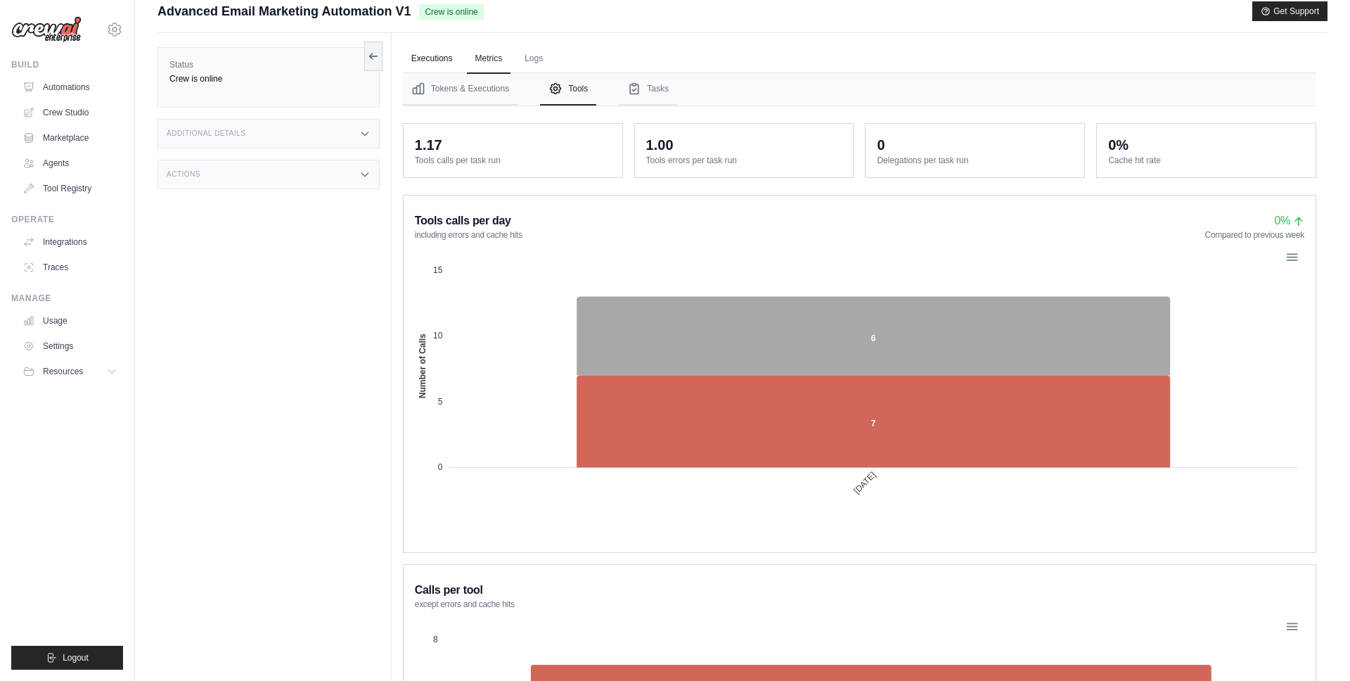
click at [431, 72] on link "Executions" at bounding box center [432, 59] width 58 height 30
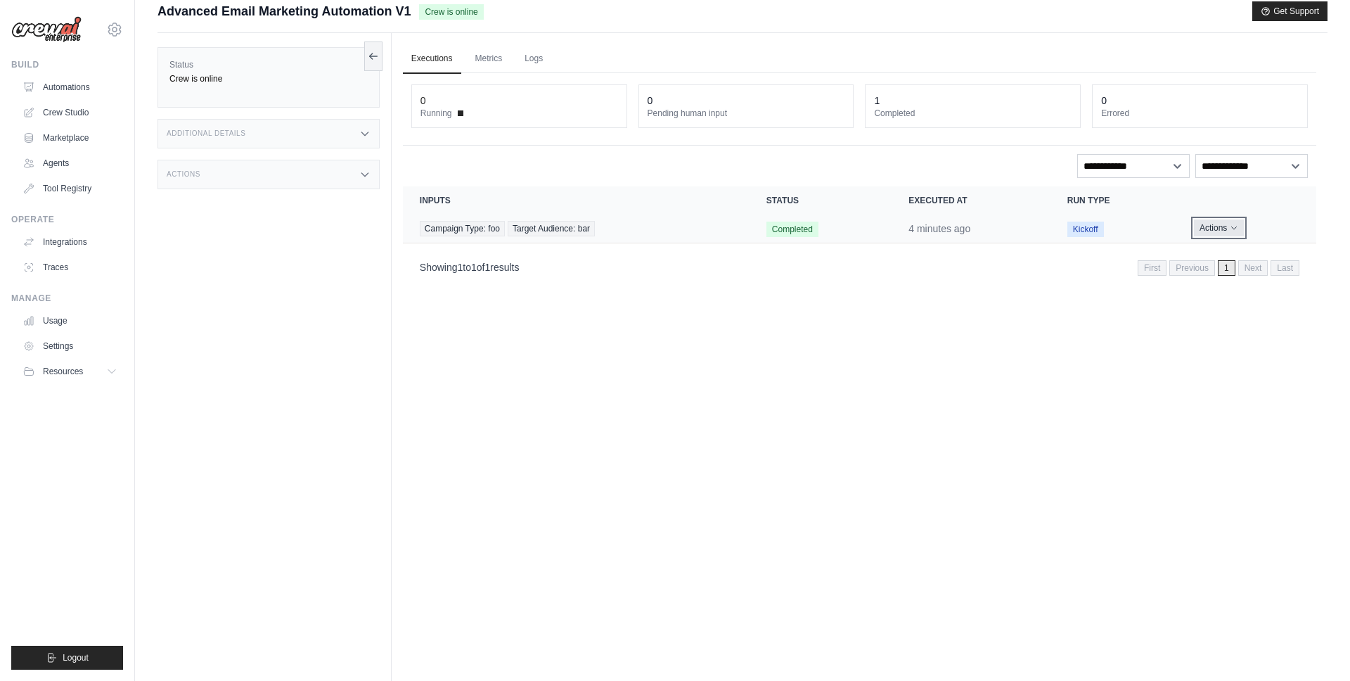
click at [1207, 227] on button "Actions" at bounding box center [1219, 227] width 50 height 17
click at [989, 299] on div "Executions Metrics Logs 0 Running 0 Pending human input 1 Completed 0 Errored *…" at bounding box center [860, 373] width 936 height 681
click at [495, 60] on link "Metrics" at bounding box center [489, 59] width 44 height 30
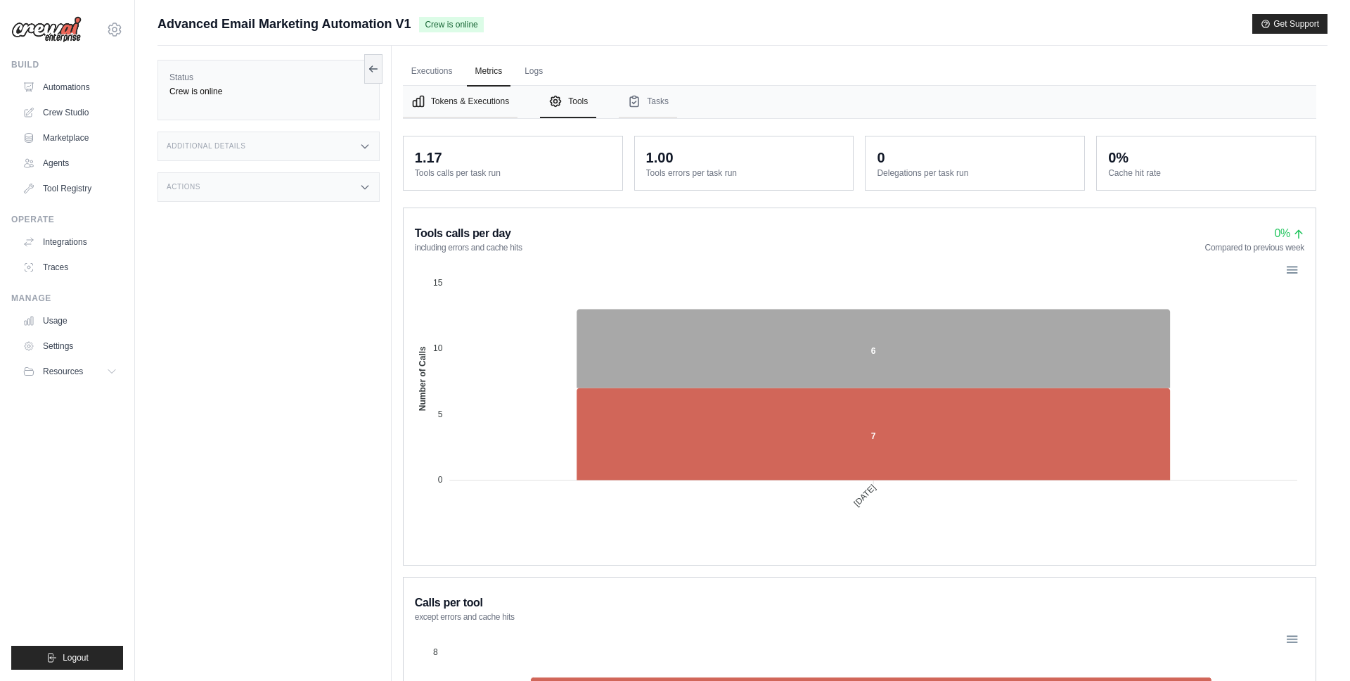
click at [437, 104] on button "Tokens & Executions" at bounding box center [460, 102] width 115 height 32
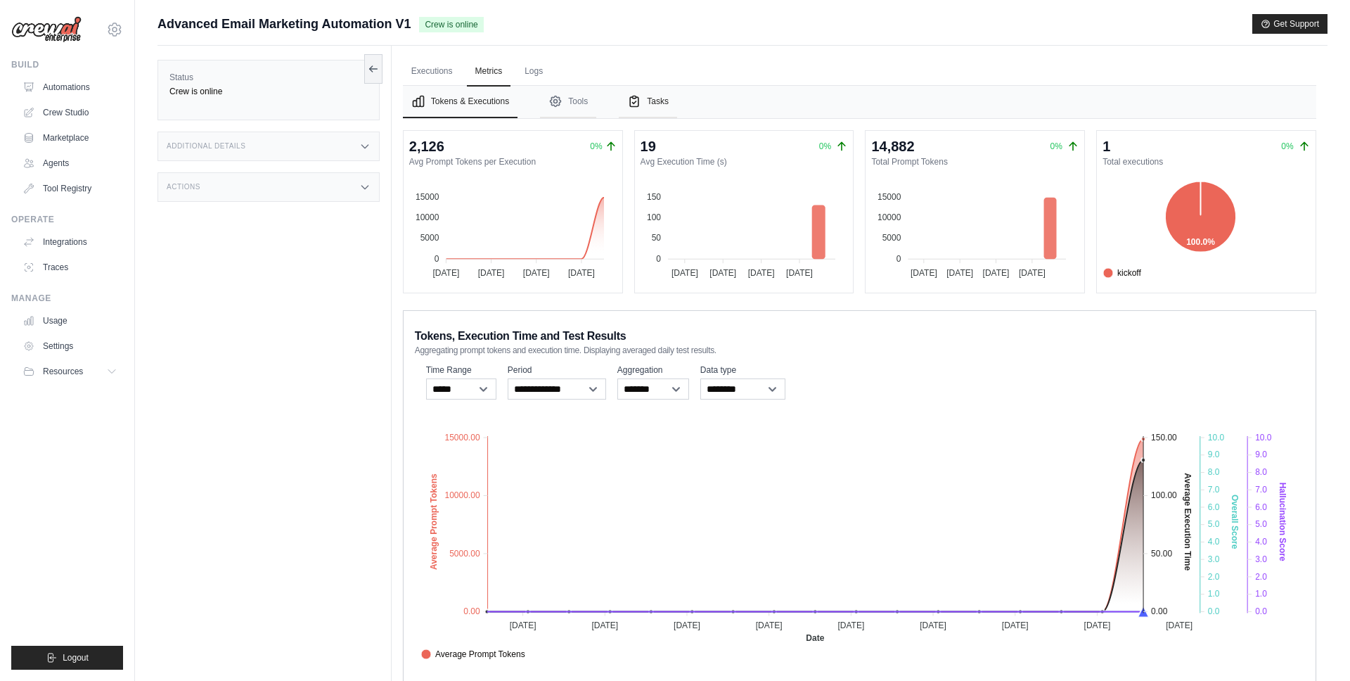
drag, startPoint x: 636, startPoint y: 103, endPoint x: 624, endPoint y: 99, distance: 13.3
click at [636, 103] on icon "Tabs" at bounding box center [634, 101] width 14 height 14
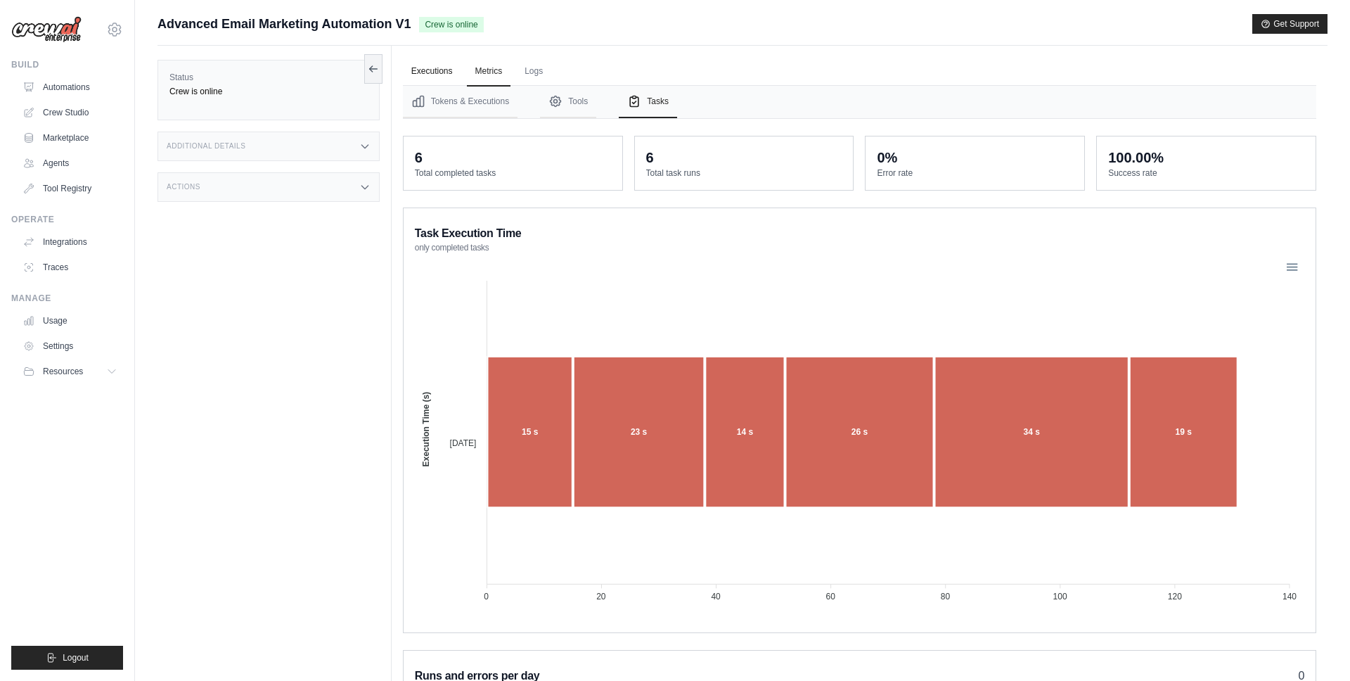
click at [449, 77] on link "Executions" at bounding box center [432, 72] width 58 height 30
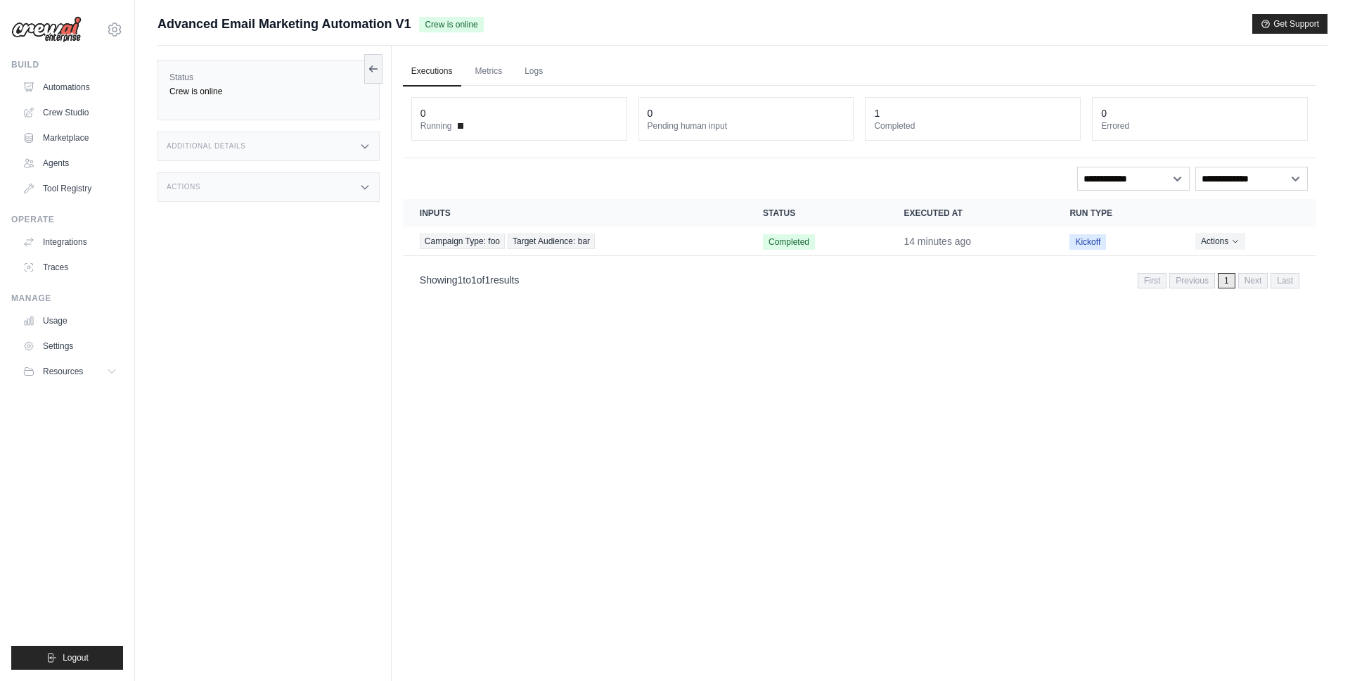
drag, startPoint x: 759, startPoint y: 384, endPoint x: 293, endPoint y: 138, distance: 527.2
click at [760, 378] on div "Executions Metrics Logs 0 Running 0 Pending human input 1 Completed 0 Errored *…" at bounding box center [860, 386] width 936 height 681
click at [63, 94] on link "Automations" at bounding box center [71, 87] width 106 height 23
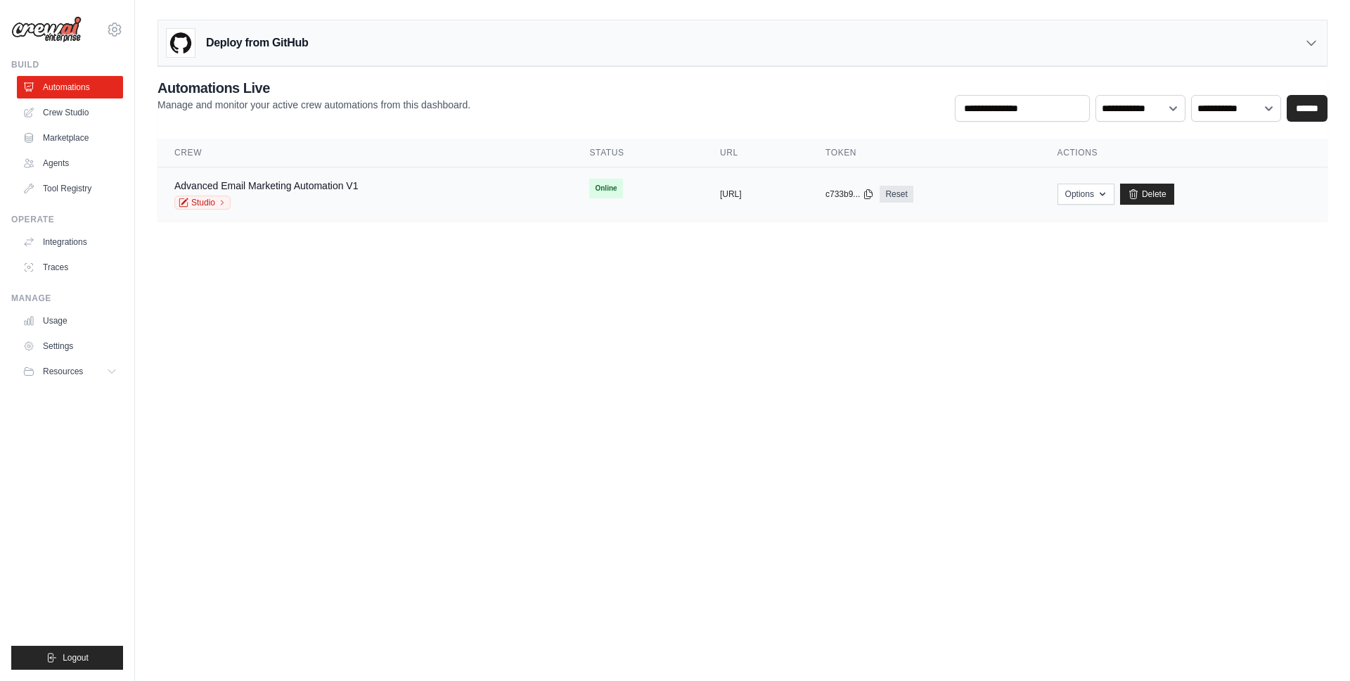
click at [432, 184] on div "Advanced Email Marketing Automation V1 Studio" at bounding box center [364, 194] width 381 height 31
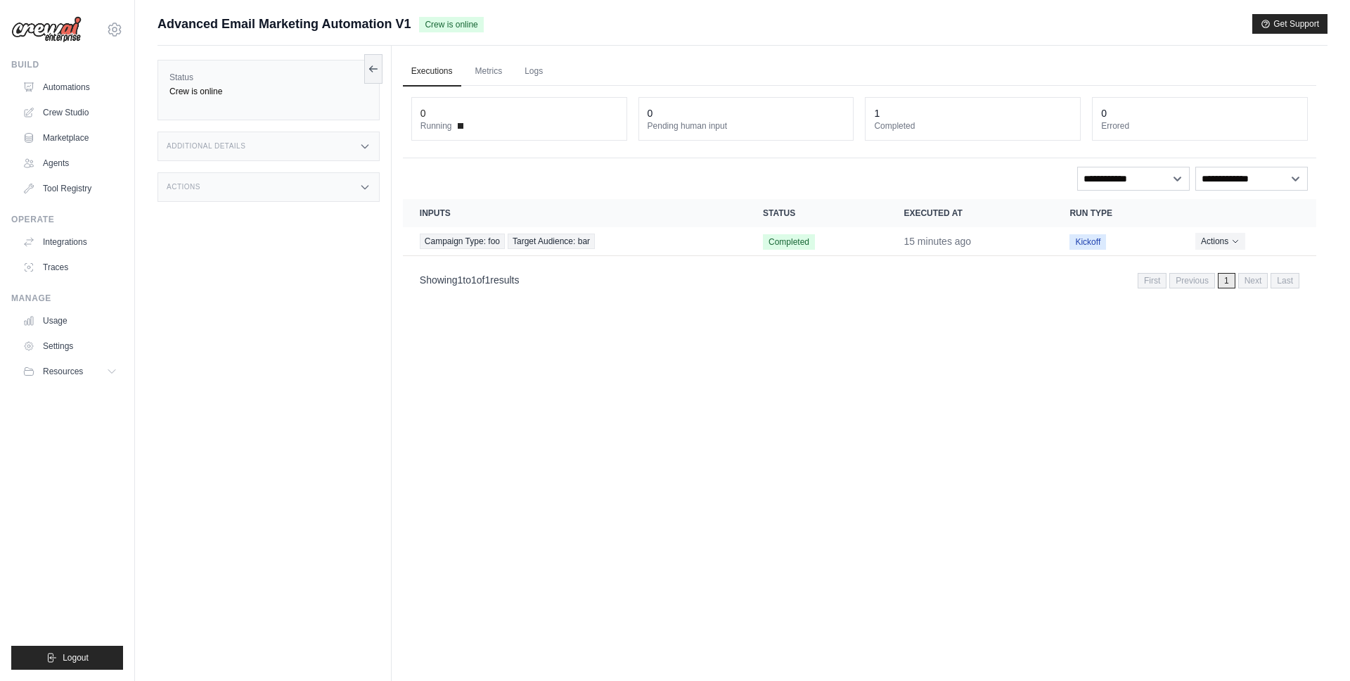
click at [639, 418] on div "Executions Metrics Logs 0 Running 0 Pending human input 1 Completed 0 Errored *…" at bounding box center [860, 386] width 936 height 681
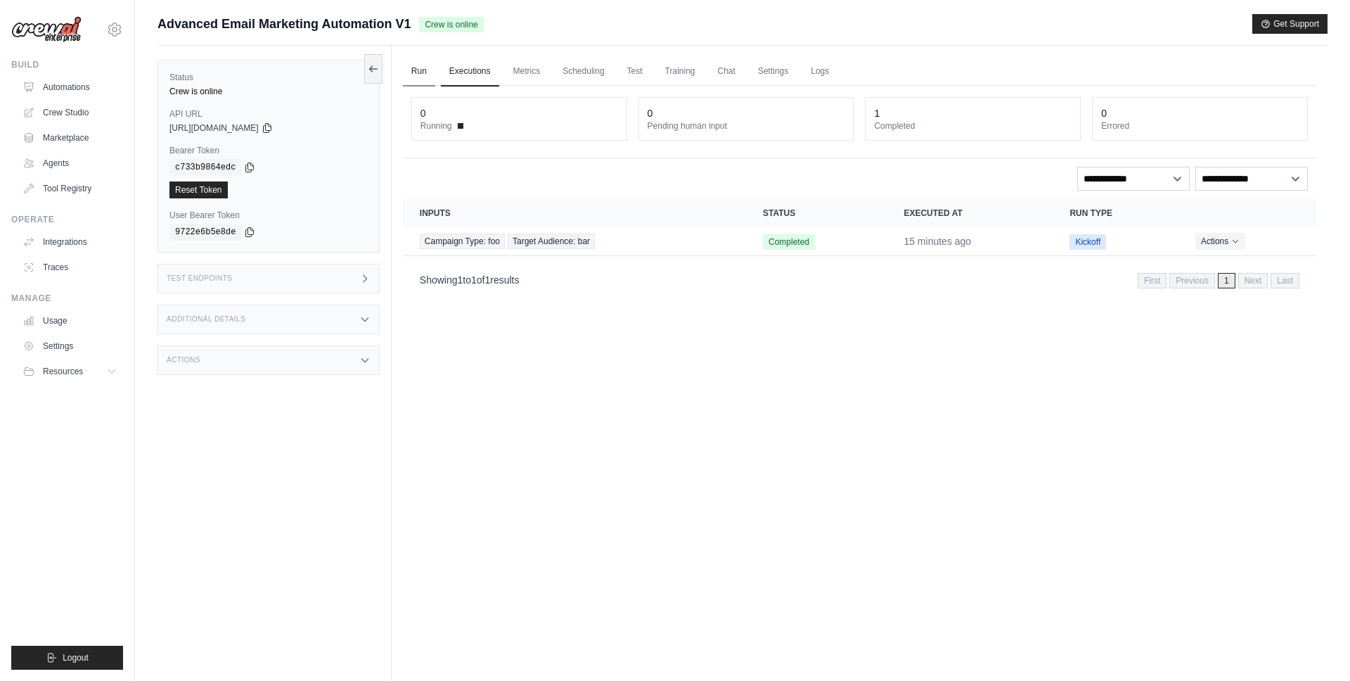
click at [423, 68] on link "Run" at bounding box center [419, 72] width 32 height 30
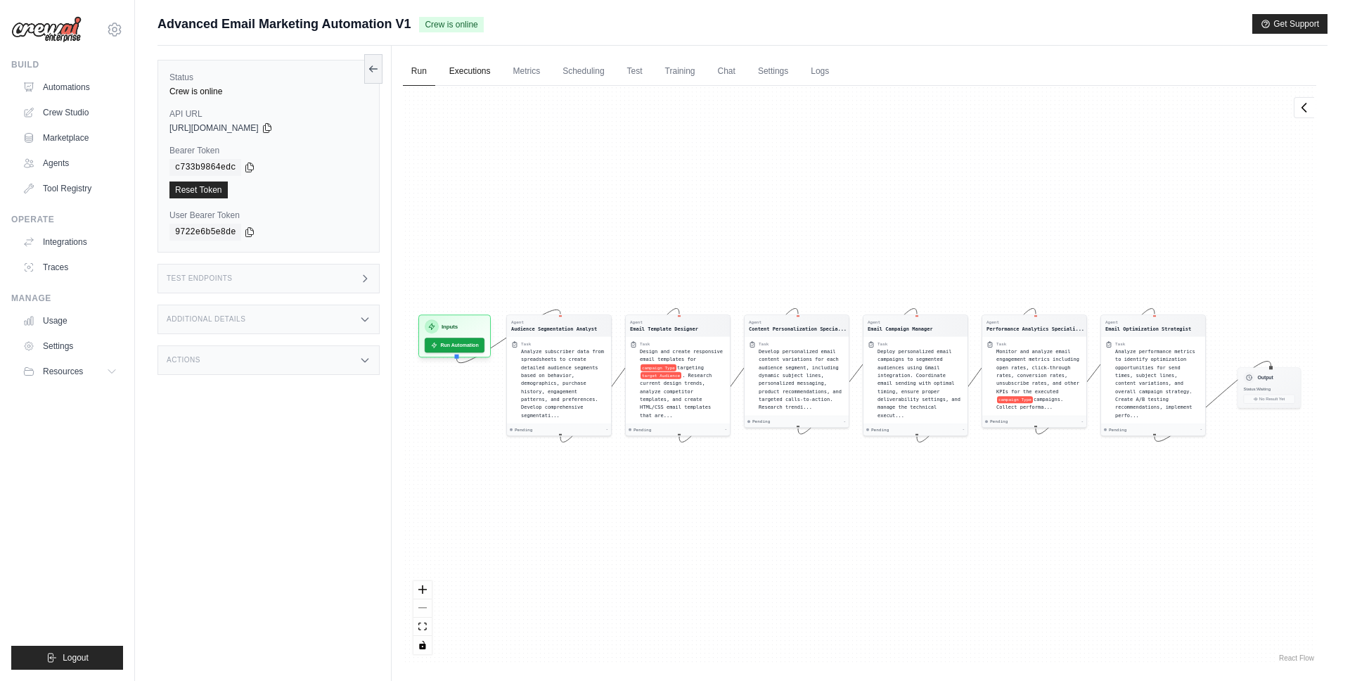
click at [465, 72] on link "Executions" at bounding box center [470, 72] width 58 height 30
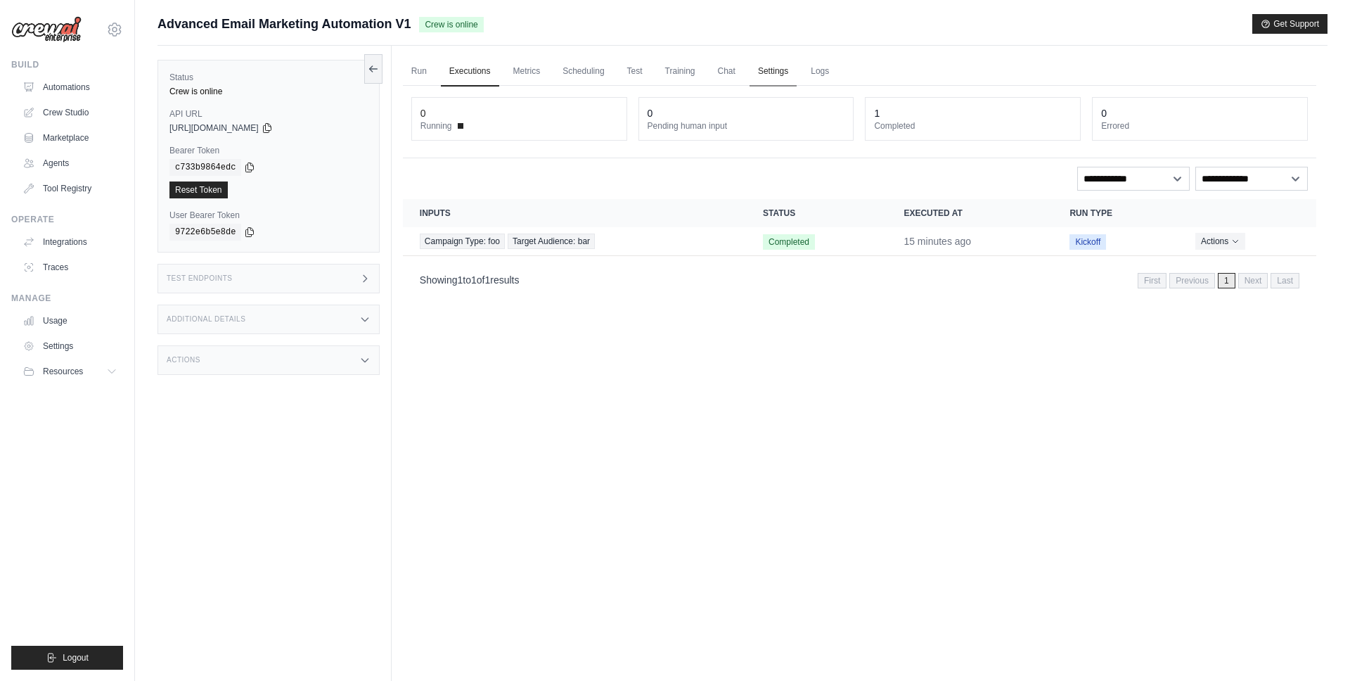
click at [759, 67] on link "Settings" at bounding box center [773, 72] width 47 height 30
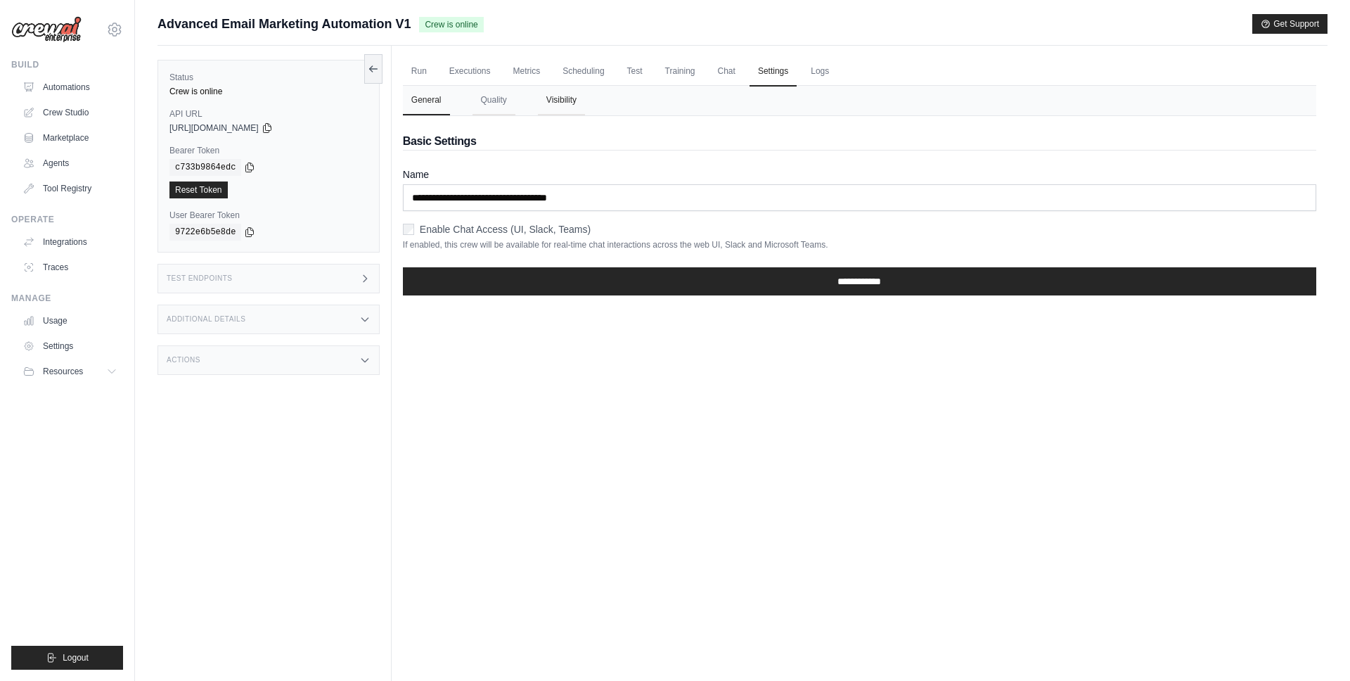
click at [553, 105] on button "Visibility" at bounding box center [561, 101] width 47 height 30
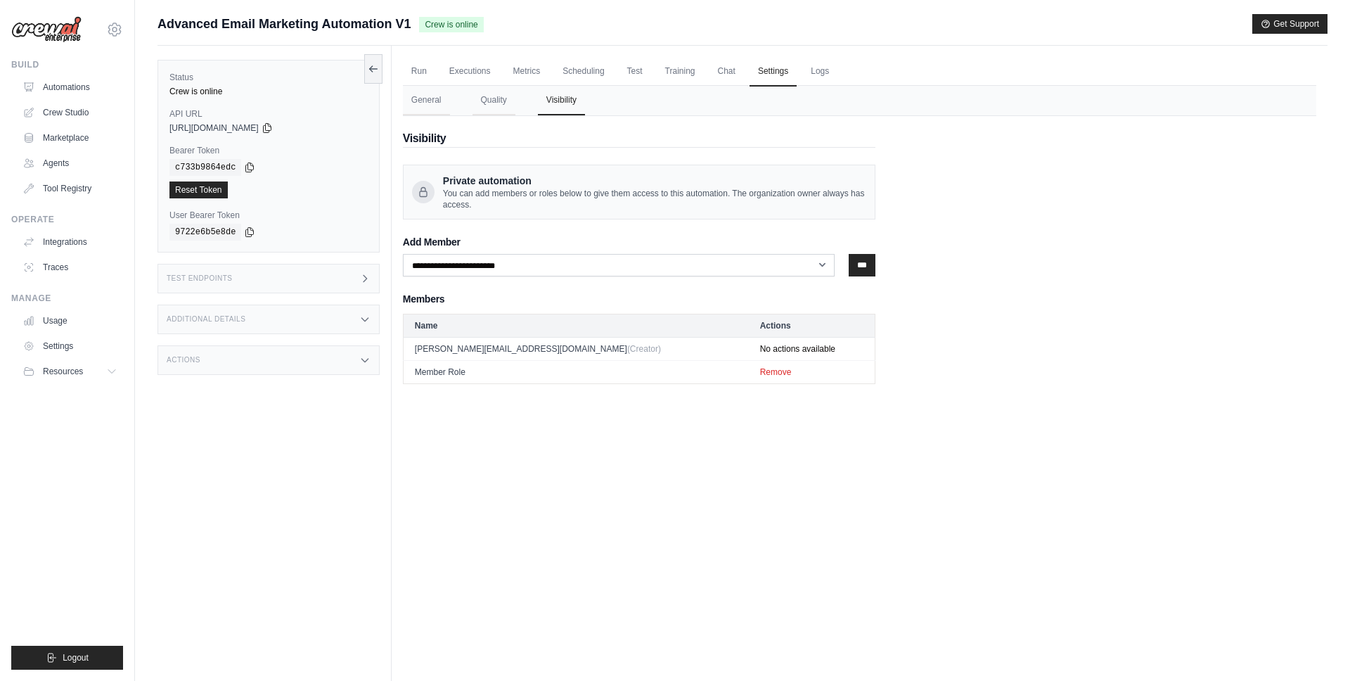
drag, startPoint x: 416, startPoint y: 360, endPoint x: 456, endPoint y: 361, distance: 40.1
click at [453, 360] on td "Member Role" at bounding box center [575, 371] width 345 height 23
drag, startPoint x: 454, startPoint y: 366, endPoint x: 458, endPoint y: 374, distance: 8.8
click at [454, 366] on td "Member Role" at bounding box center [575, 371] width 345 height 23
click at [422, 102] on button "General" at bounding box center [426, 101] width 47 height 30
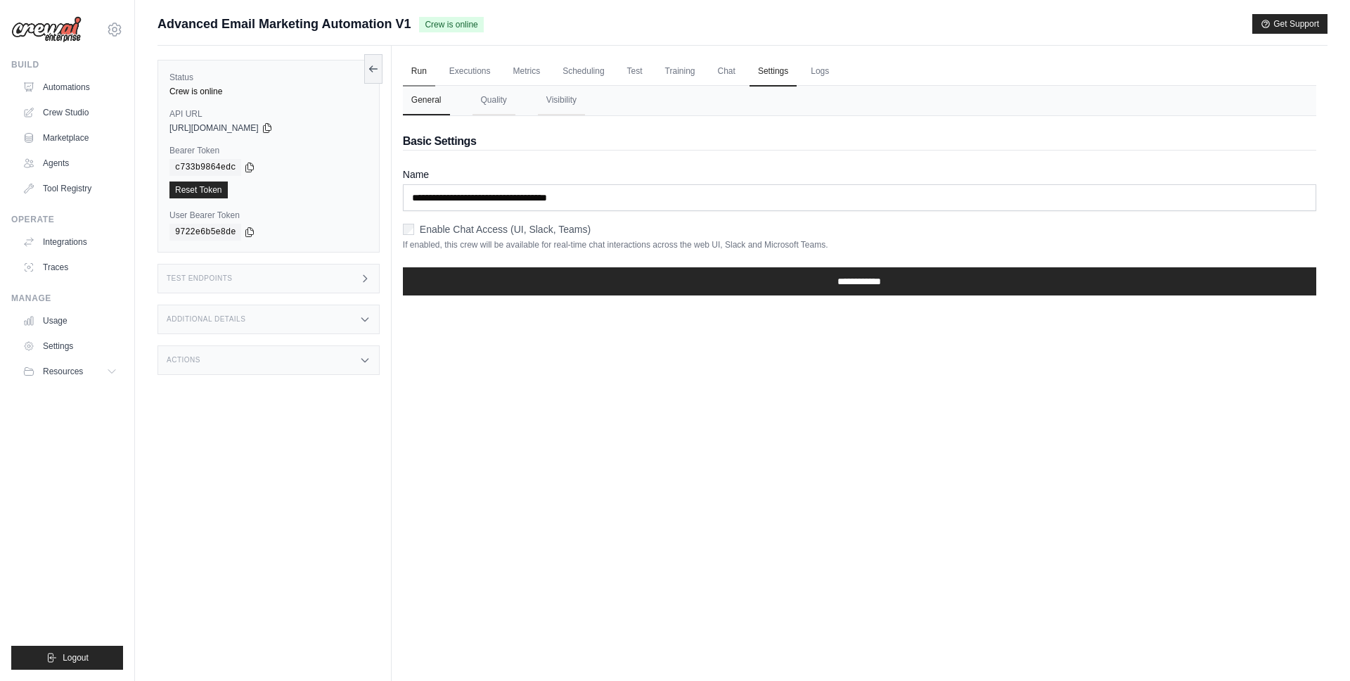
click at [422, 63] on link "Run" at bounding box center [419, 72] width 32 height 30
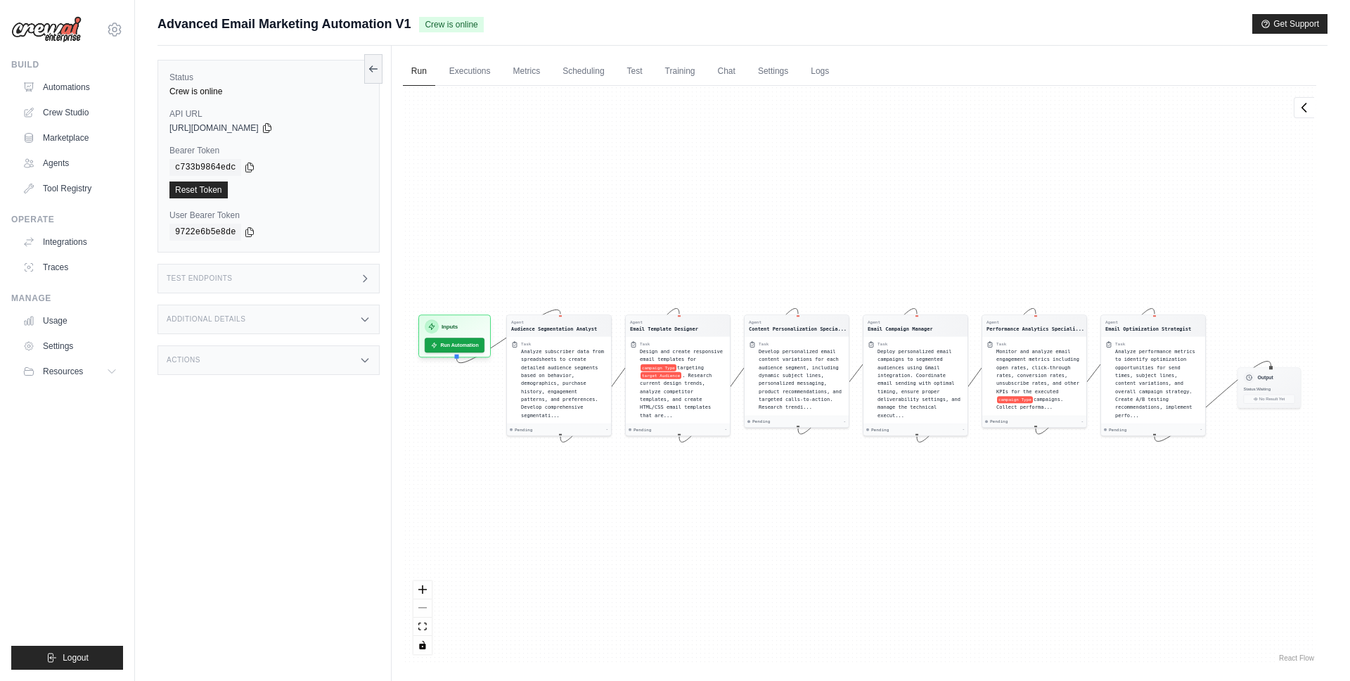
click at [746, 70] on ul "Run Executions Metrics Scheduling Test Training Chat Settings Logs" at bounding box center [859, 71] width 913 height 29
click at [758, 70] on link "Settings" at bounding box center [773, 72] width 47 height 30
